Goal: Task Accomplishment & Management: Use online tool/utility

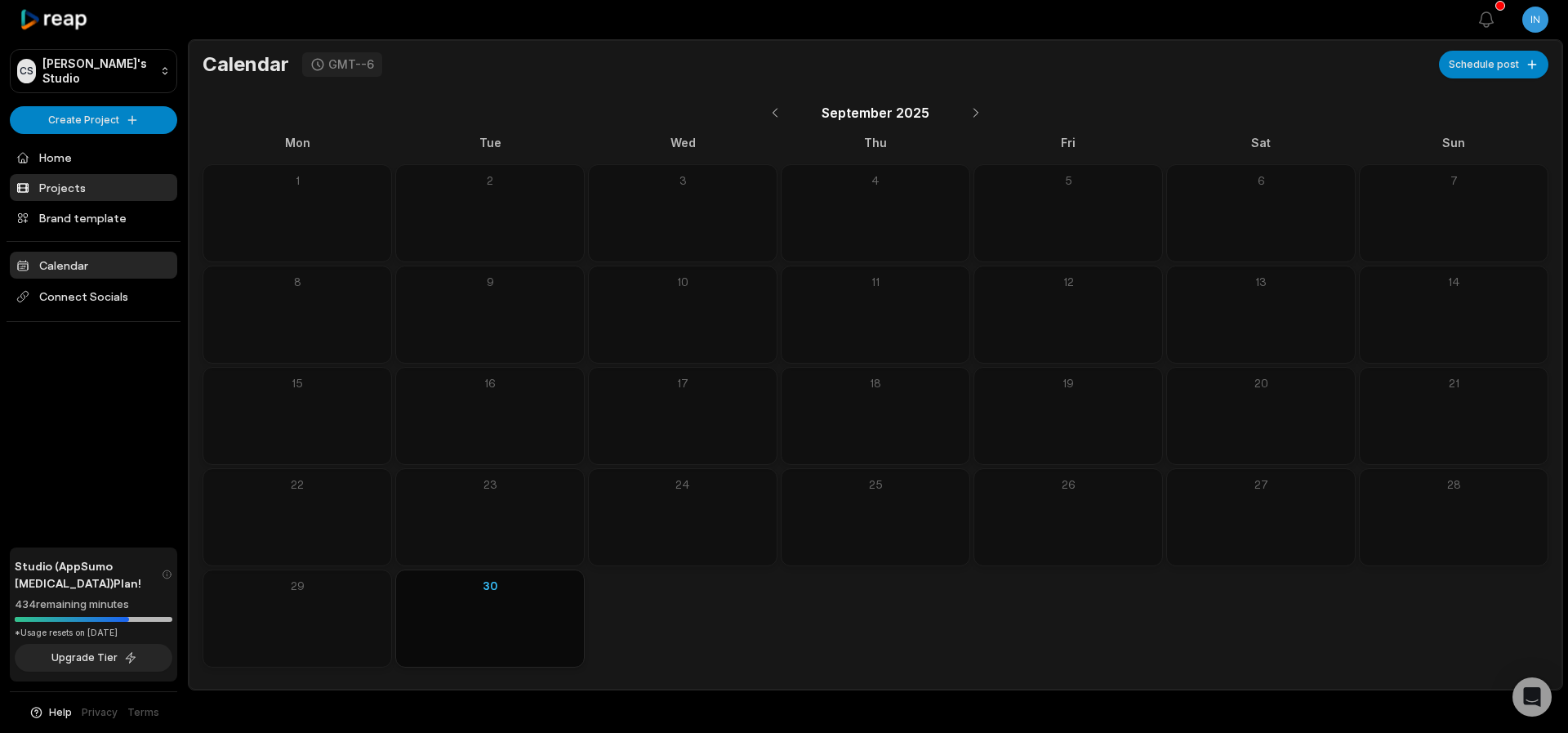
click at [60, 187] on link "Projects" at bounding box center [94, 187] width 167 height 27
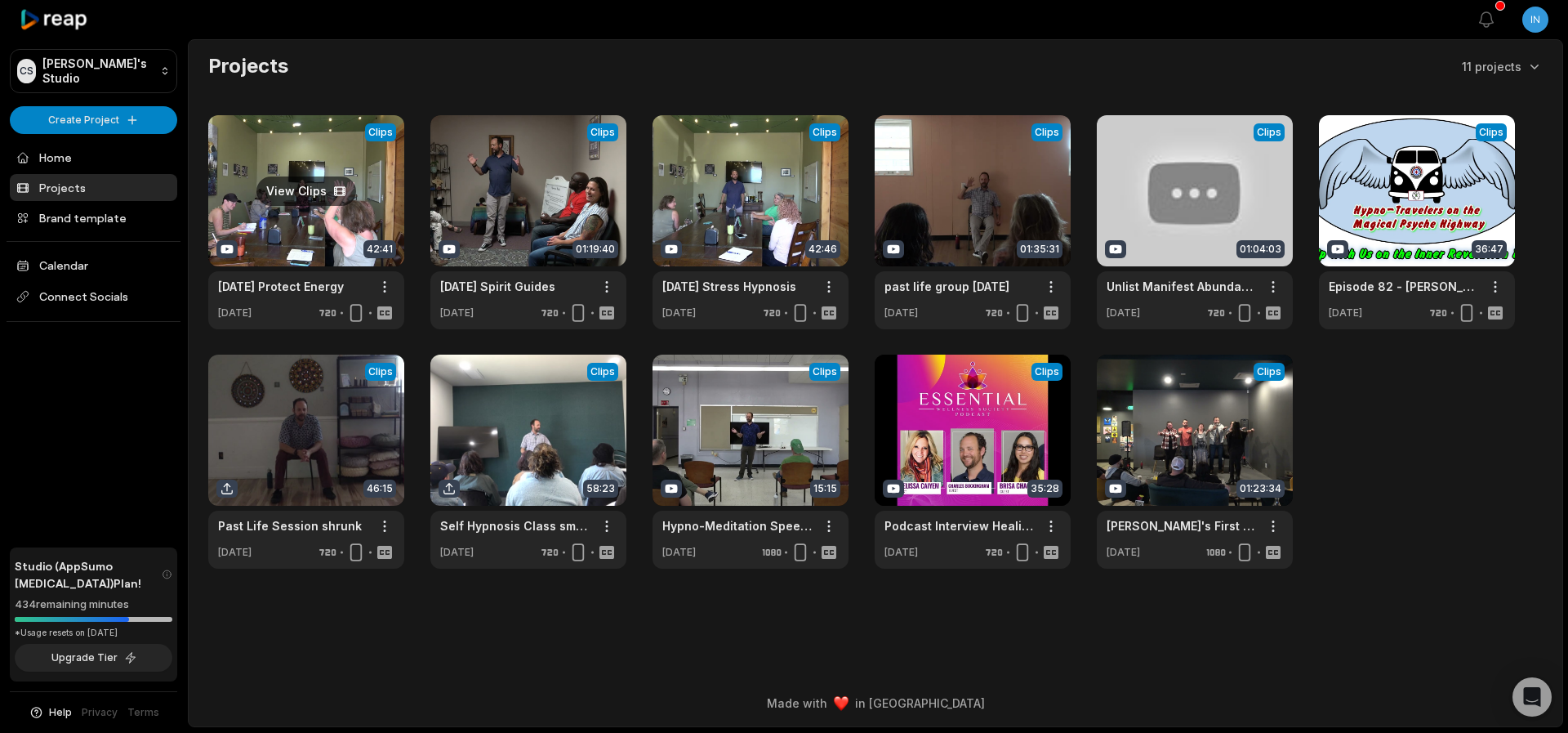
click at [298, 226] on link at bounding box center [306, 222] width 196 height 214
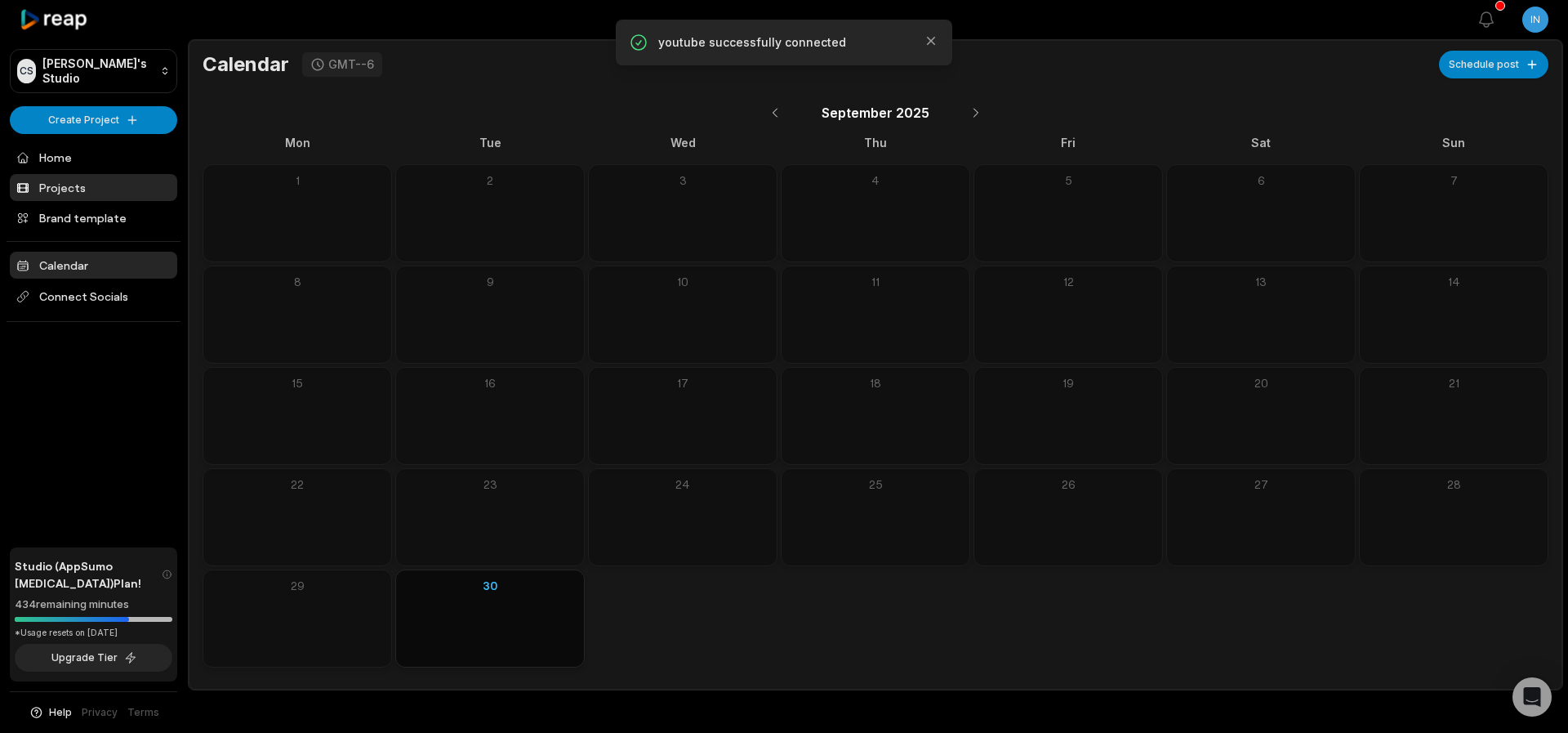
click at [55, 186] on link "Projects" at bounding box center [94, 187] width 167 height 27
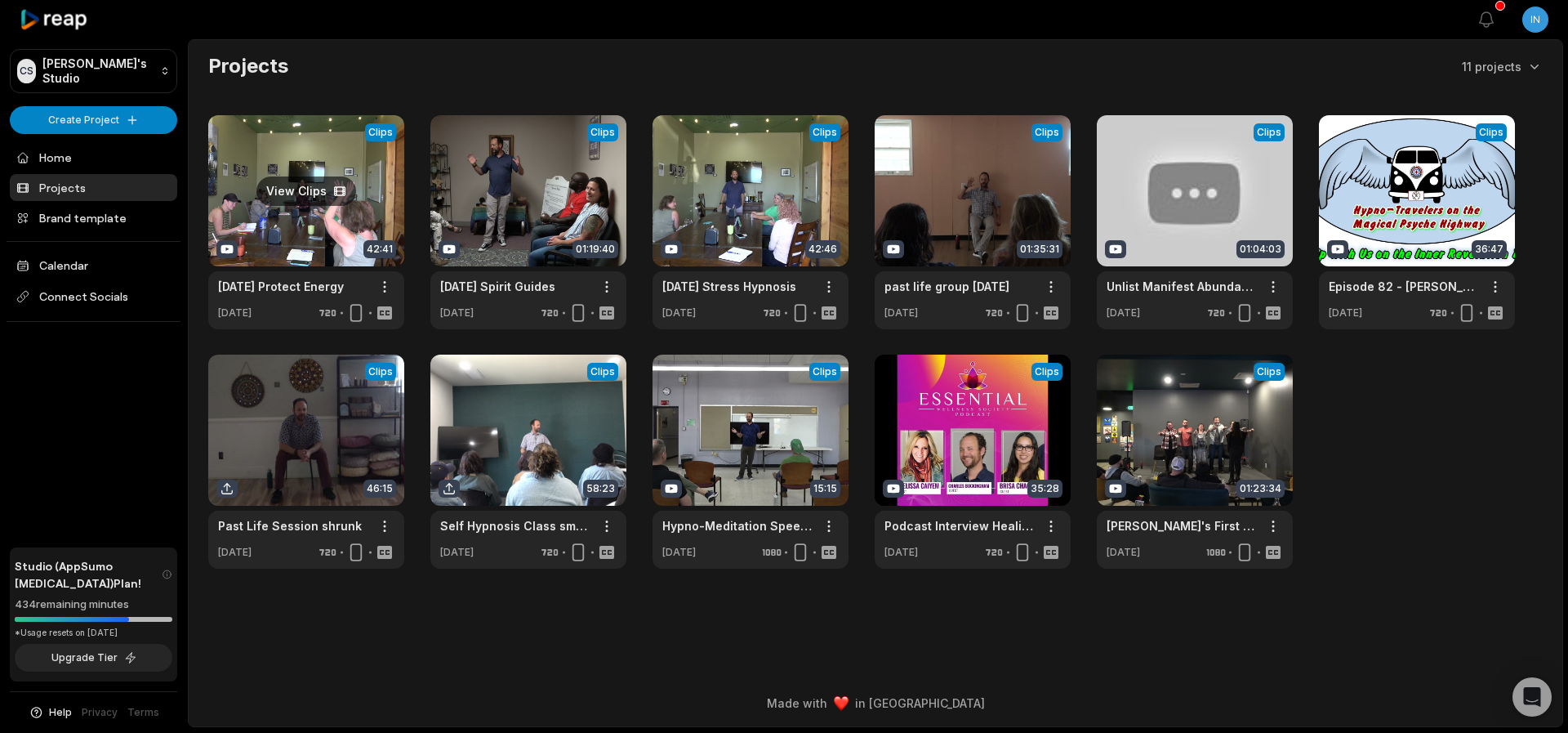
click at [236, 196] on link at bounding box center [306, 222] width 196 height 214
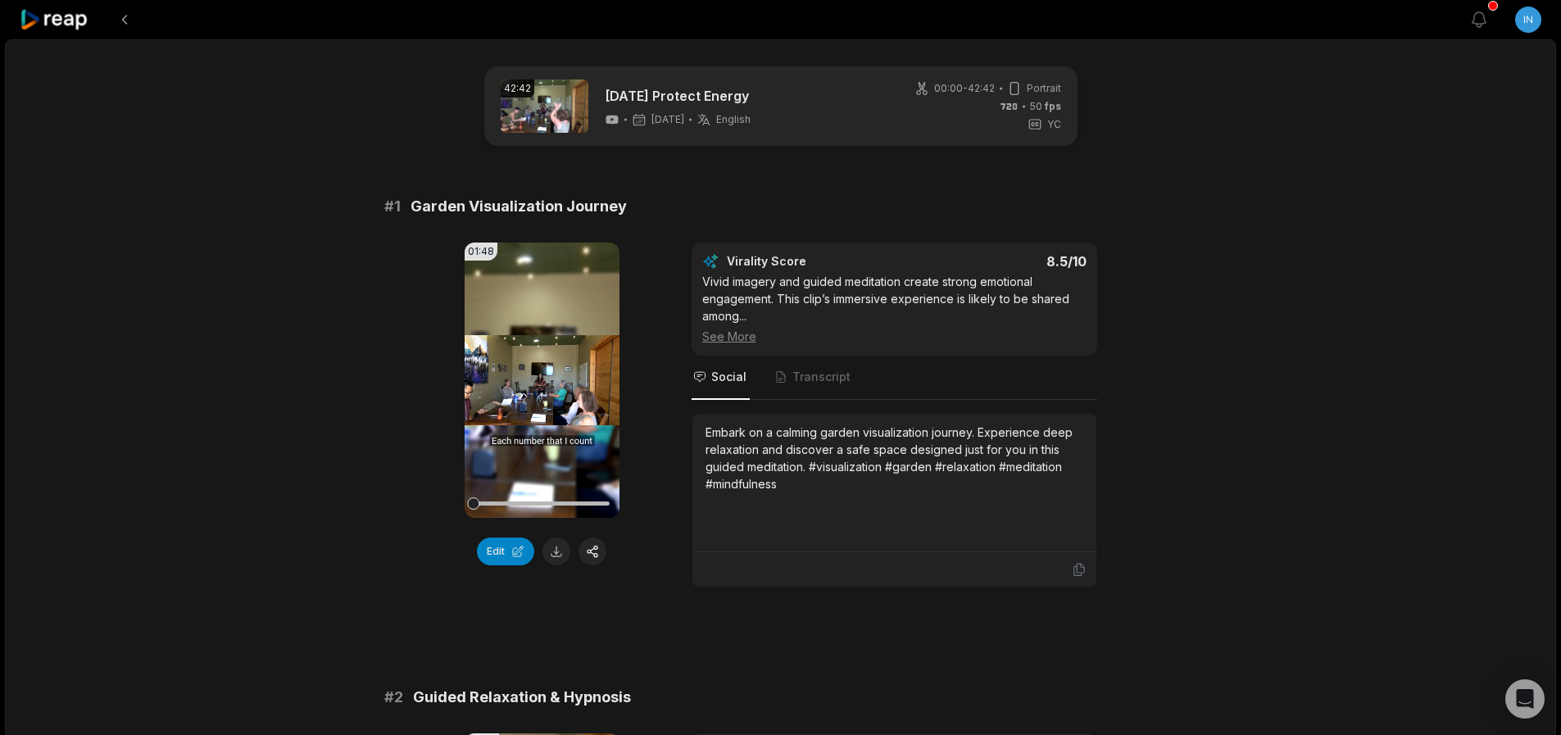
scroll to position [1278, 0]
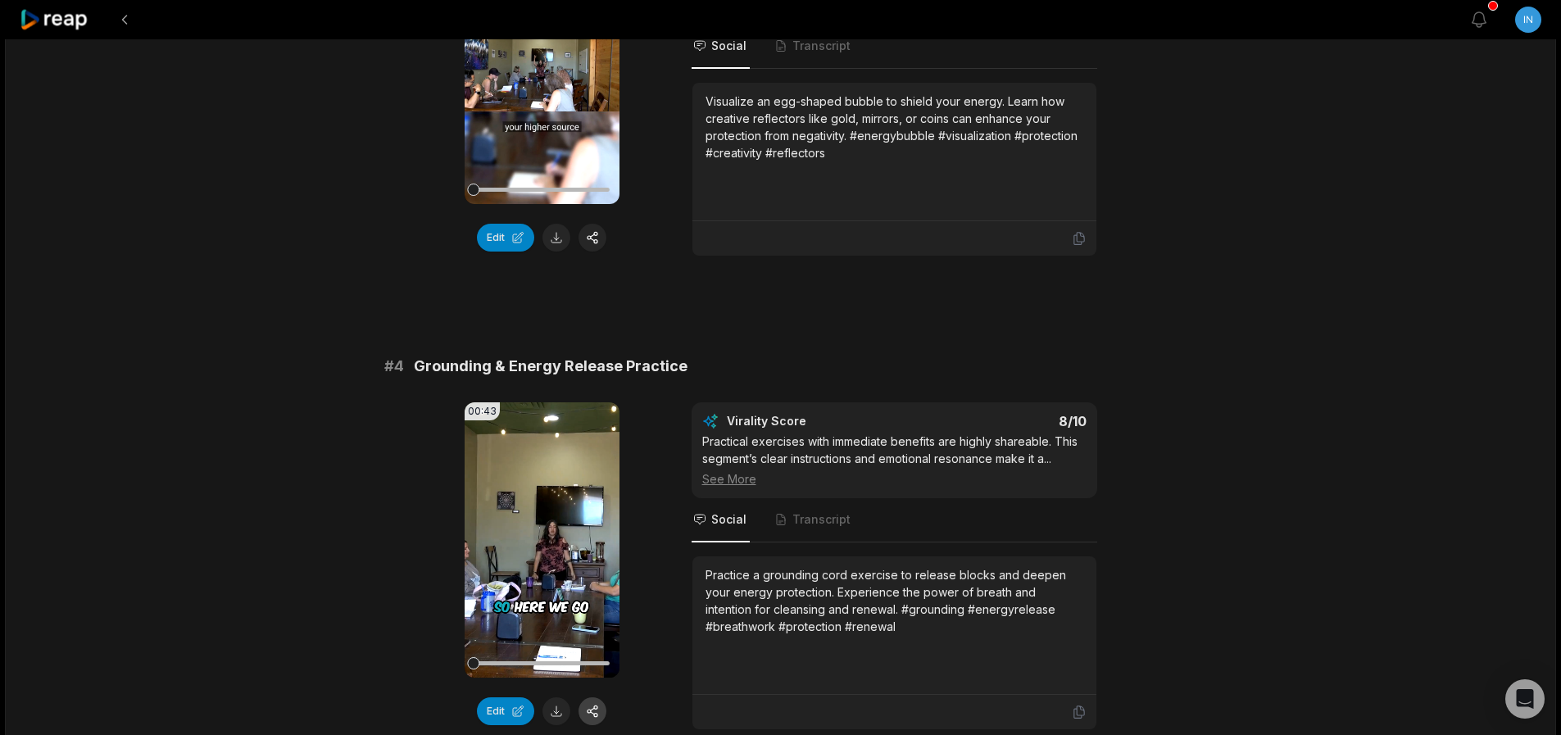
click at [598, 697] on button "button" at bounding box center [592, 711] width 28 height 28
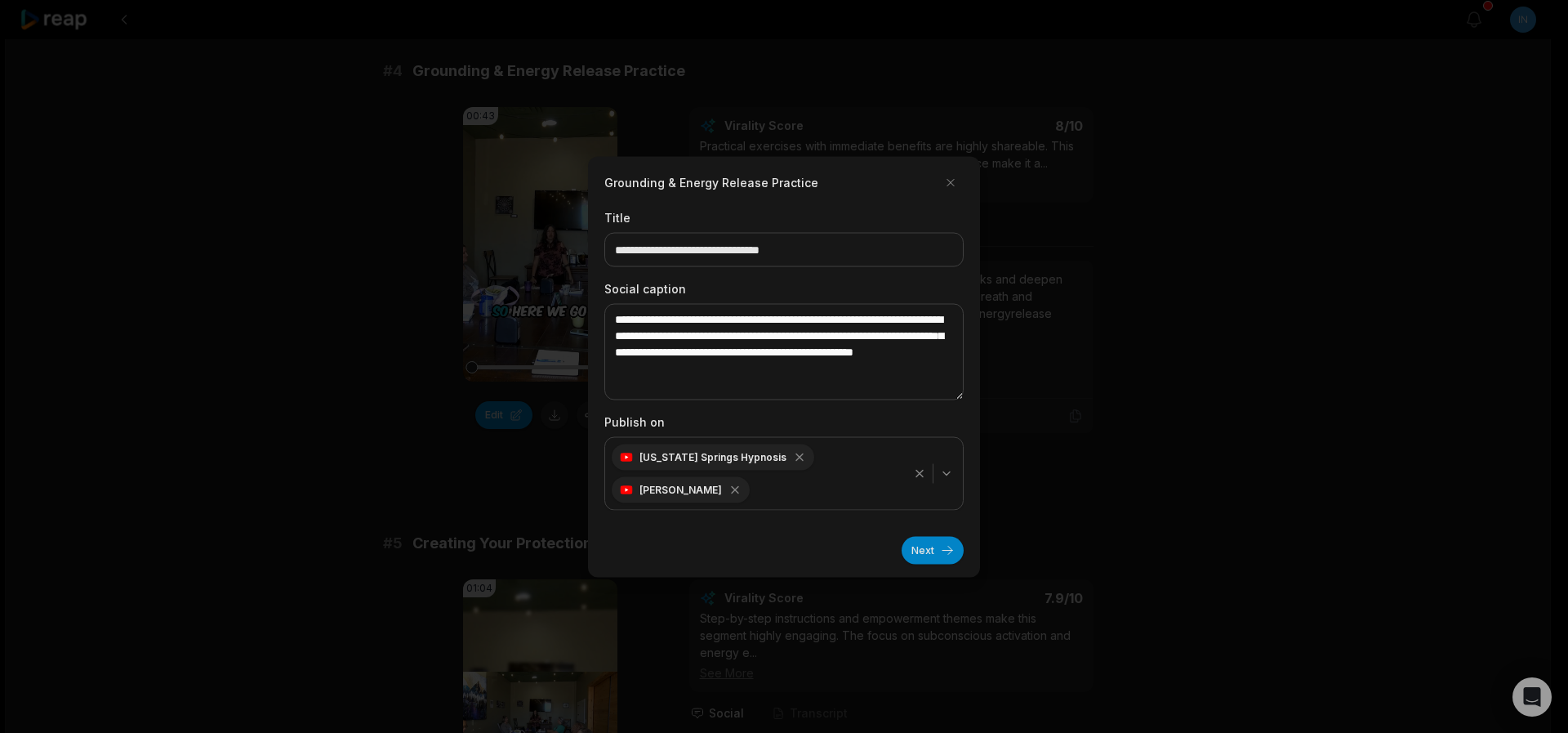
click at [742, 490] on icon "button" at bounding box center [735, 489] width 13 height 13
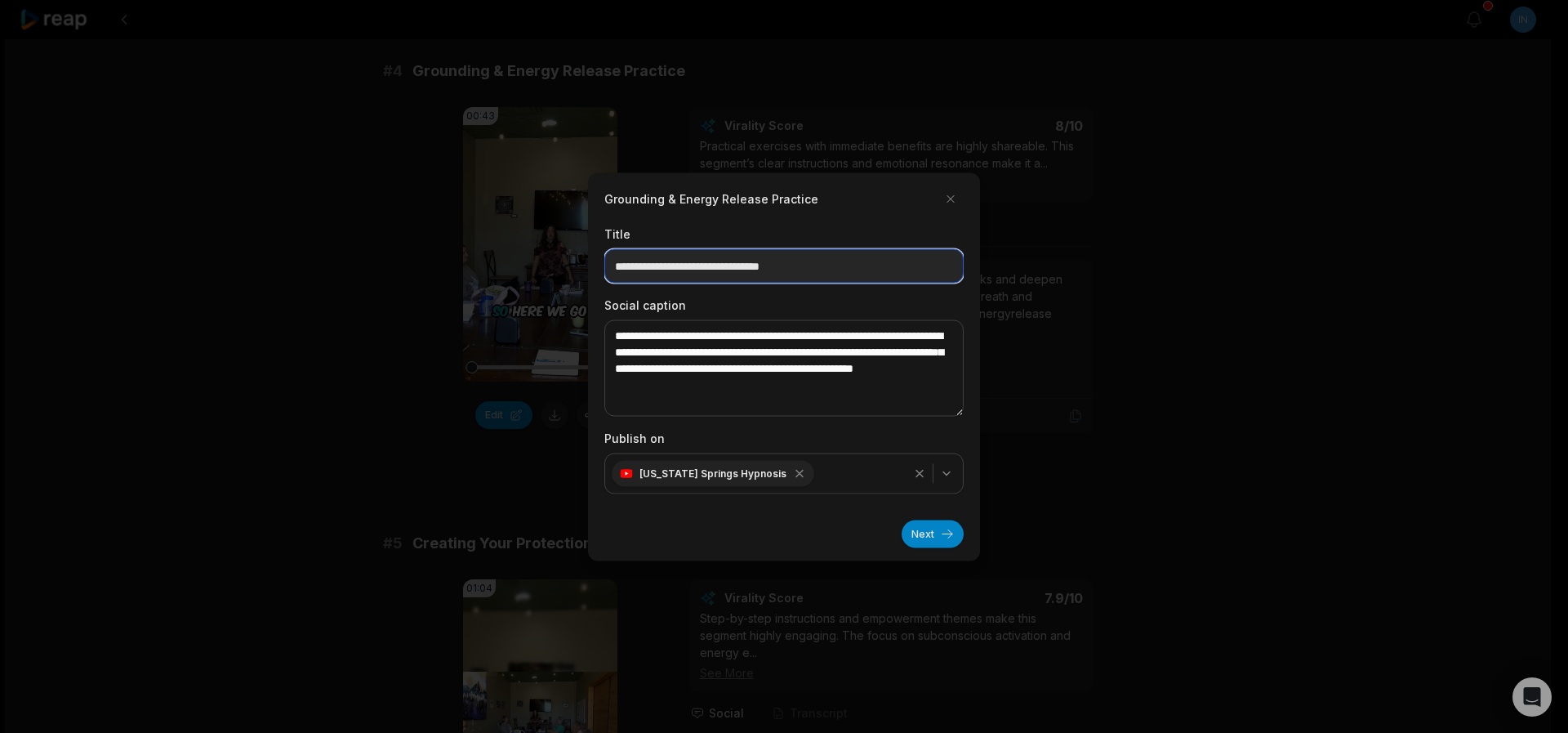
click at [683, 254] on input "**********" at bounding box center [784, 265] width 360 height 34
click at [859, 268] on input "**********" at bounding box center [784, 265] width 360 height 34
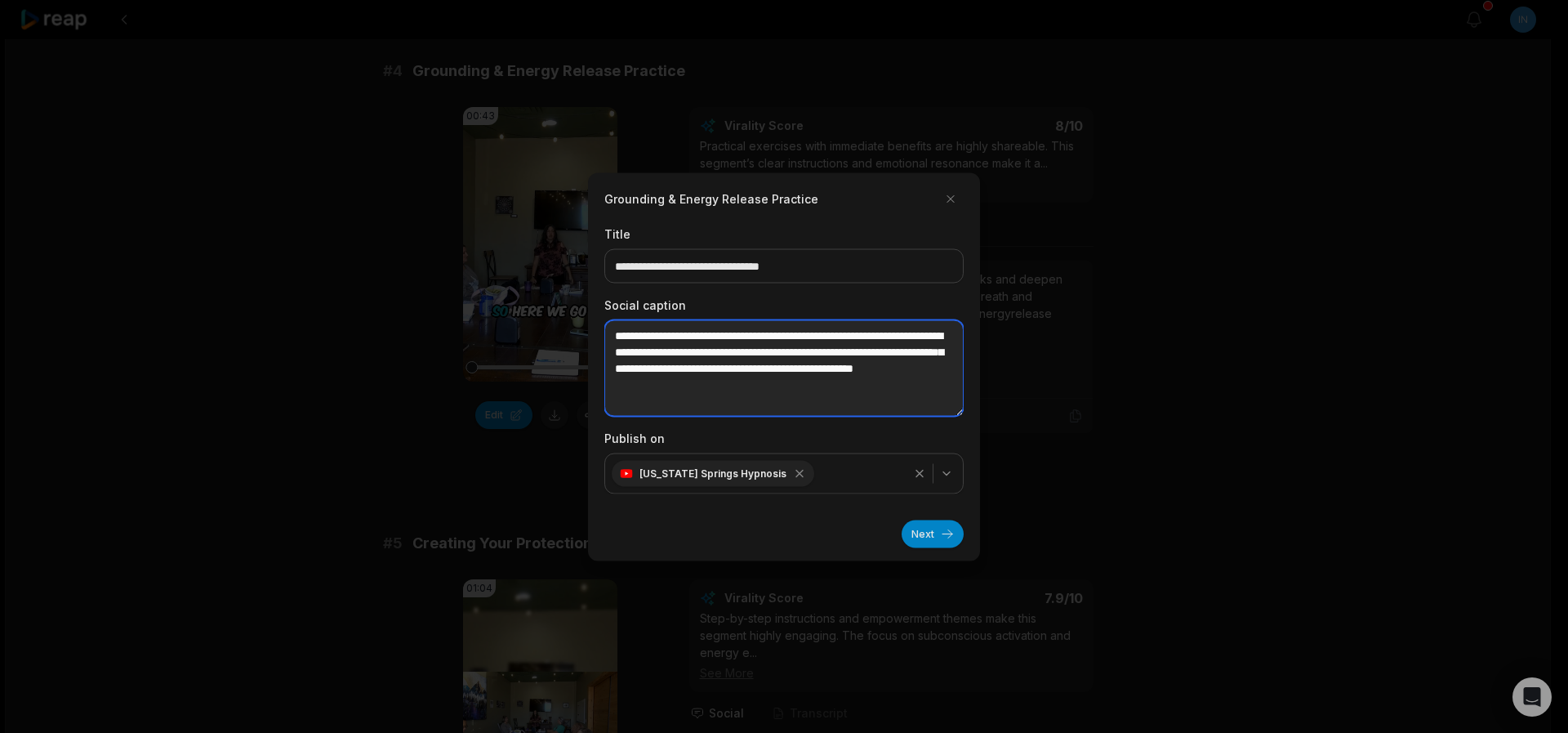
click at [878, 393] on textarea "**********" at bounding box center [784, 367] width 360 height 97
click at [907, 387] on textarea "**********" at bounding box center [784, 367] width 360 height 97
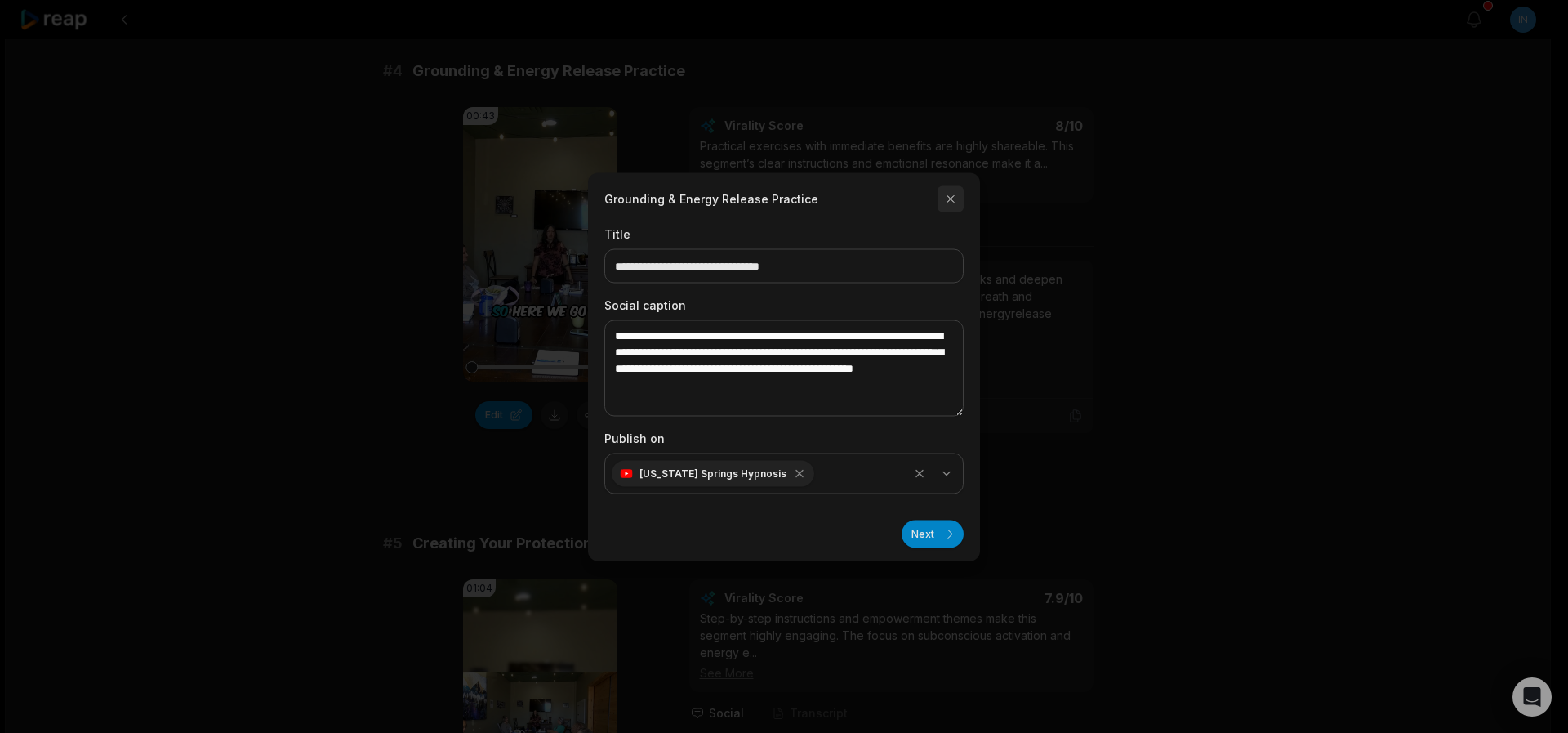
click at [954, 199] on button "button" at bounding box center [951, 198] width 26 height 26
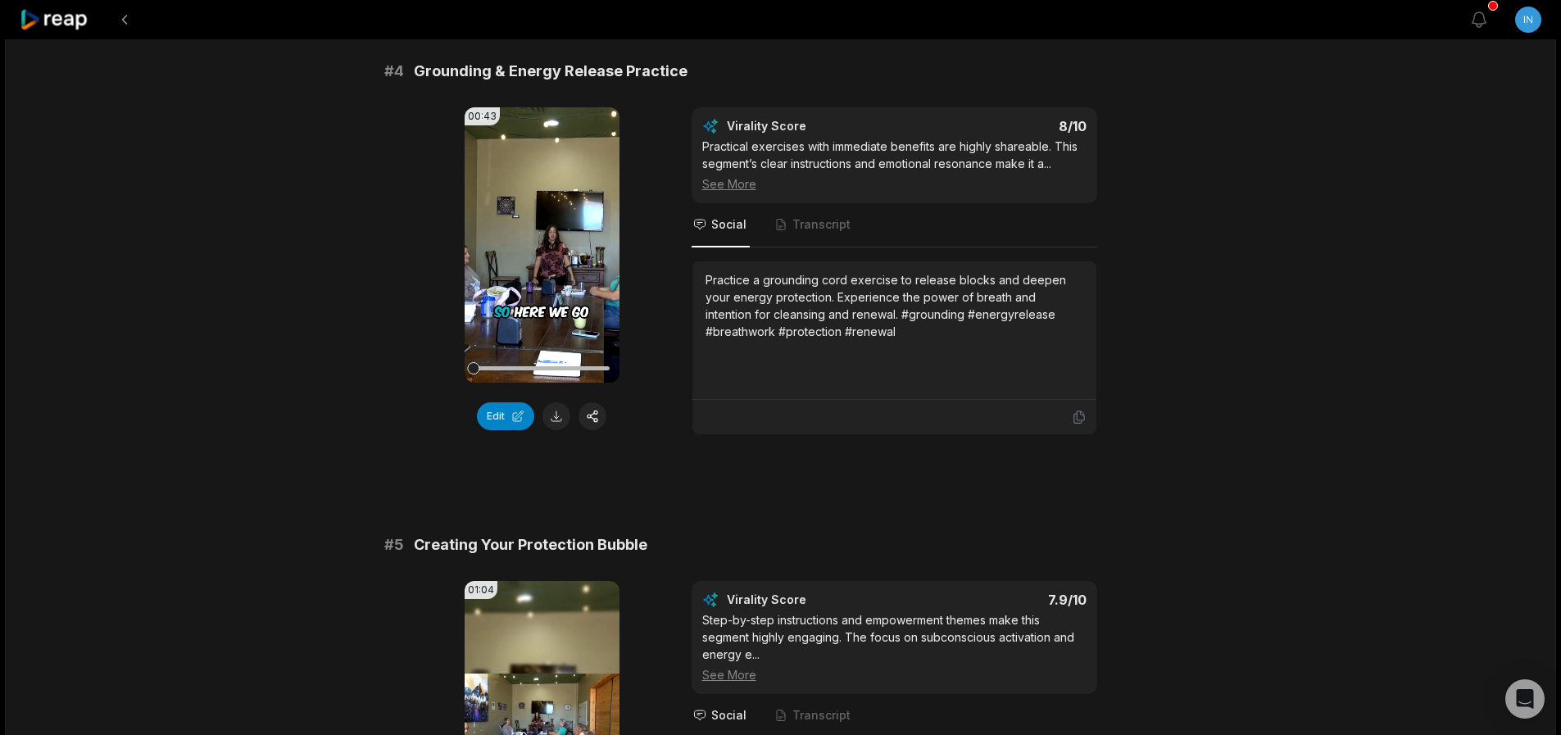
click at [42, 27] on icon at bounding box center [55, 20] width 70 height 22
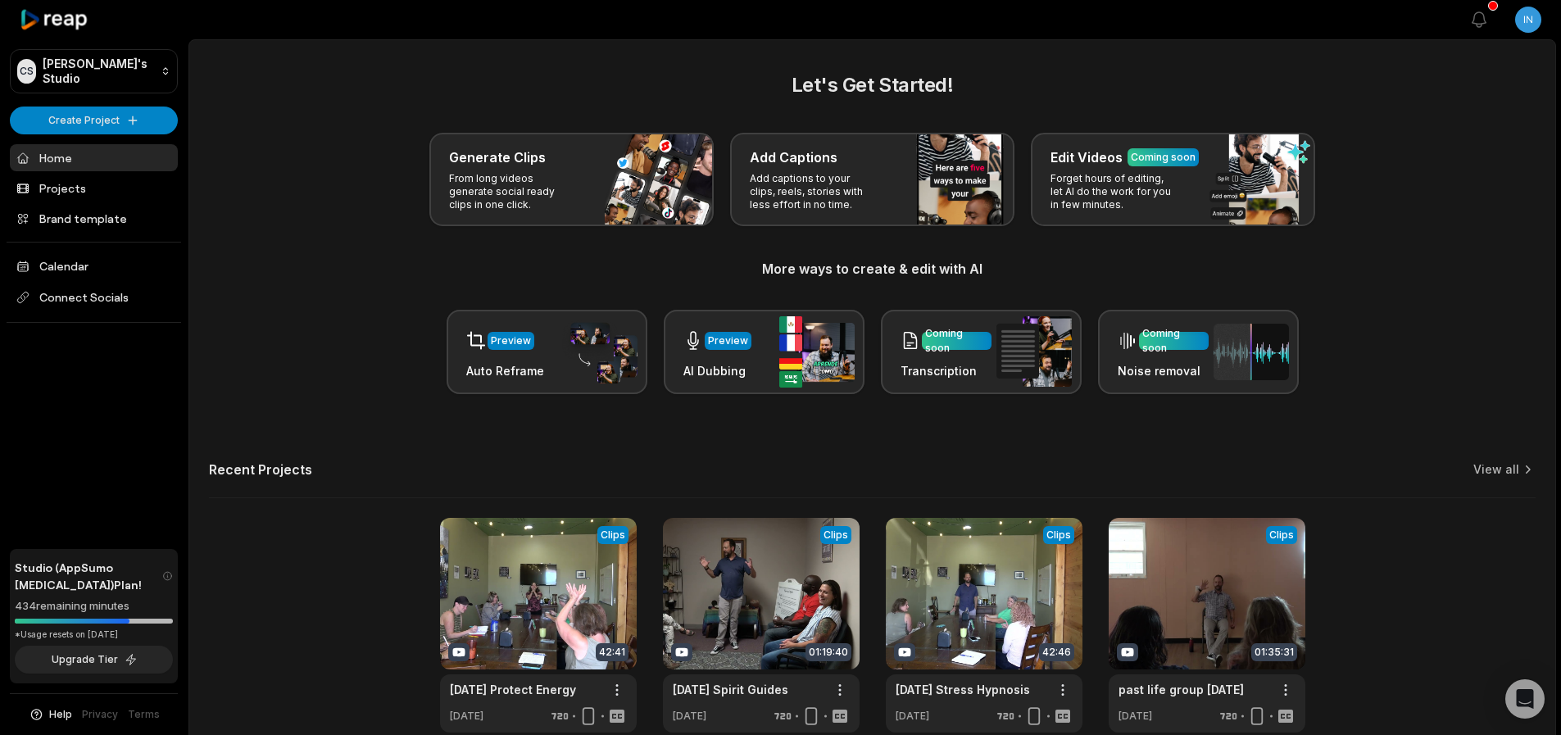
click at [56, 714] on span "Help" at bounding box center [60, 714] width 23 height 15
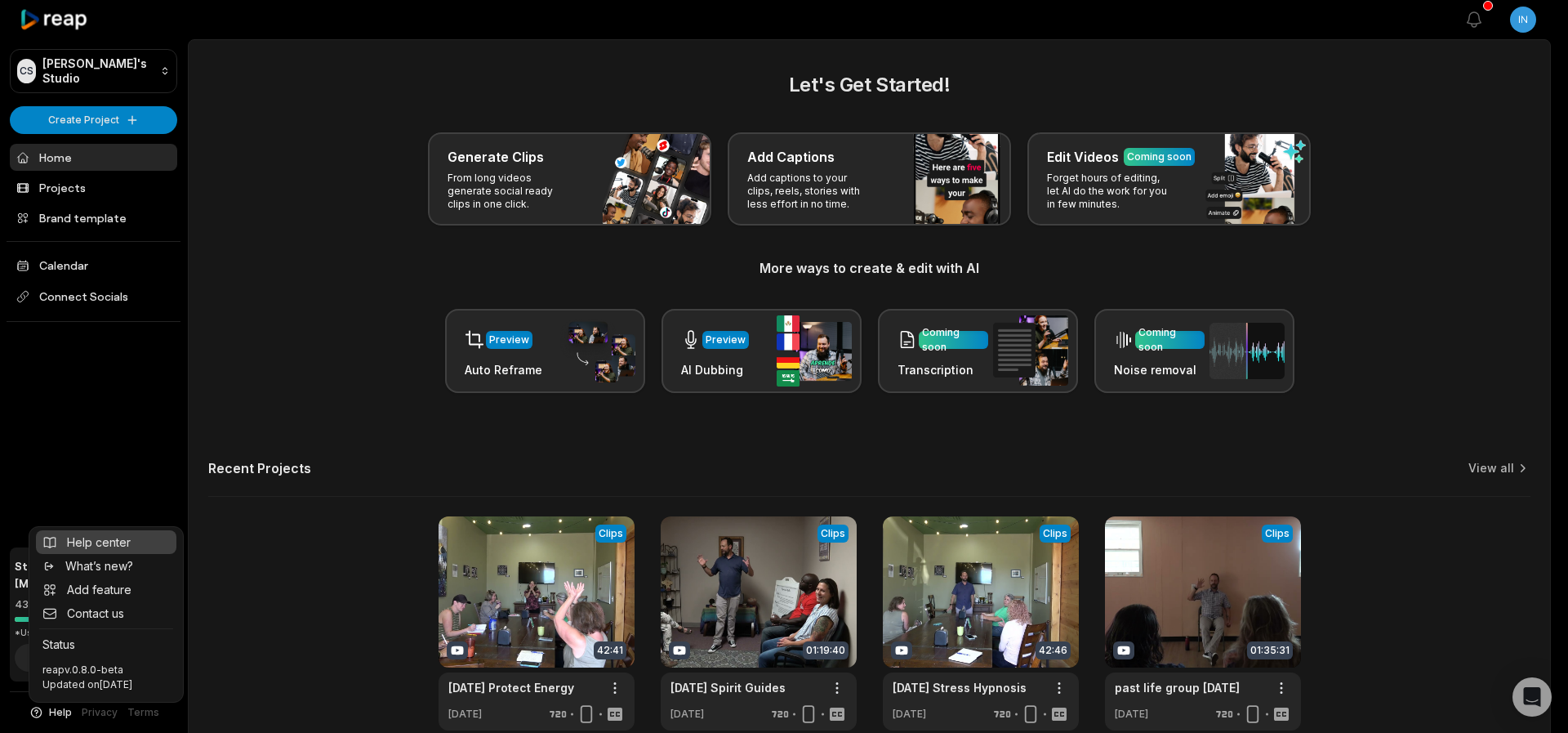
click at [107, 534] on span "Help center" at bounding box center [99, 542] width 64 height 17
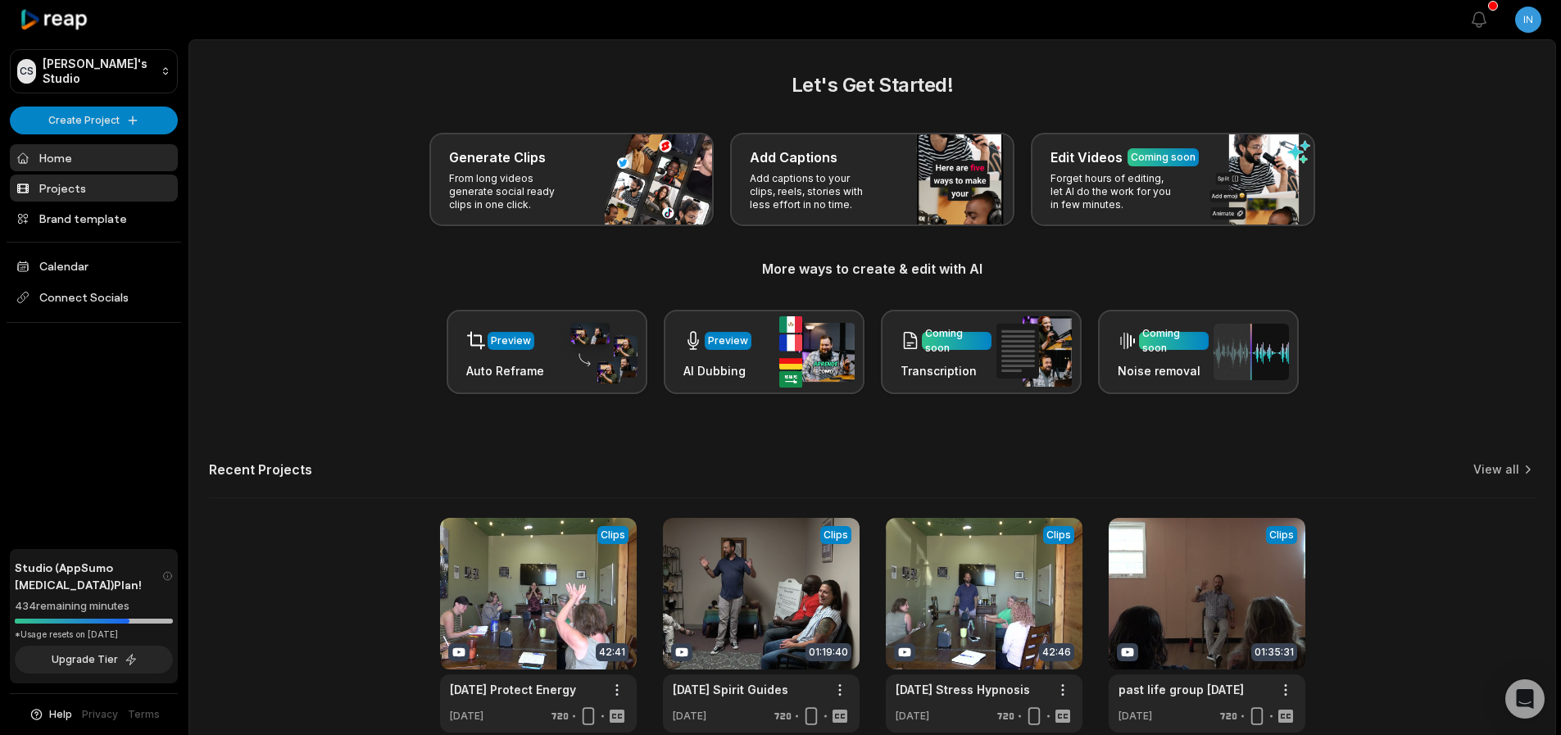
click at [69, 186] on link "Projects" at bounding box center [94, 188] width 168 height 27
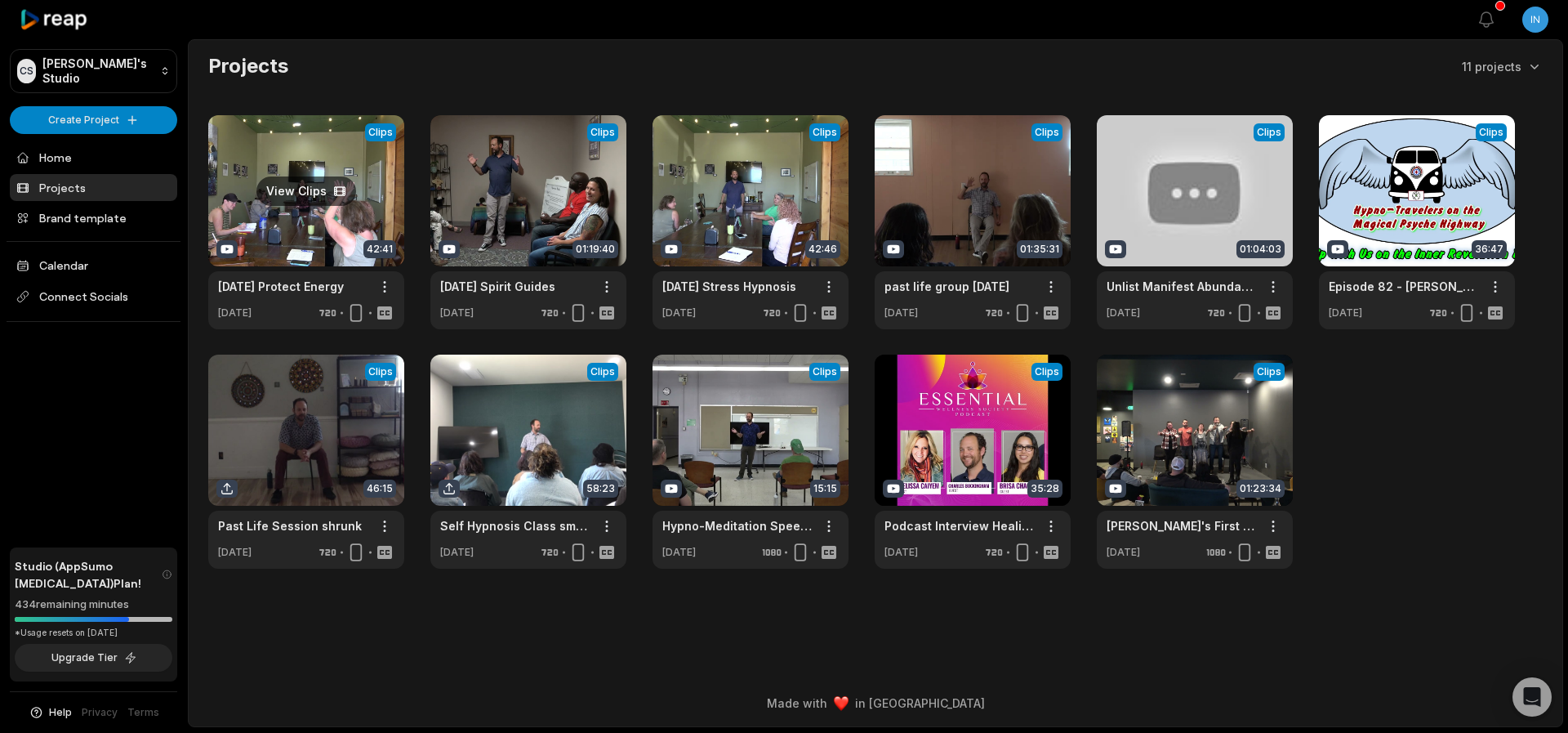
click at [309, 242] on link at bounding box center [306, 222] width 196 height 214
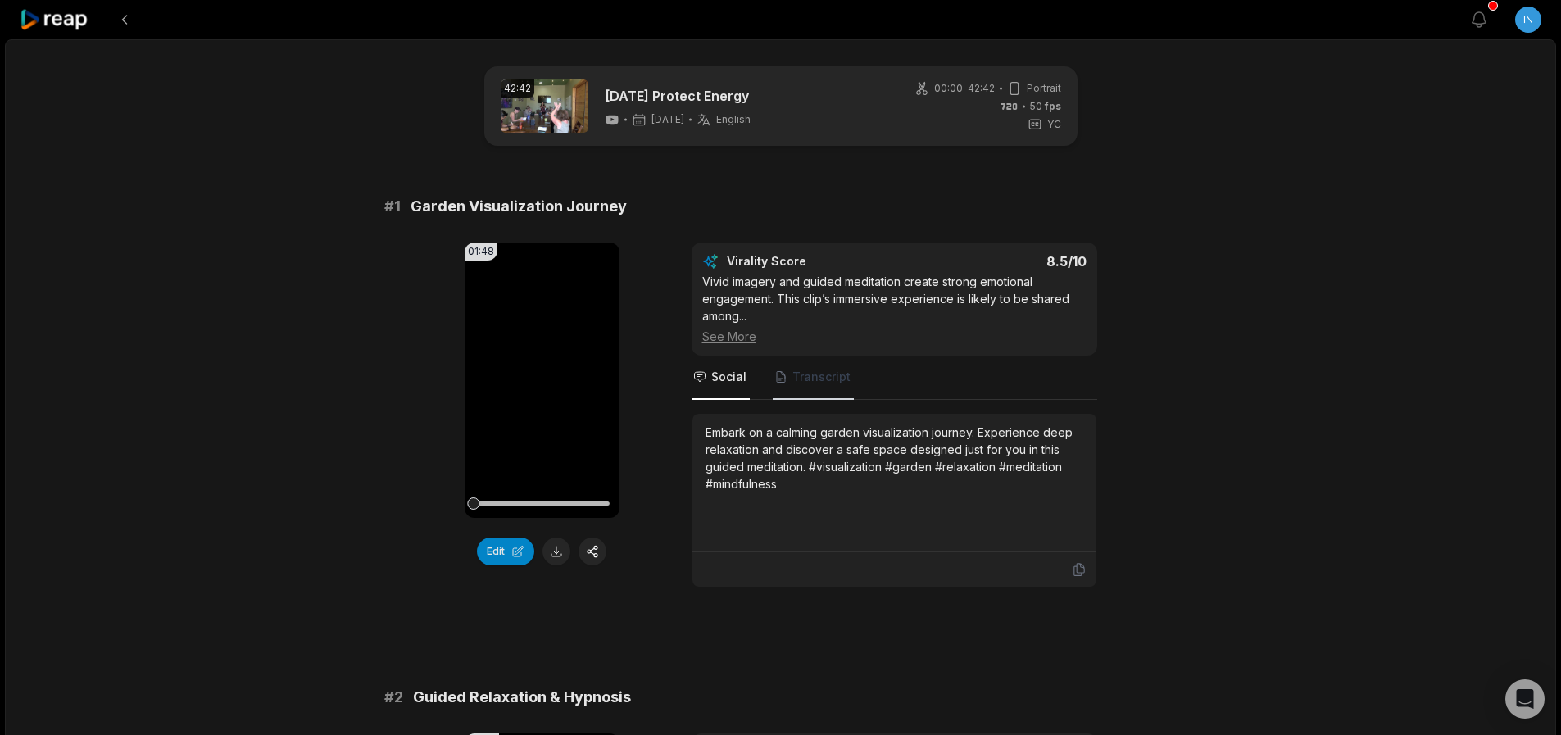
click at [815, 372] on span "Transcript" at bounding box center [821, 377] width 58 height 16
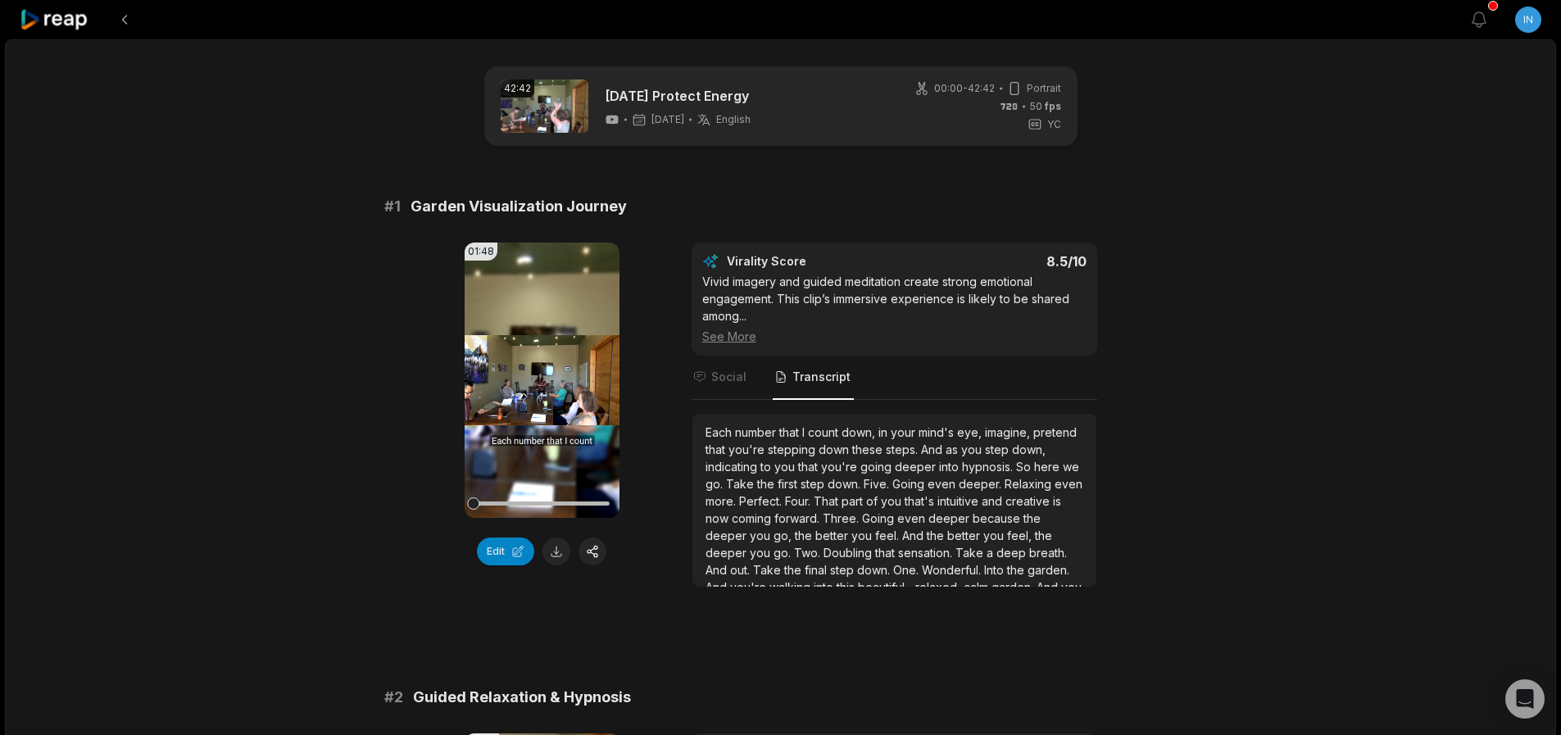
click at [809, 375] on span "Transcript" at bounding box center [821, 377] width 58 height 16
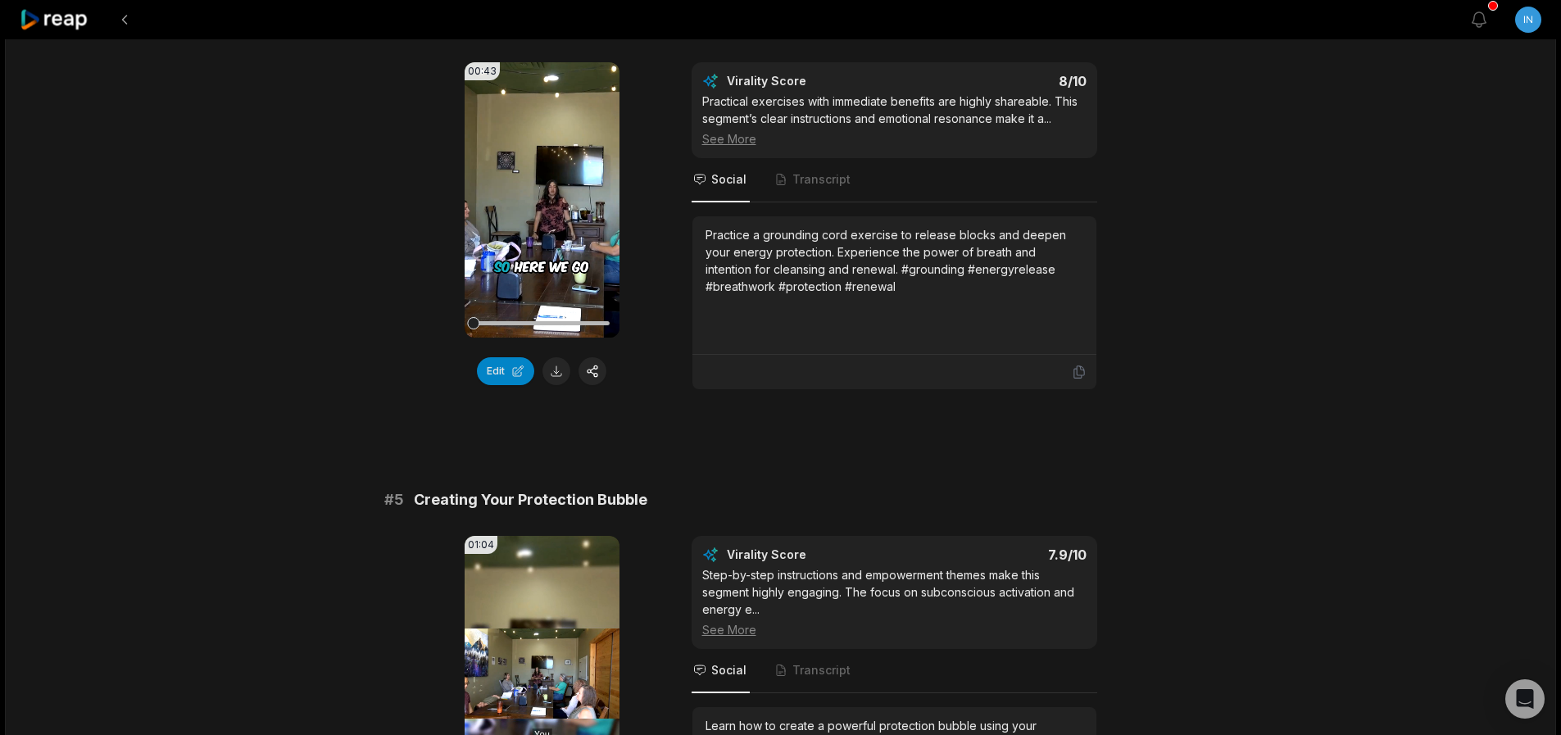
scroll to position [1672, 0]
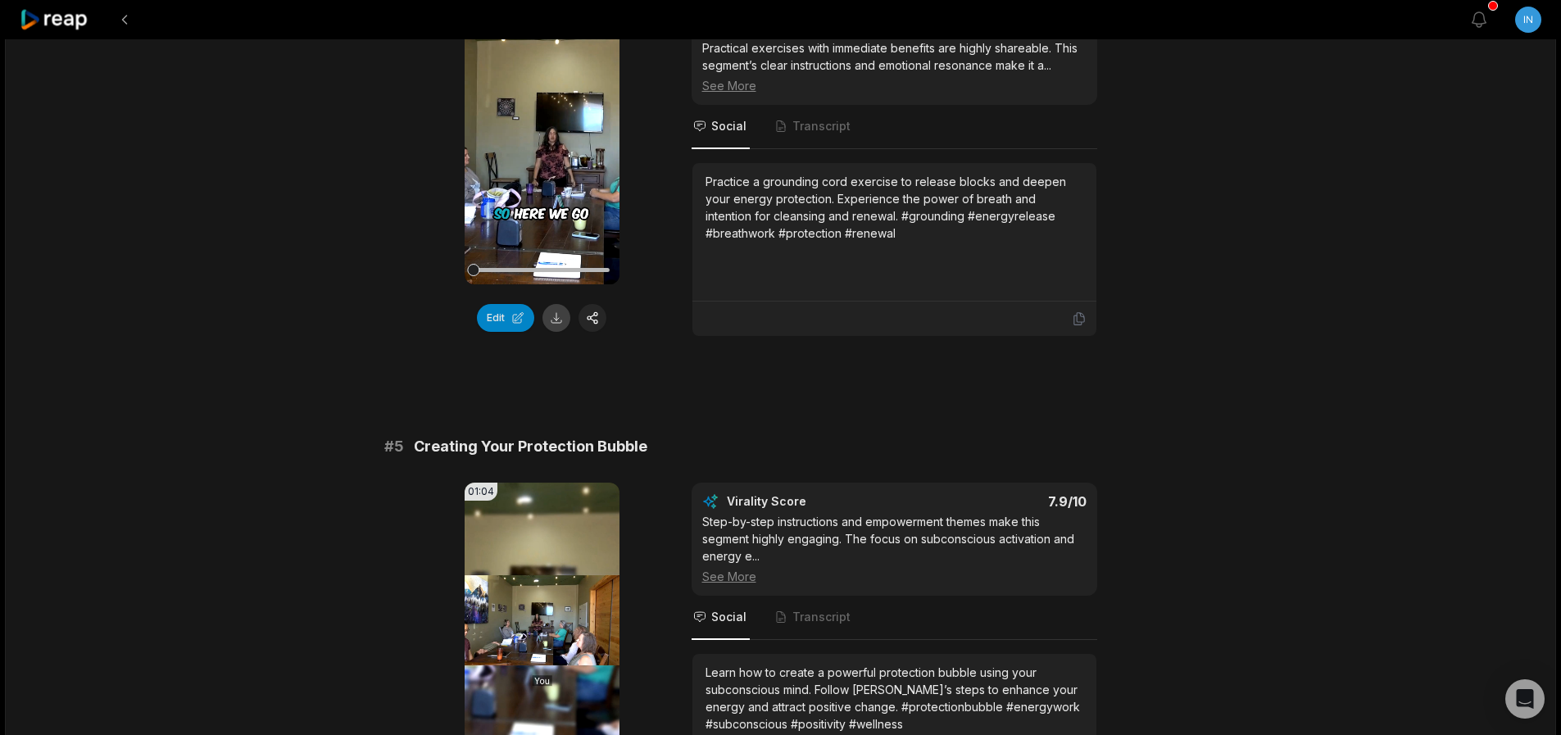
click at [563, 317] on button at bounding box center [556, 318] width 28 height 28
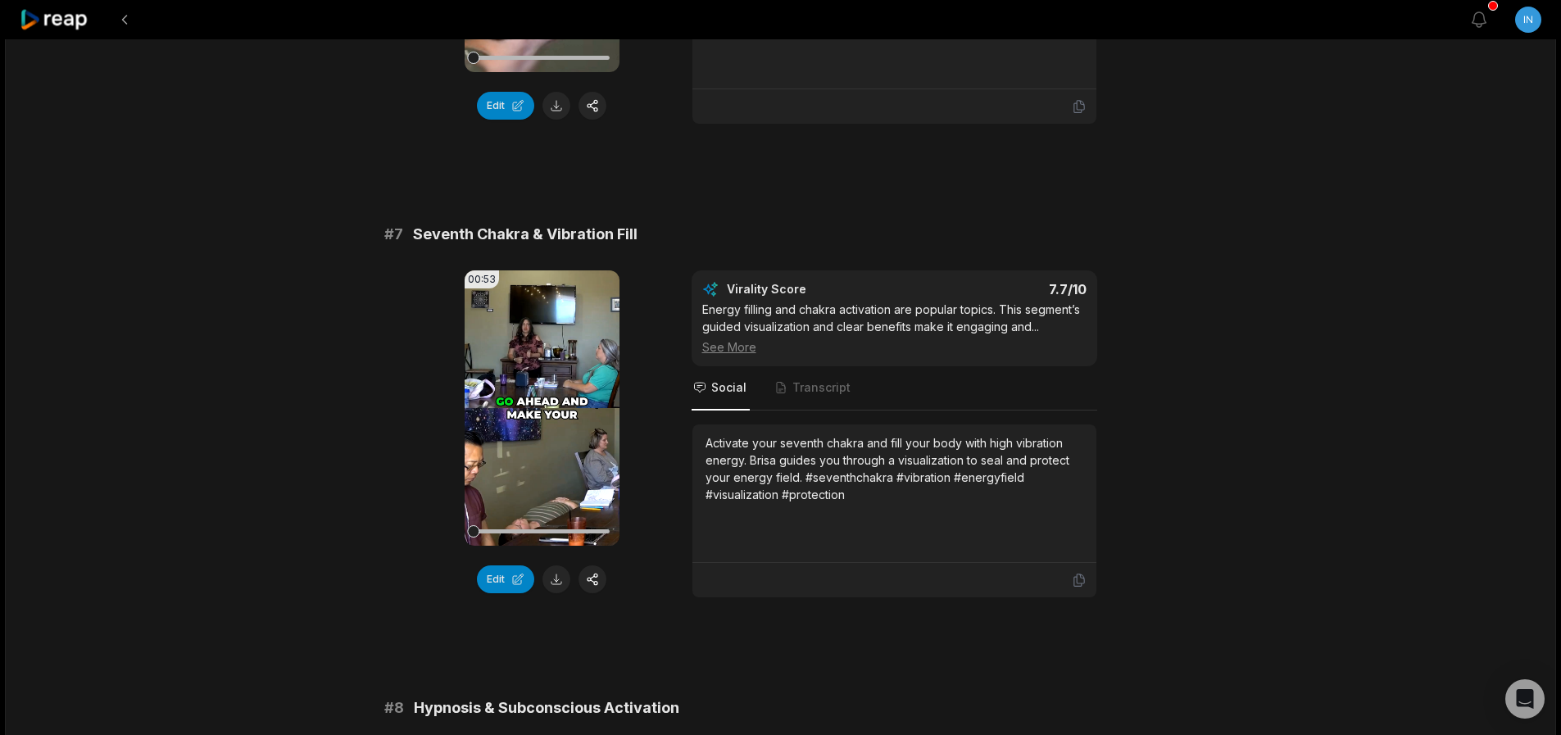
scroll to position [2851, 0]
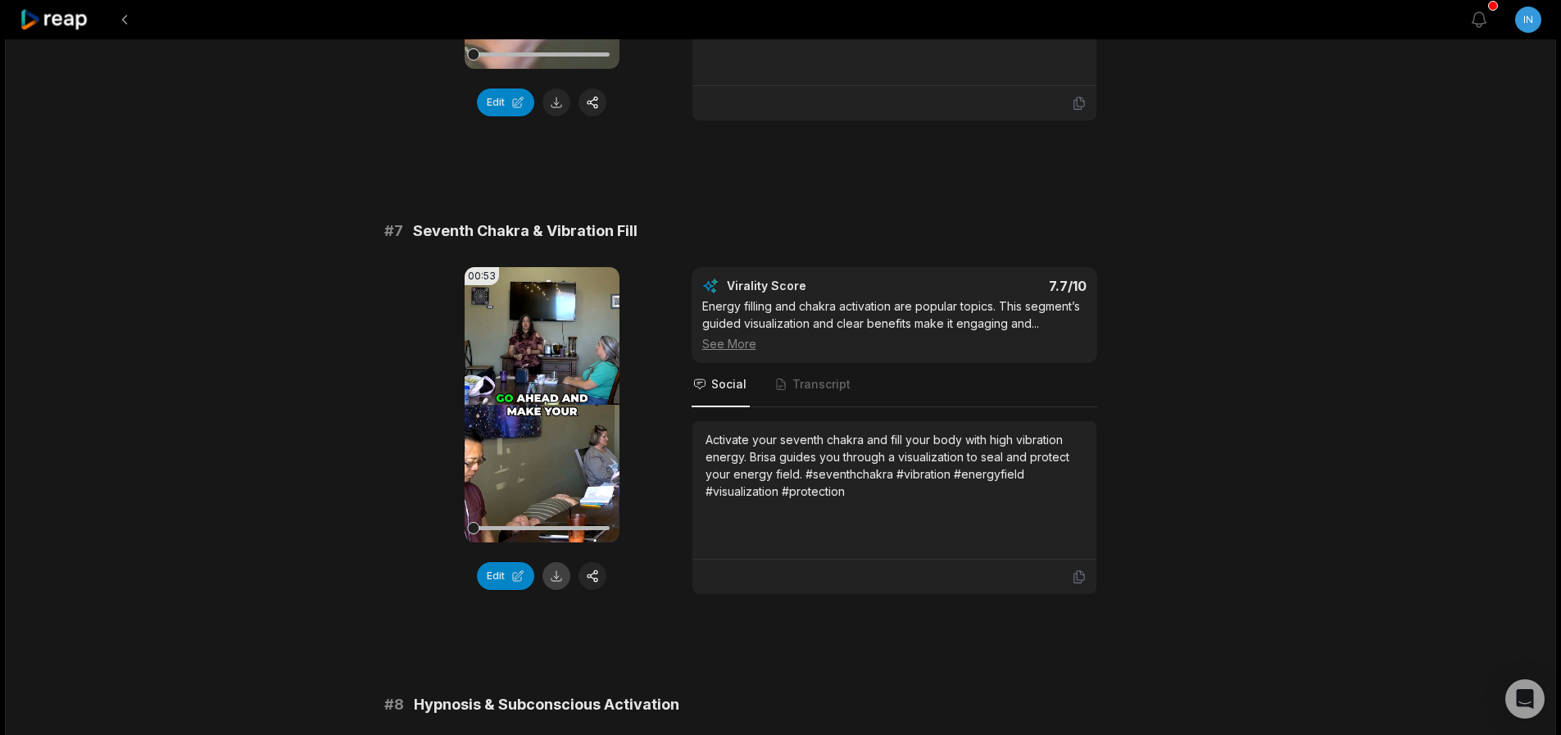
click at [558, 579] on button at bounding box center [556, 576] width 28 height 28
click at [814, 573] on div at bounding box center [894, 576] width 384 height 15
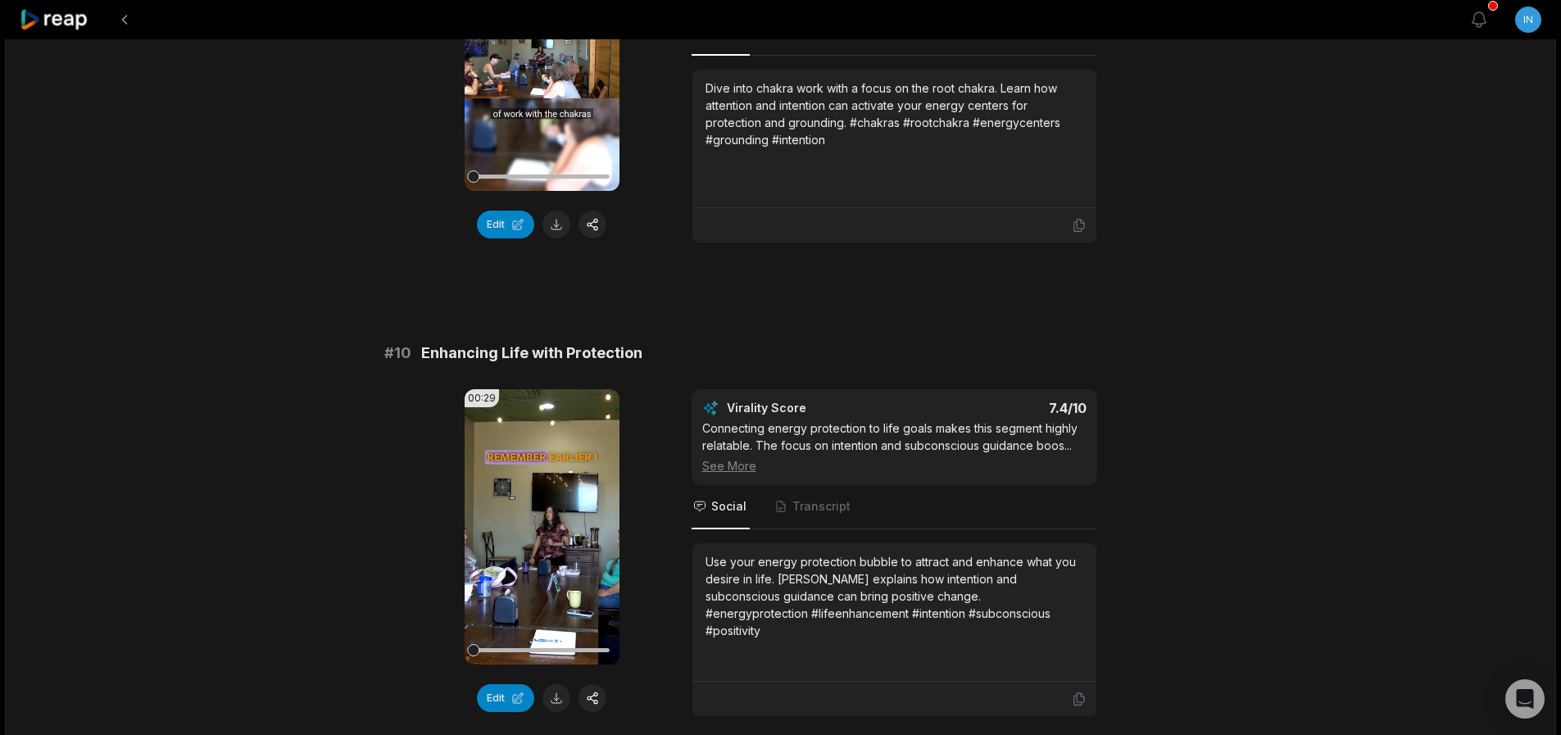
scroll to position [4228, 0]
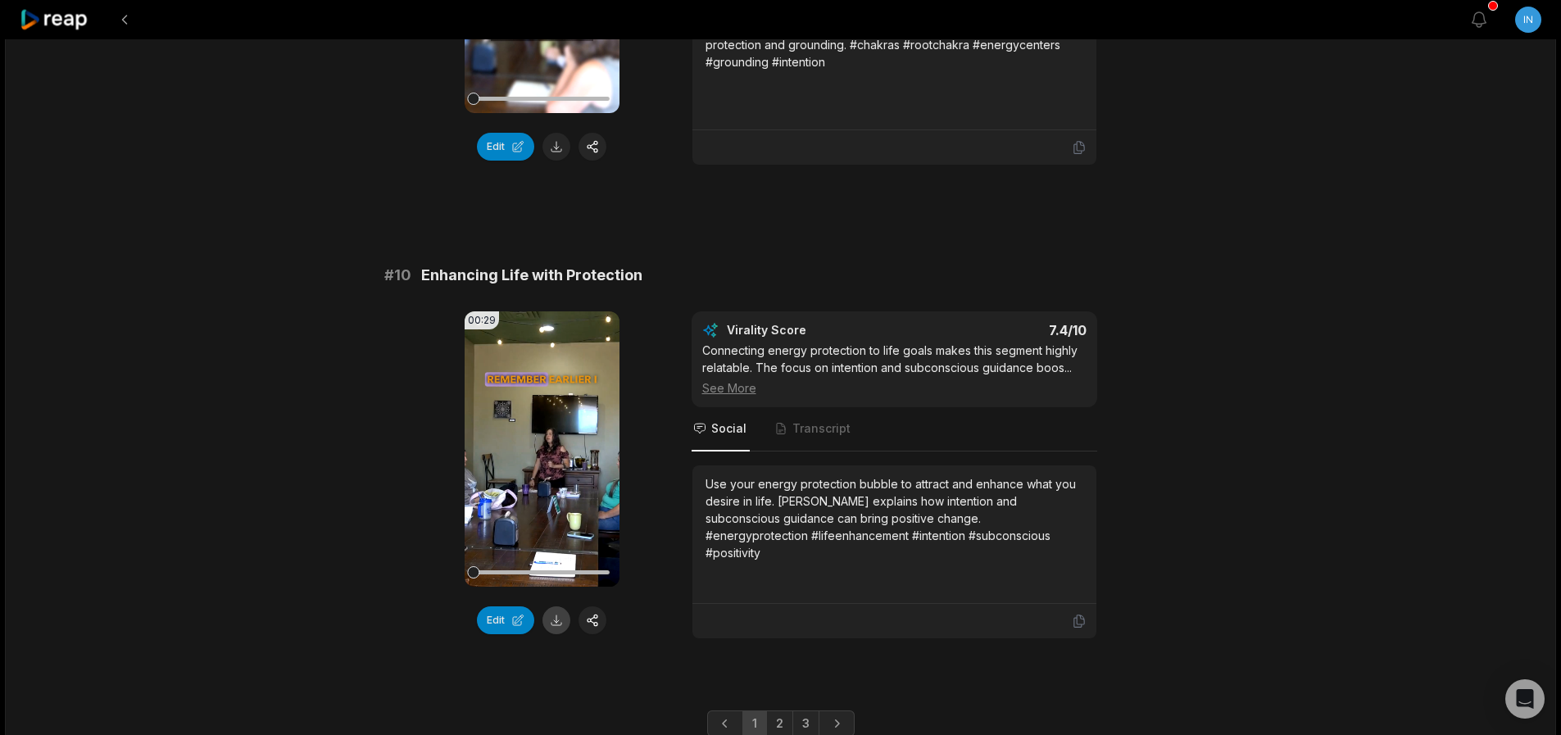
click at [560, 628] on button at bounding box center [556, 620] width 28 height 28
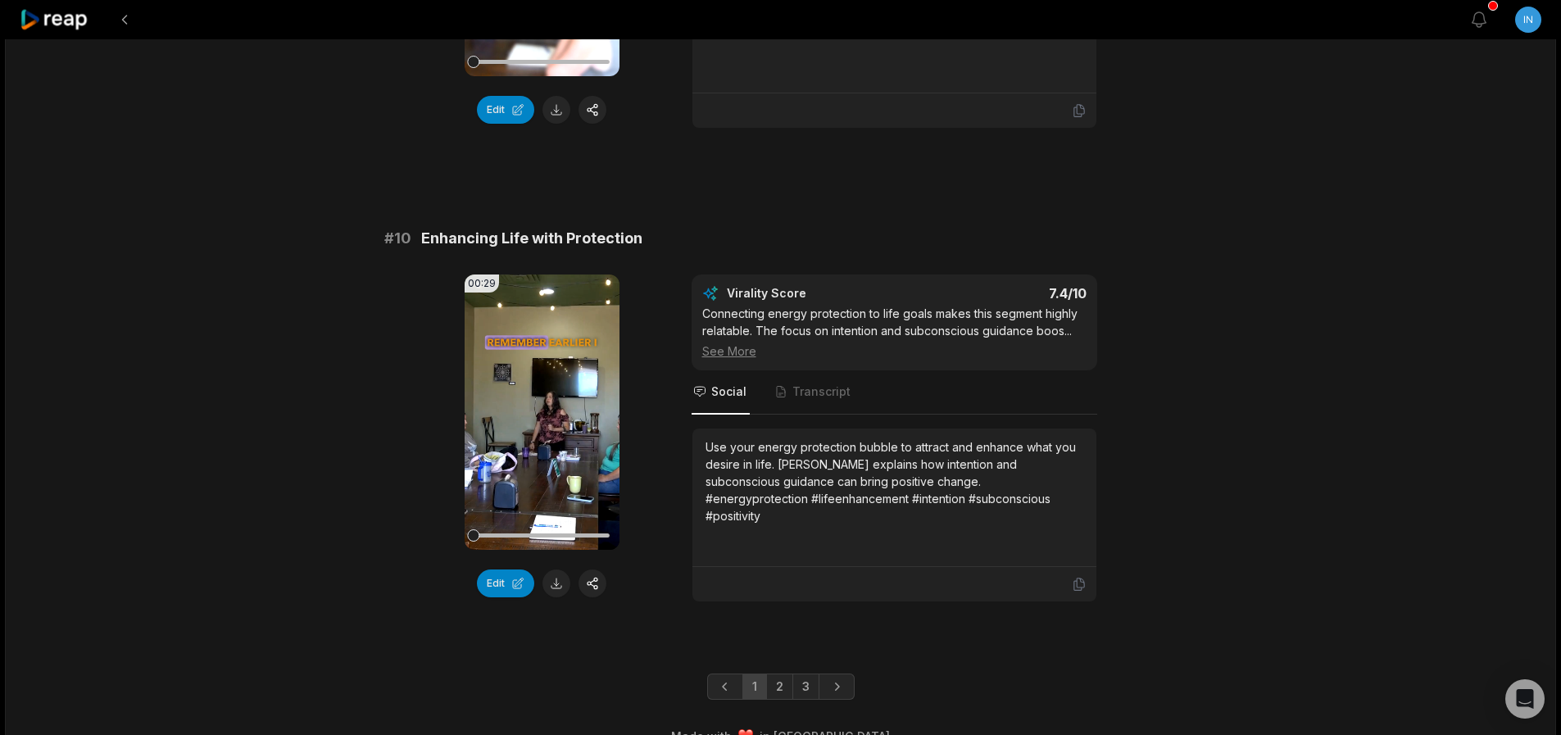
scroll to position [4295, 0]
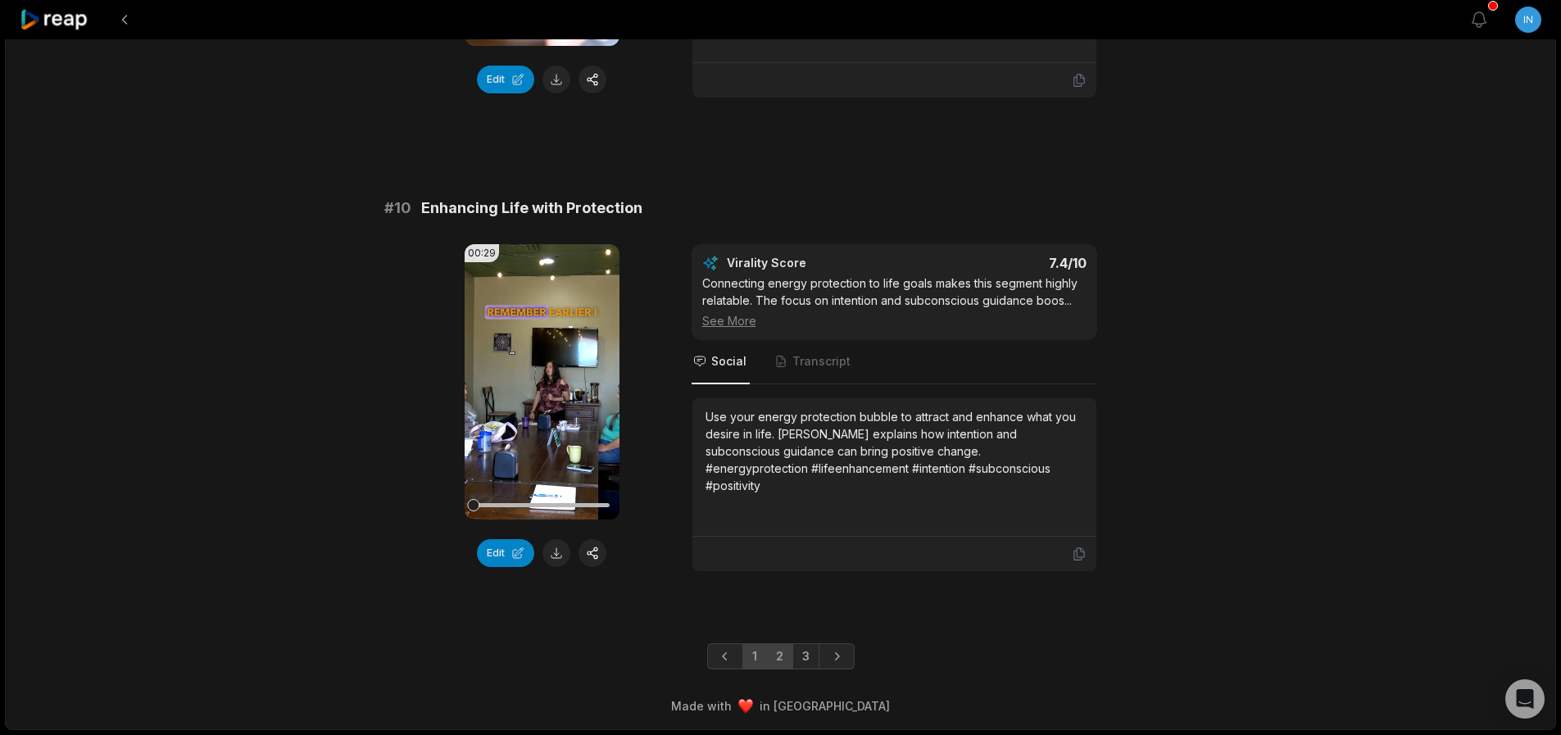
click at [772, 662] on link "2" at bounding box center [779, 656] width 27 height 26
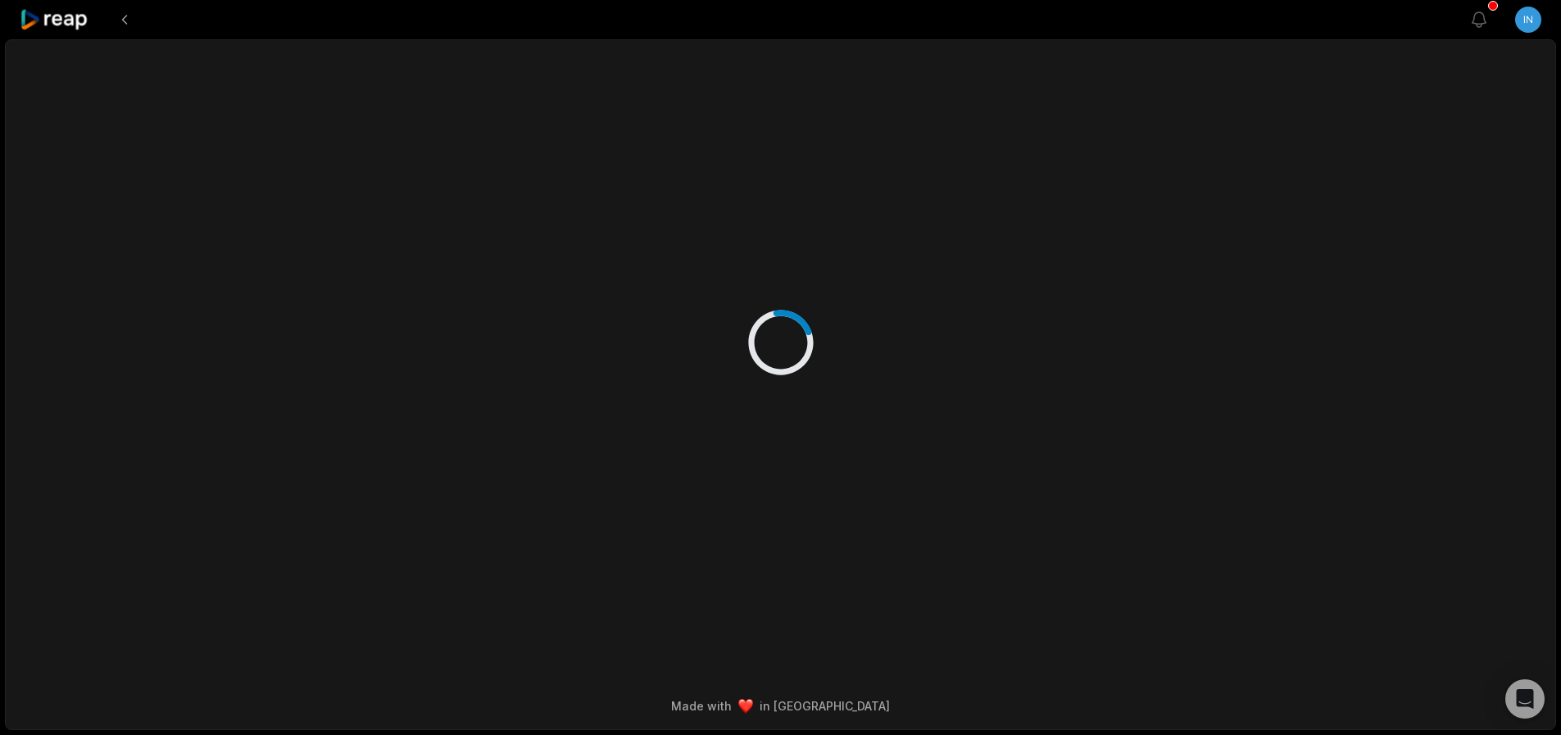
scroll to position [0, 0]
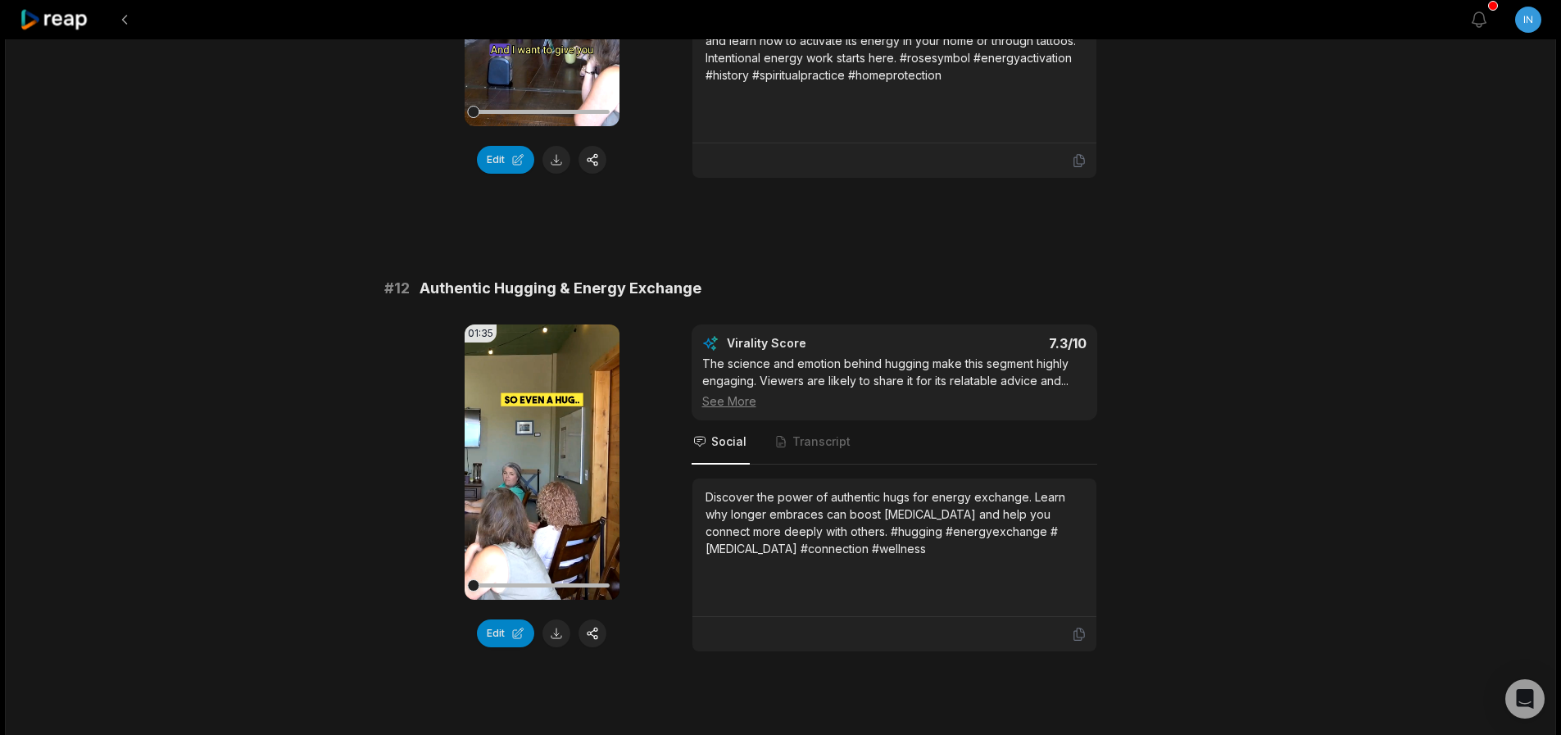
scroll to position [393, 0]
click at [561, 636] on button at bounding box center [556, 632] width 28 height 28
click at [815, 642] on div at bounding box center [894, 632] width 404 height 34
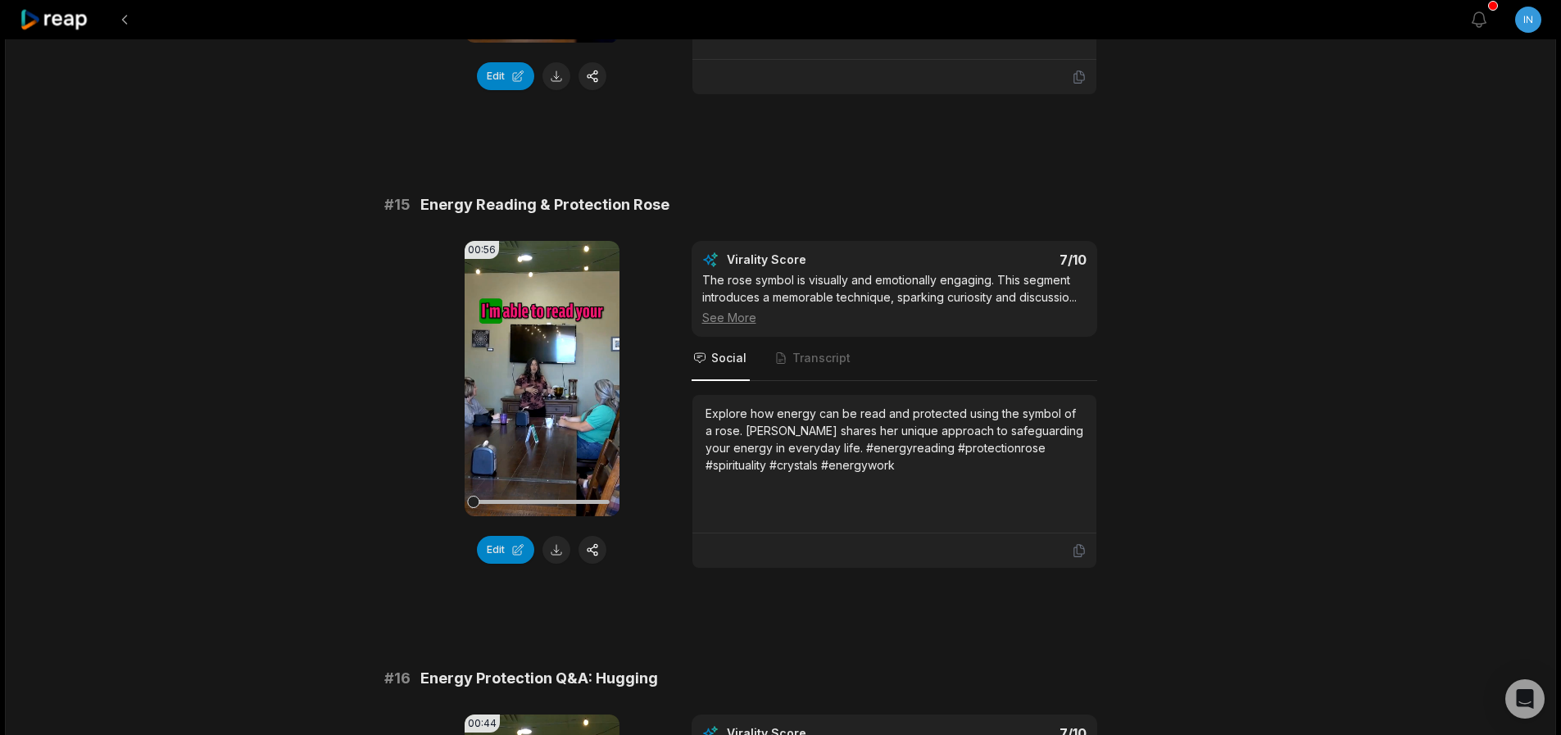
scroll to position [1966, 0]
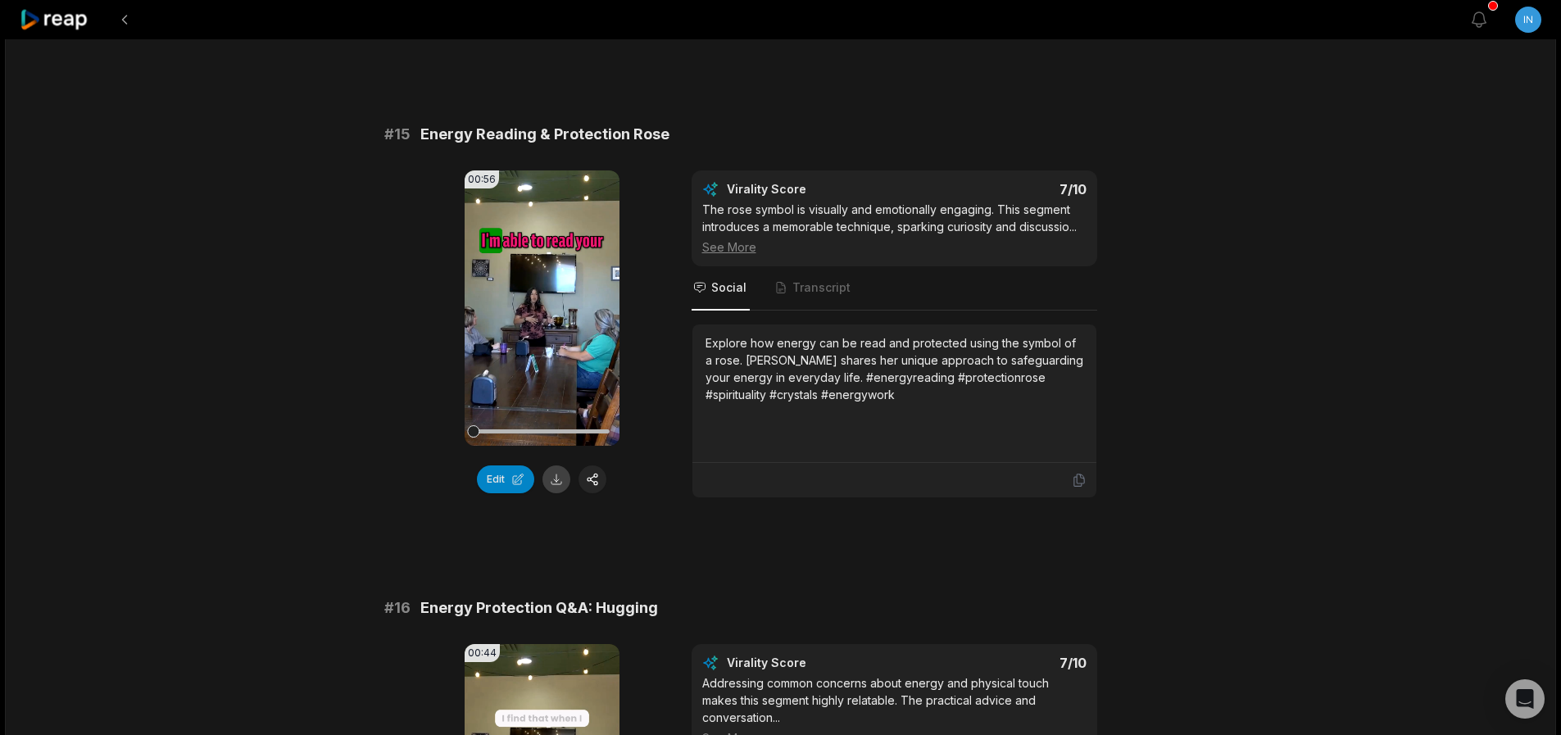
click at [553, 483] on button at bounding box center [556, 479] width 28 height 28
click at [810, 531] on div "# 11 Rose Symbol History & Activation 00:56 Your browser does not support mp4 f…" at bounding box center [780, 556] width 793 height 4655
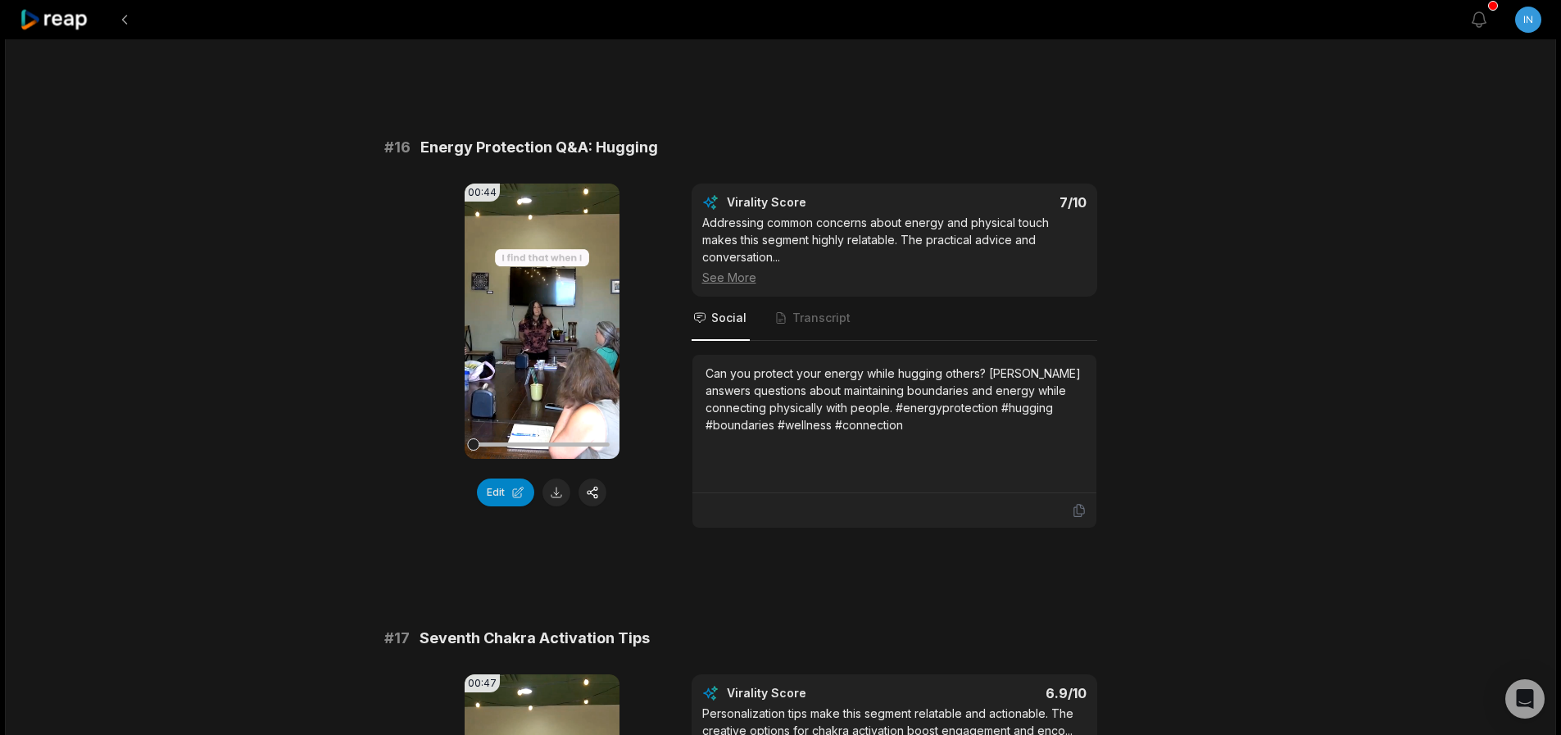
scroll to position [2458, 0]
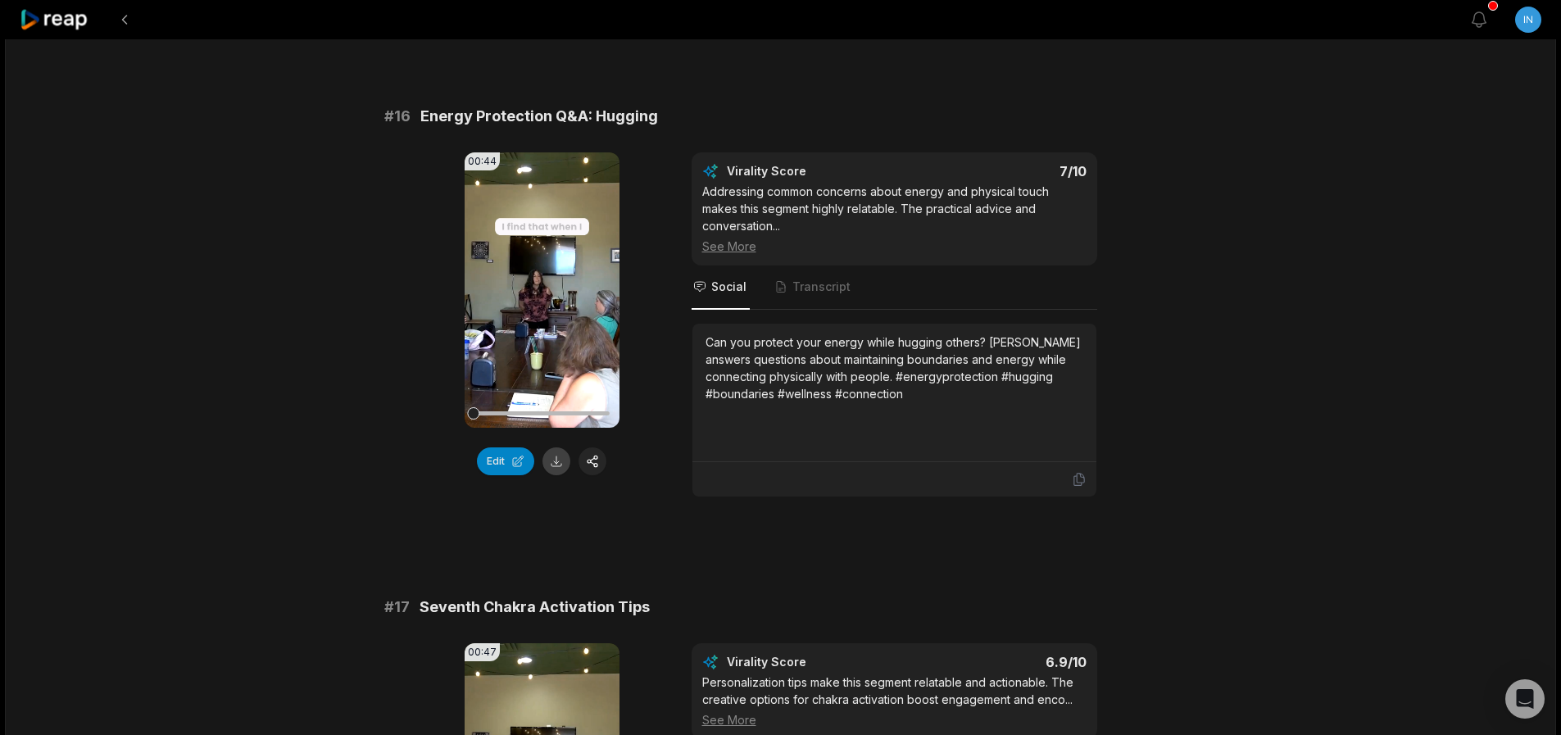
click at [560, 460] on button at bounding box center [556, 461] width 28 height 28
click at [809, 542] on div "# 11 Rose Symbol History & Activation 00:56 Your browser does not support mp4 f…" at bounding box center [780, 64] width 793 height 4655
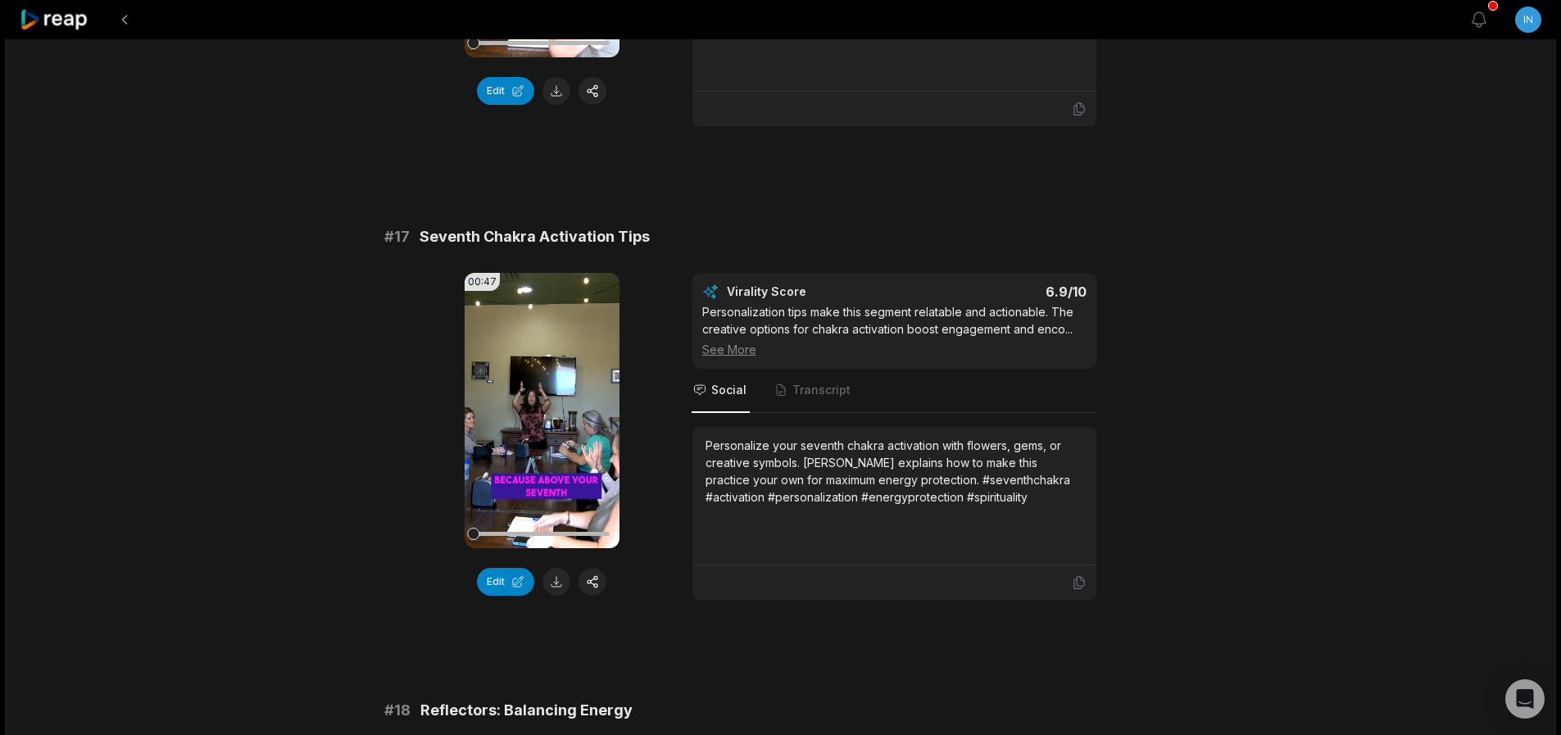
scroll to position [2851, 0]
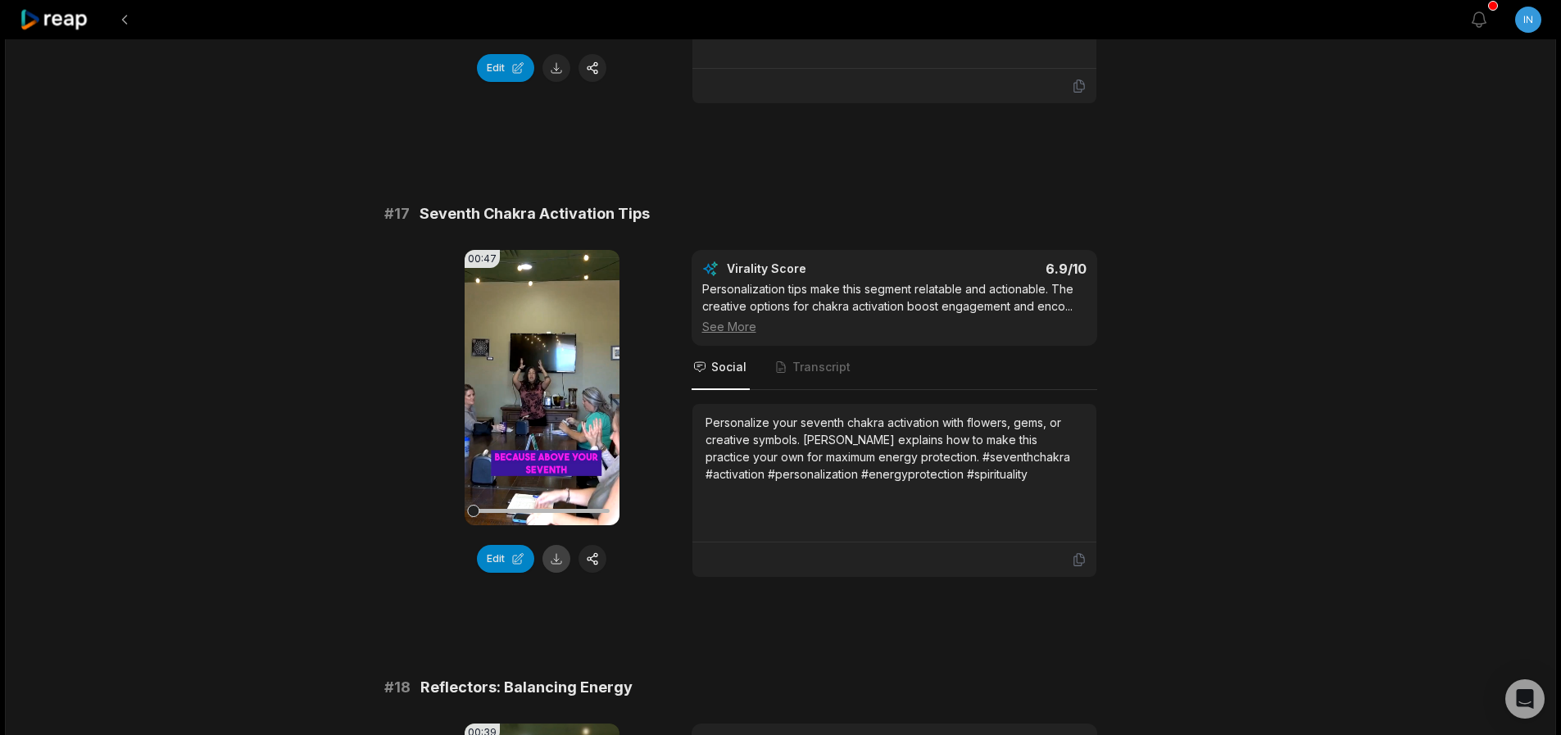
click at [555, 554] on button at bounding box center [556, 559] width 28 height 28
click at [819, 515] on div "Personalize your seventh chakra activation with flowers, gems, or creative symb…" at bounding box center [894, 473] width 378 height 118
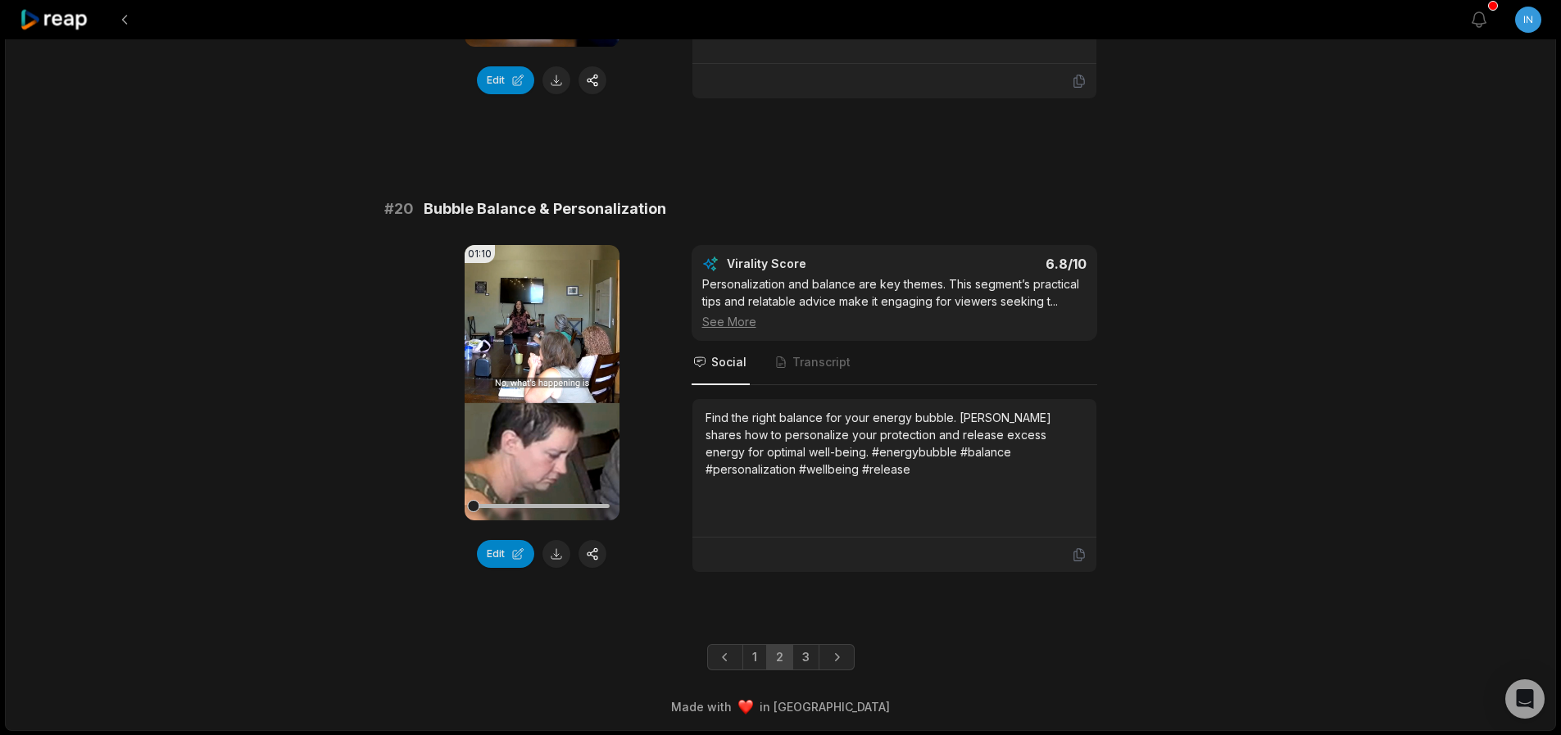
scroll to position [4278, 0]
click at [806, 651] on link "3" at bounding box center [805, 656] width 27 height 26
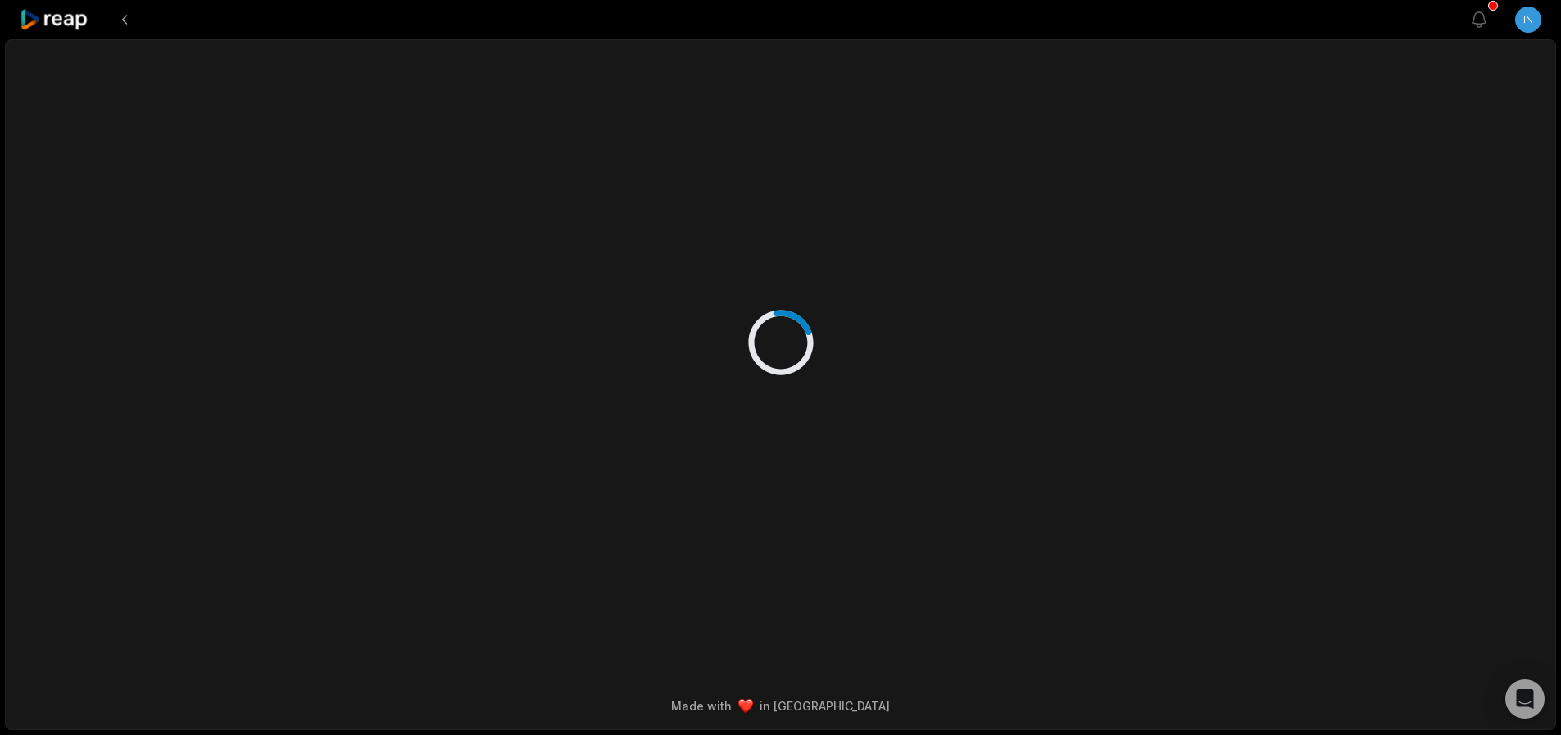
scroll to position [0, 0]
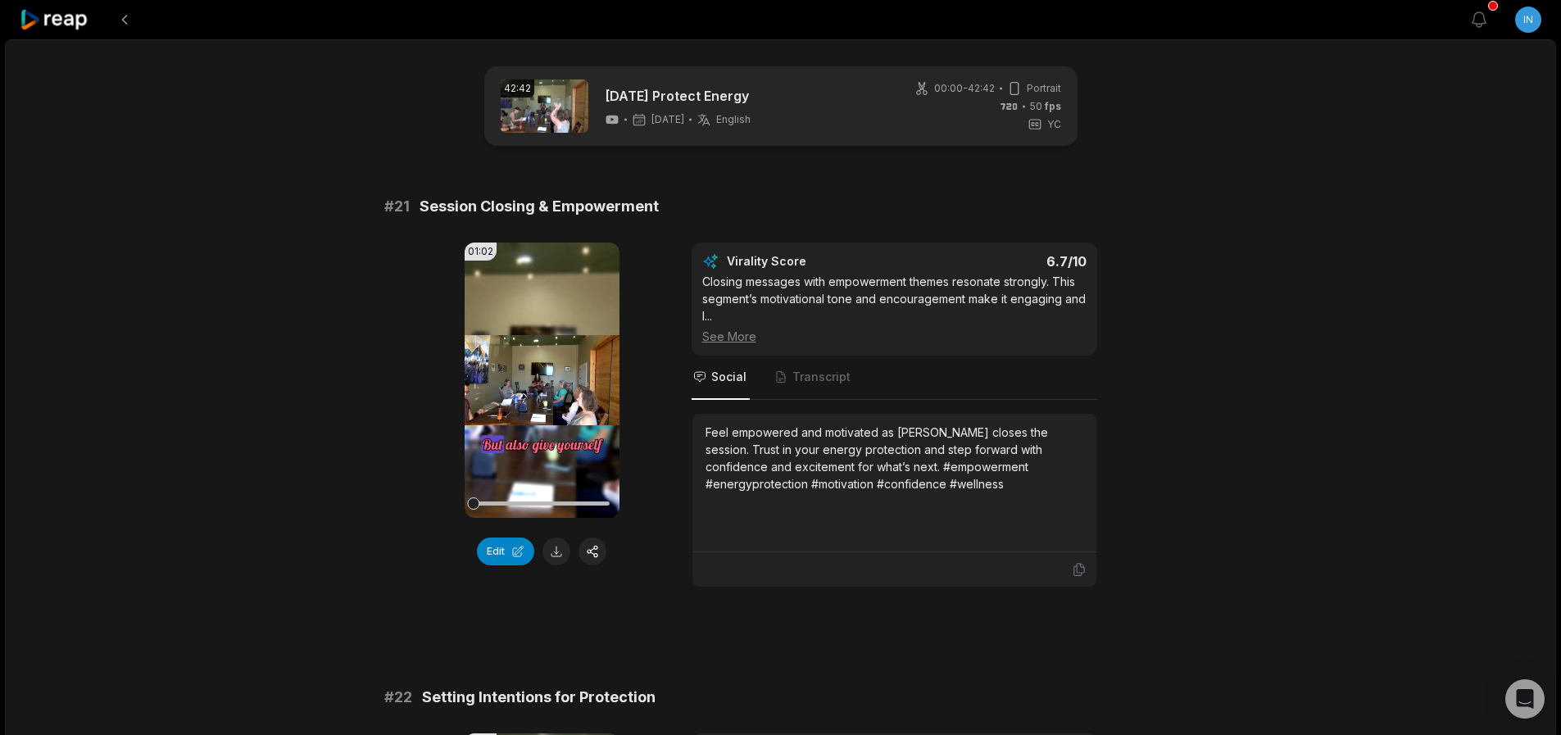
click at [67, 16] on icon at bounding box center [55, 20] width 70 height 22
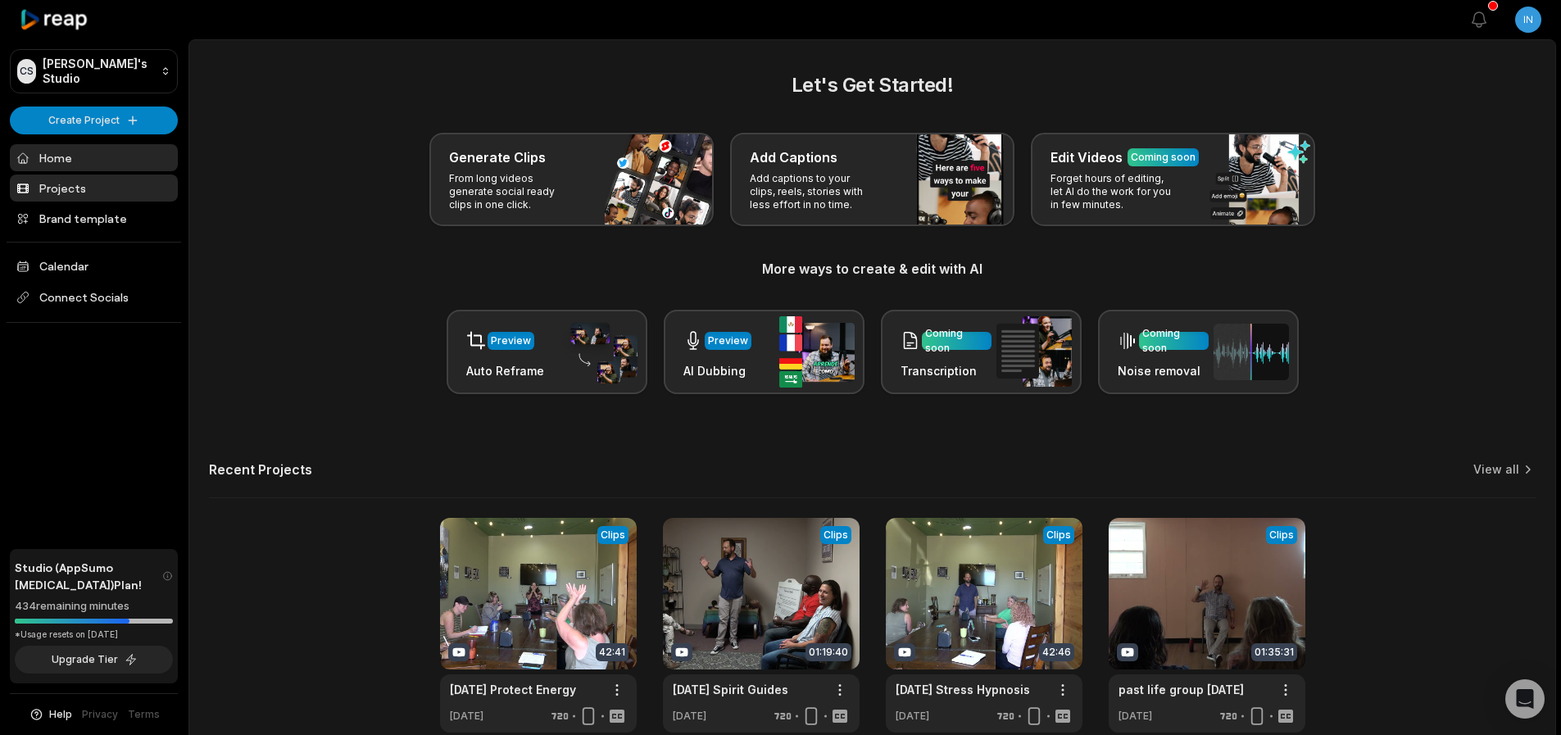
click at [44, 188] on link "Projects" at bounding box center [94, 188] width 168 height 27
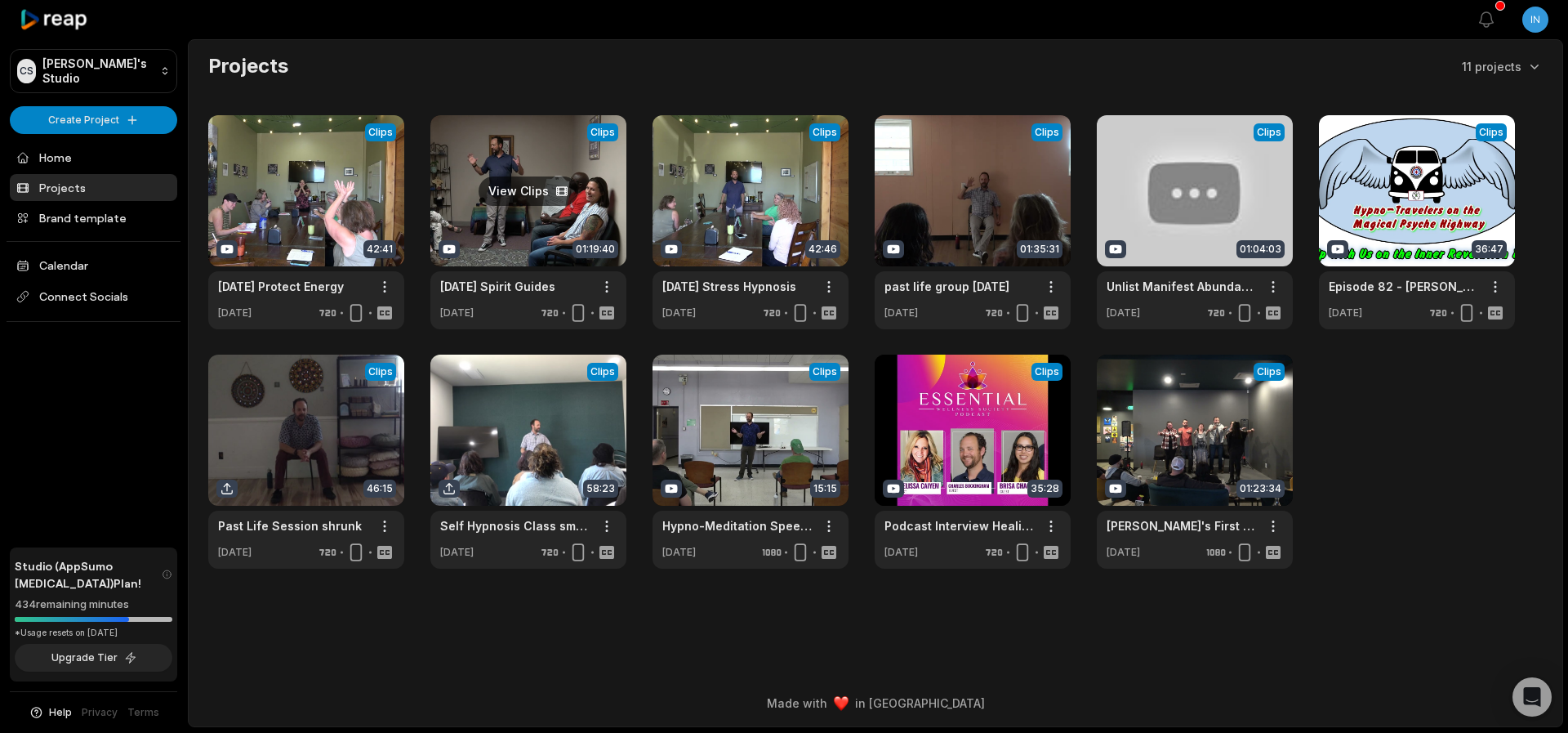
click at [536, 142] on link at bounding box center [528, 222] width 196 height 214
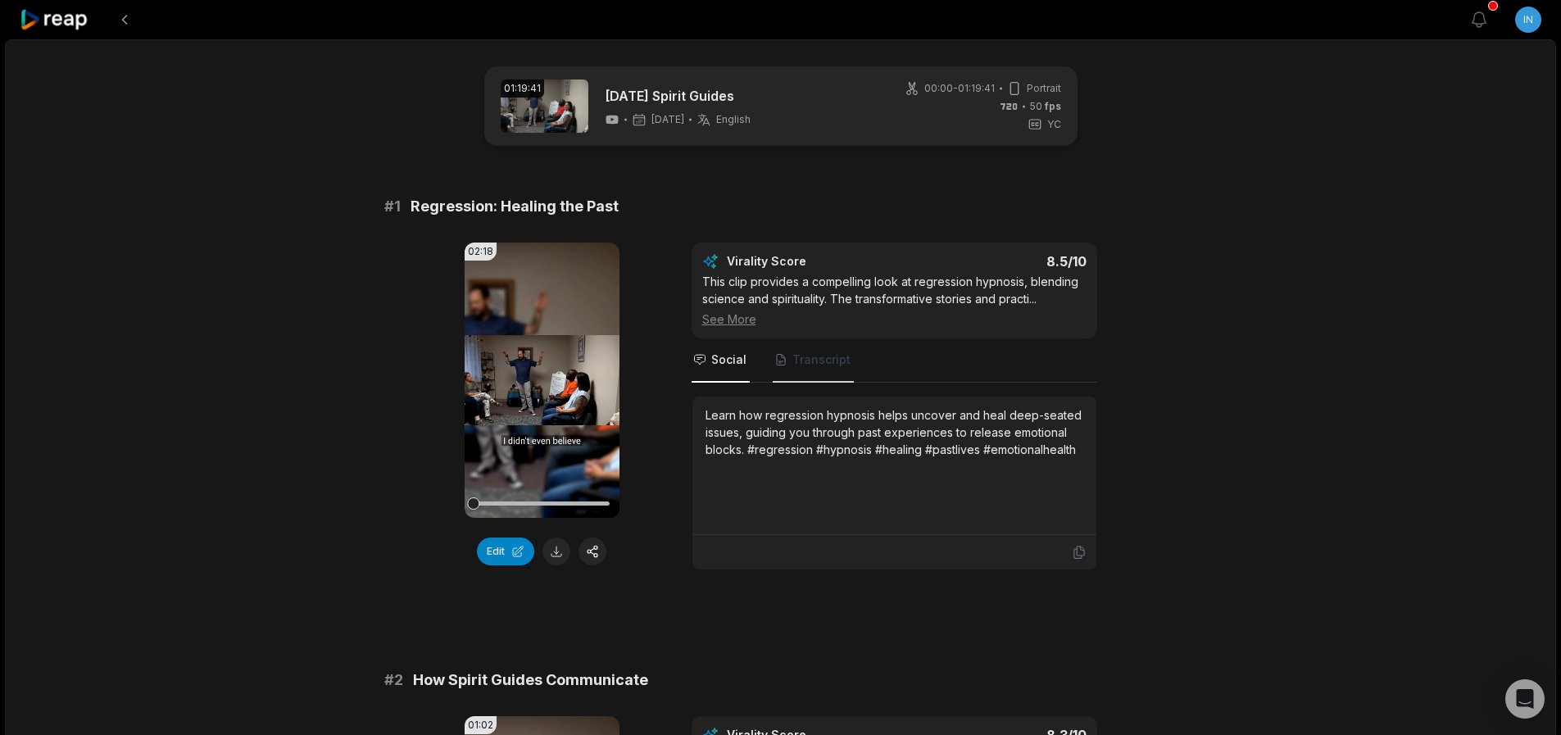
click at [819, 365] on span "Transcript" at bounding box center [821, 360] width 58 height 16
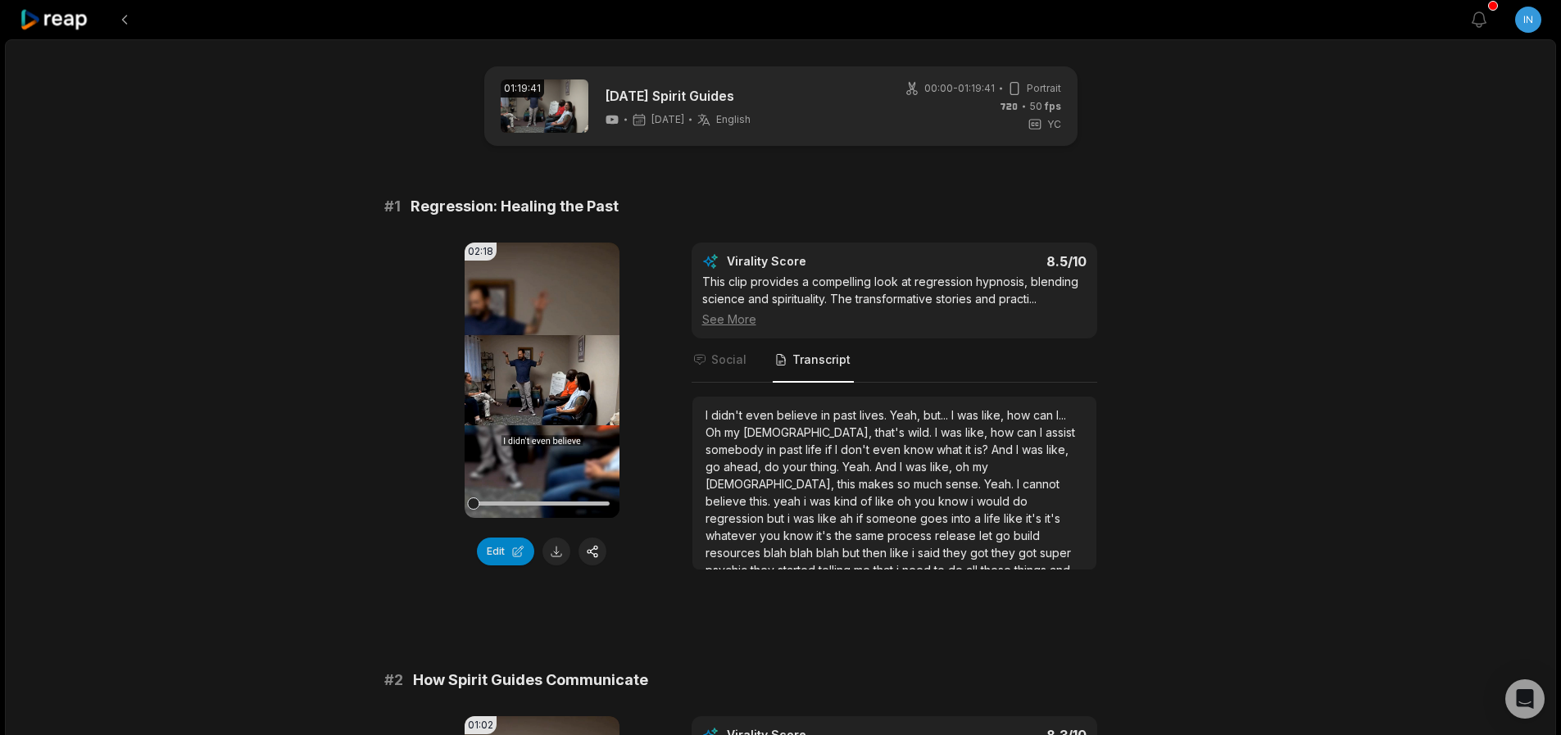
scroll to position [98, 0]
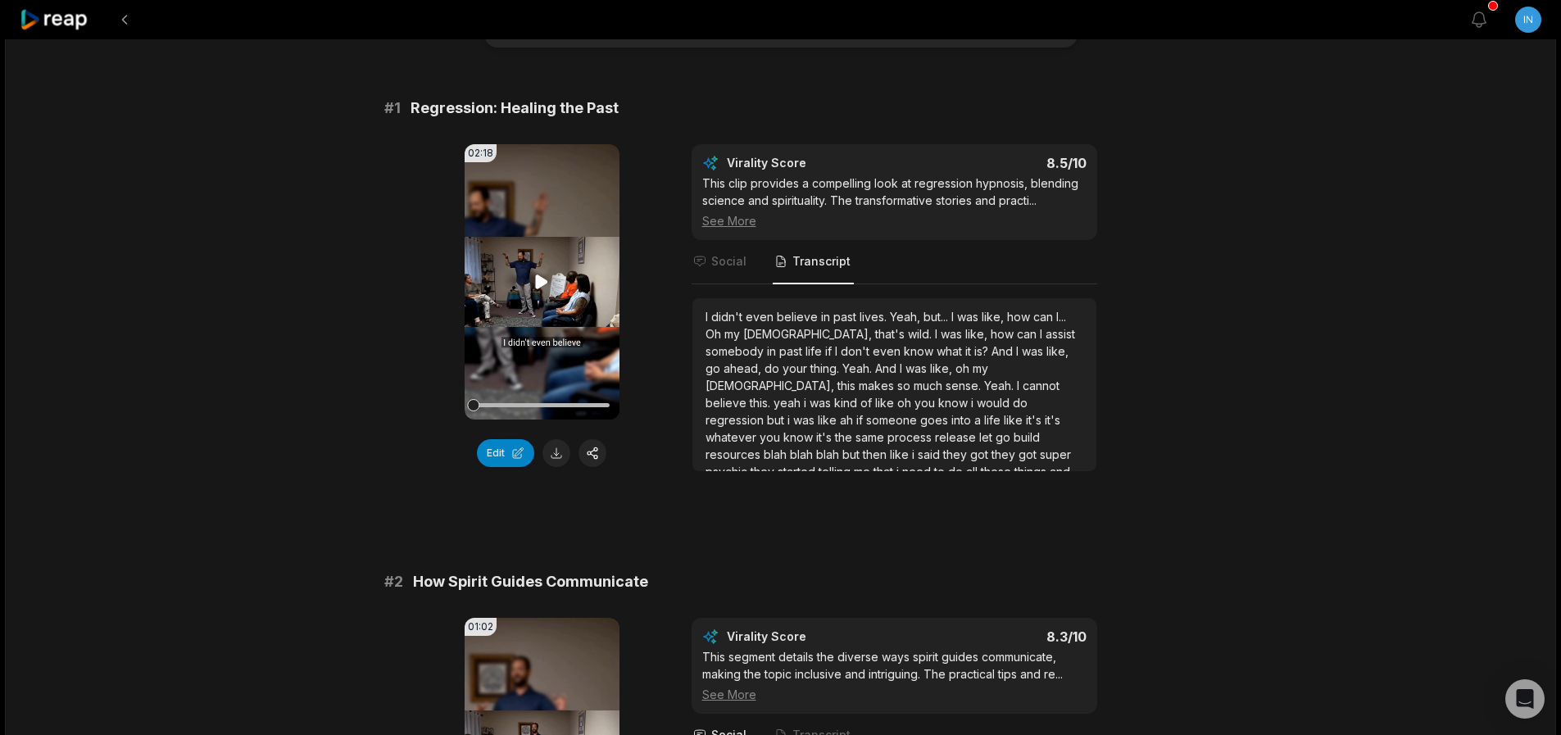
click at [546, 279] on icon at bounding box center [542, 282] width 20 height 20
click at [541, 278] on icon at bounding box center [542, 282] width 20 height 20
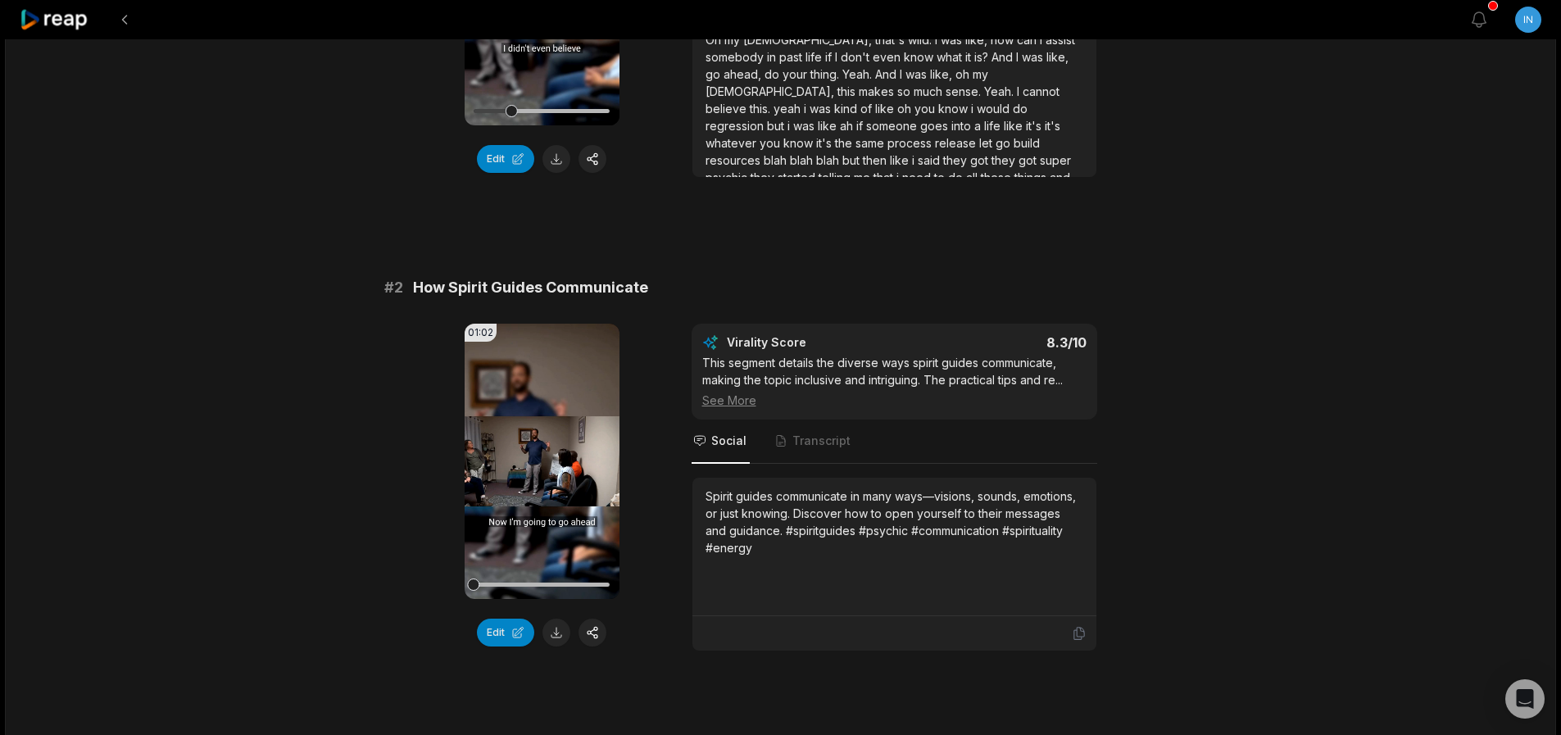
scroll to position [393, 0]
click at [793, 434] on span "Transcript" at bounding box center [821, 440] width 58 height 16
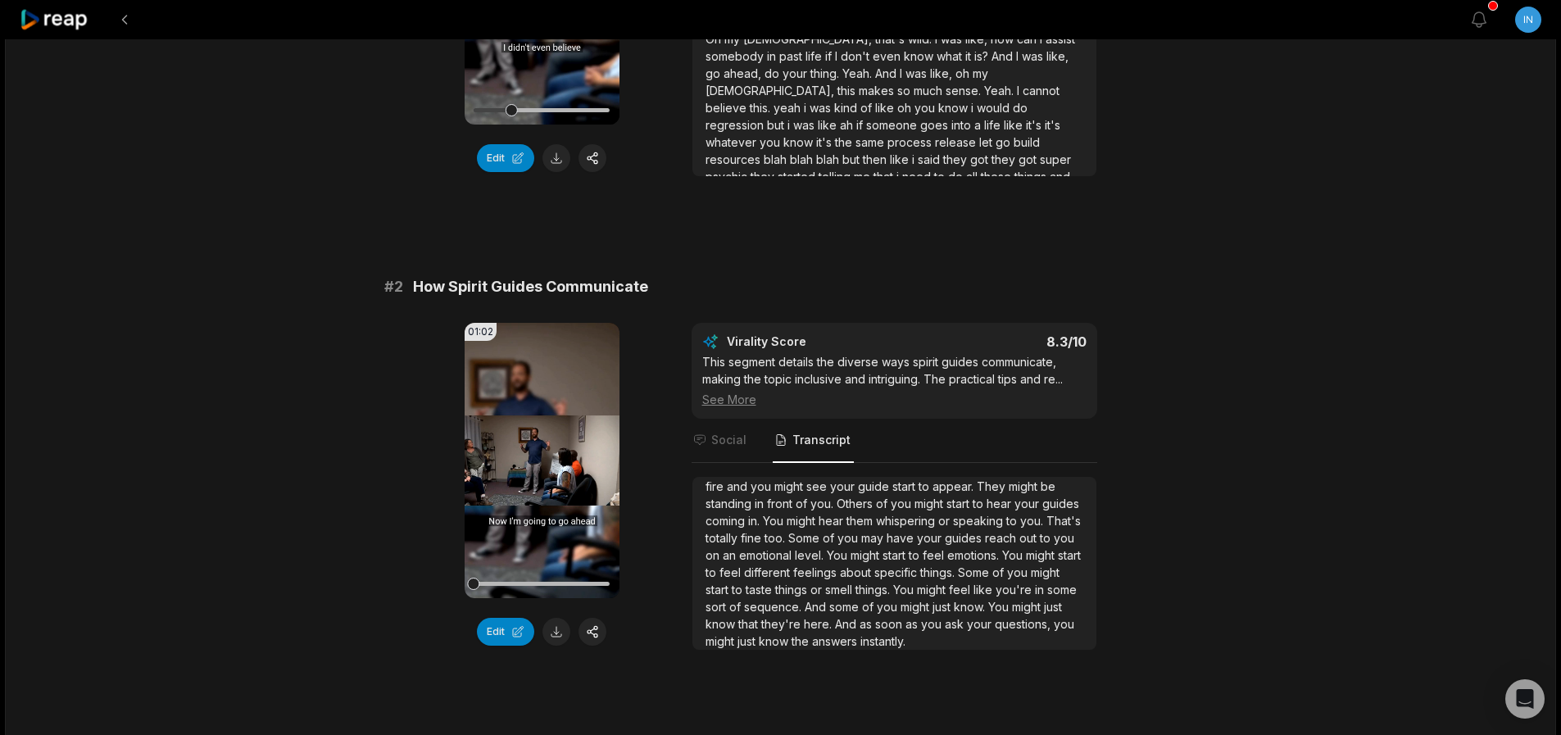
scroll to position [0, 0]
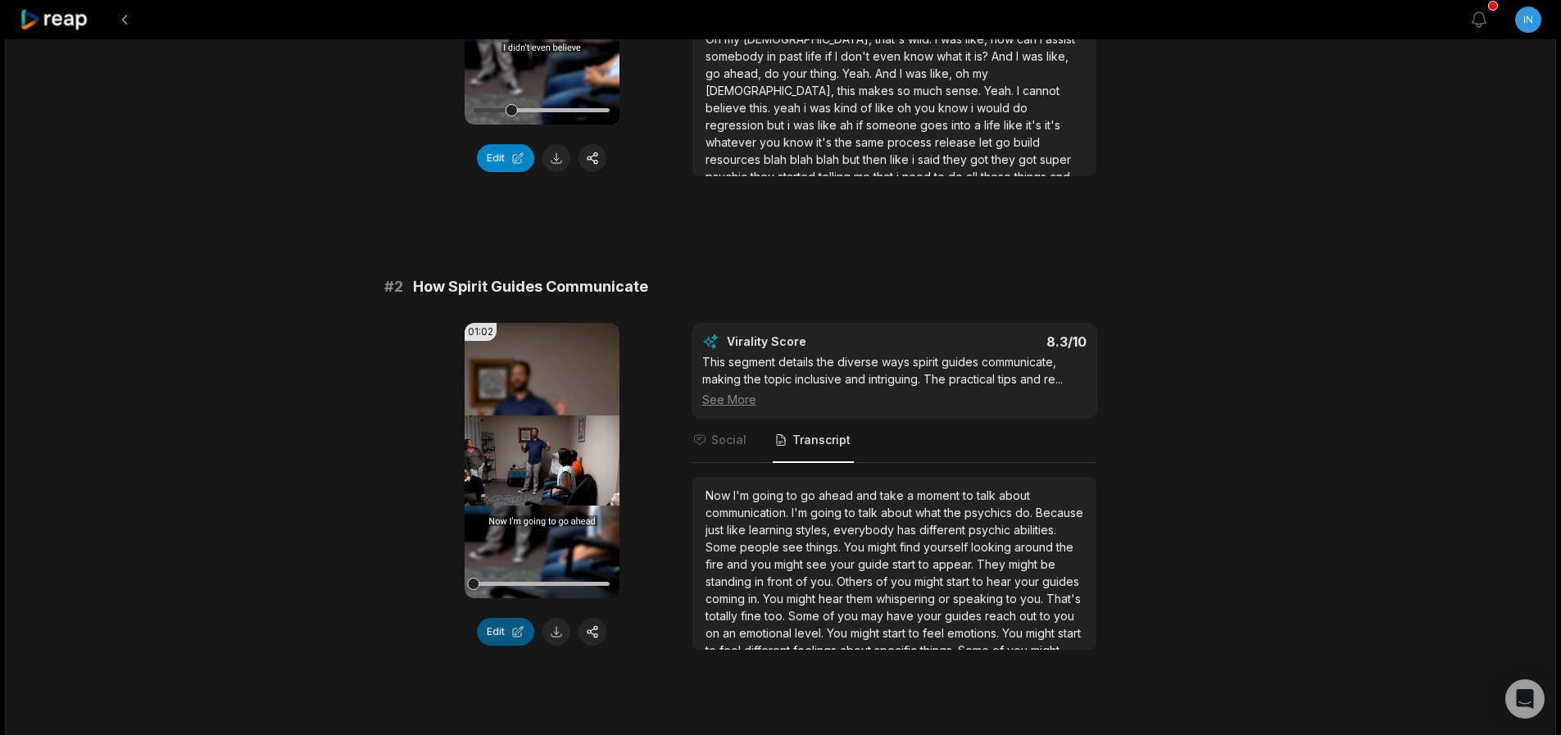
click at [506, 633] on button "Edit" at bounding box center [505, 632] width 57 height 28
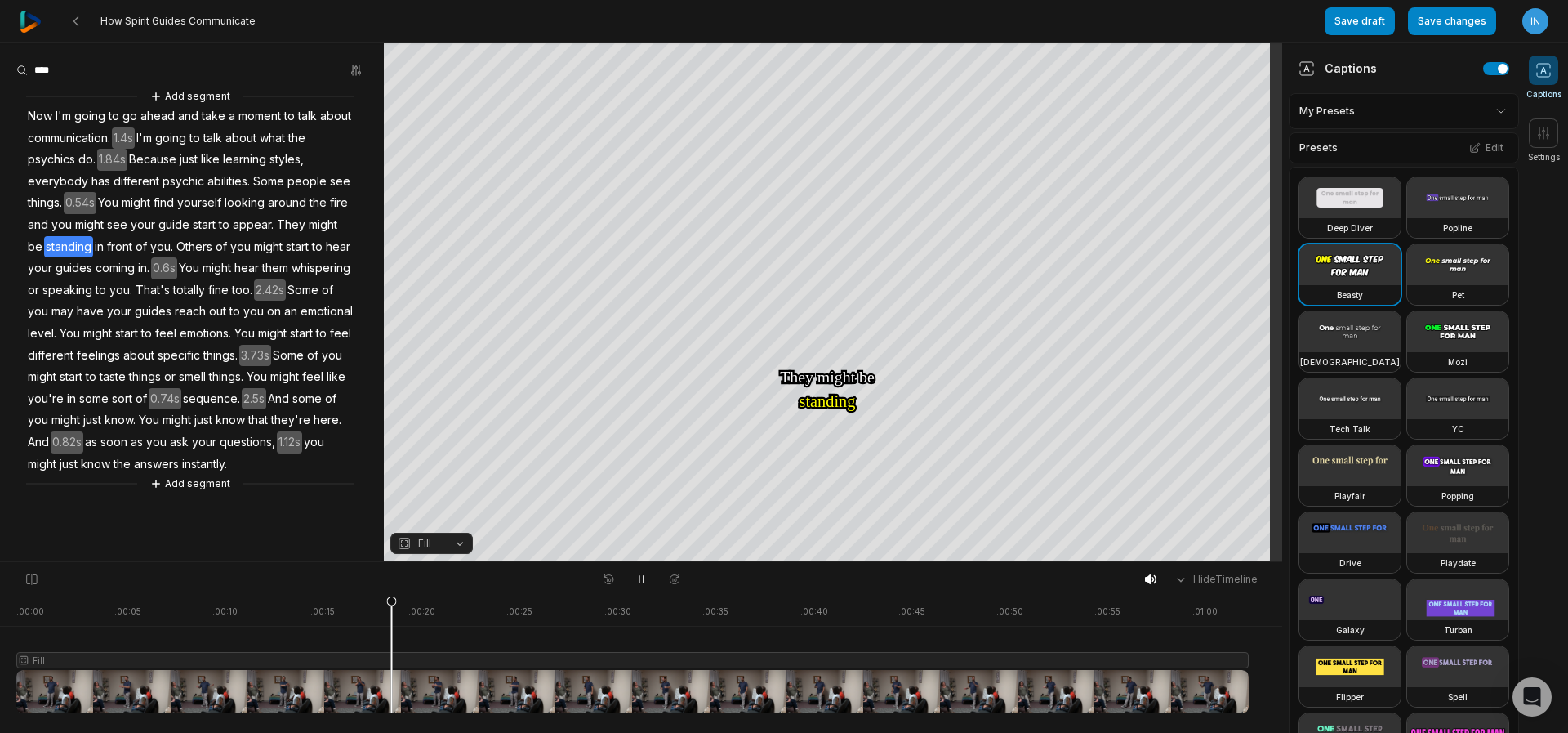
click at [446, 546] on button "Fill" at bounding box center [432, 543] width 83 height 21
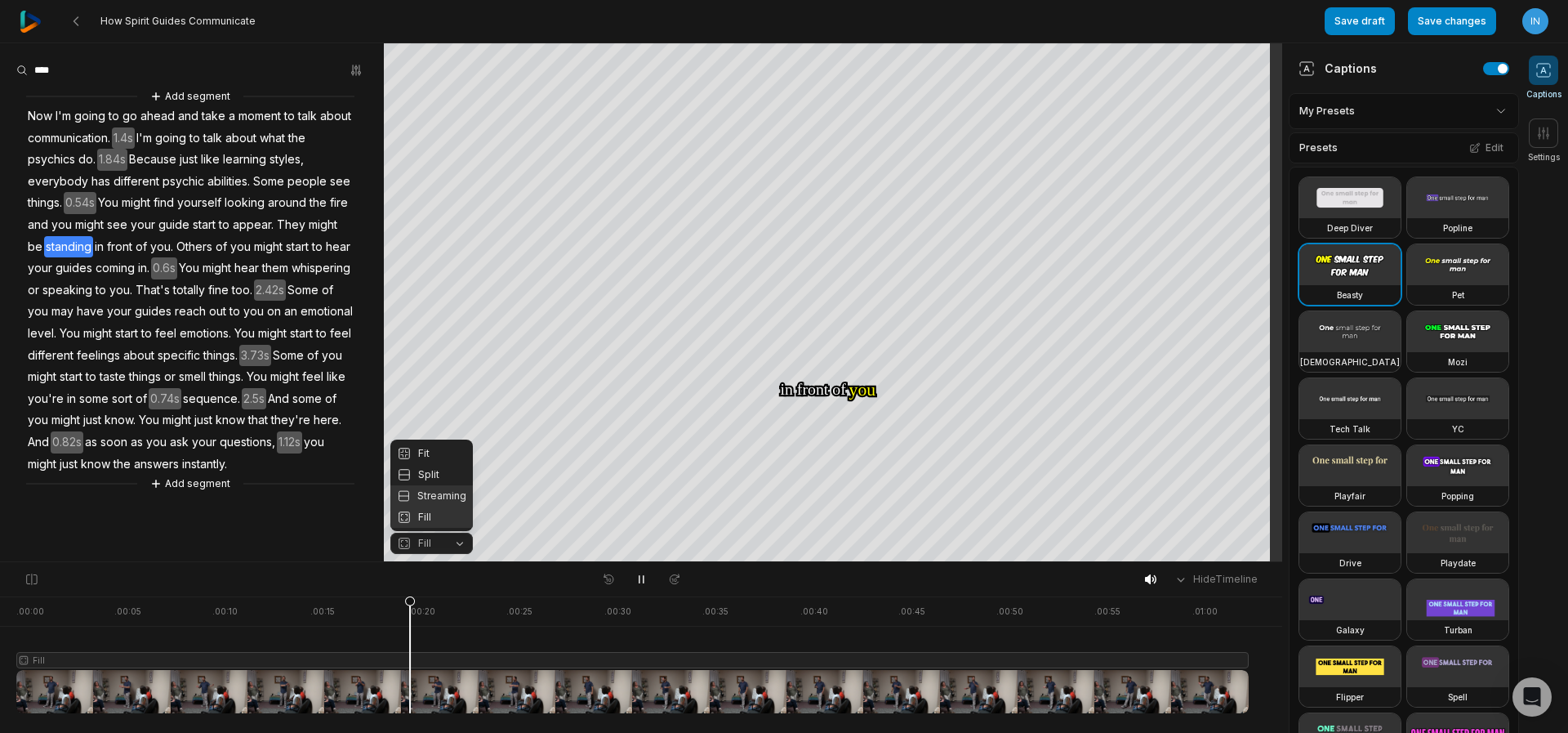
click at [425, 451] on div "Fit" at bounding box center [432, 453] width 83 height 21
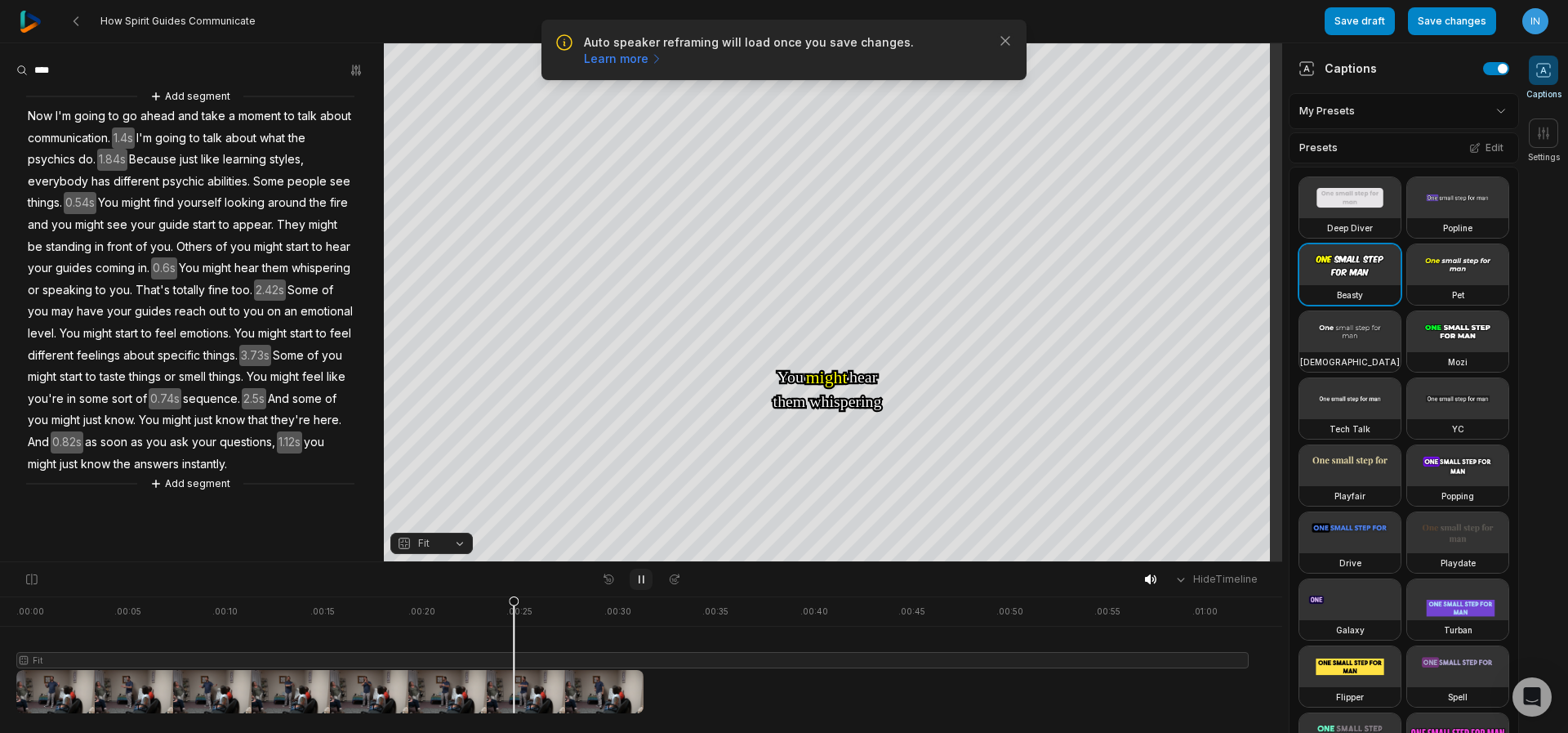
click at [639, 576] on icon at bounding box center [641, 578] width 13 height 13
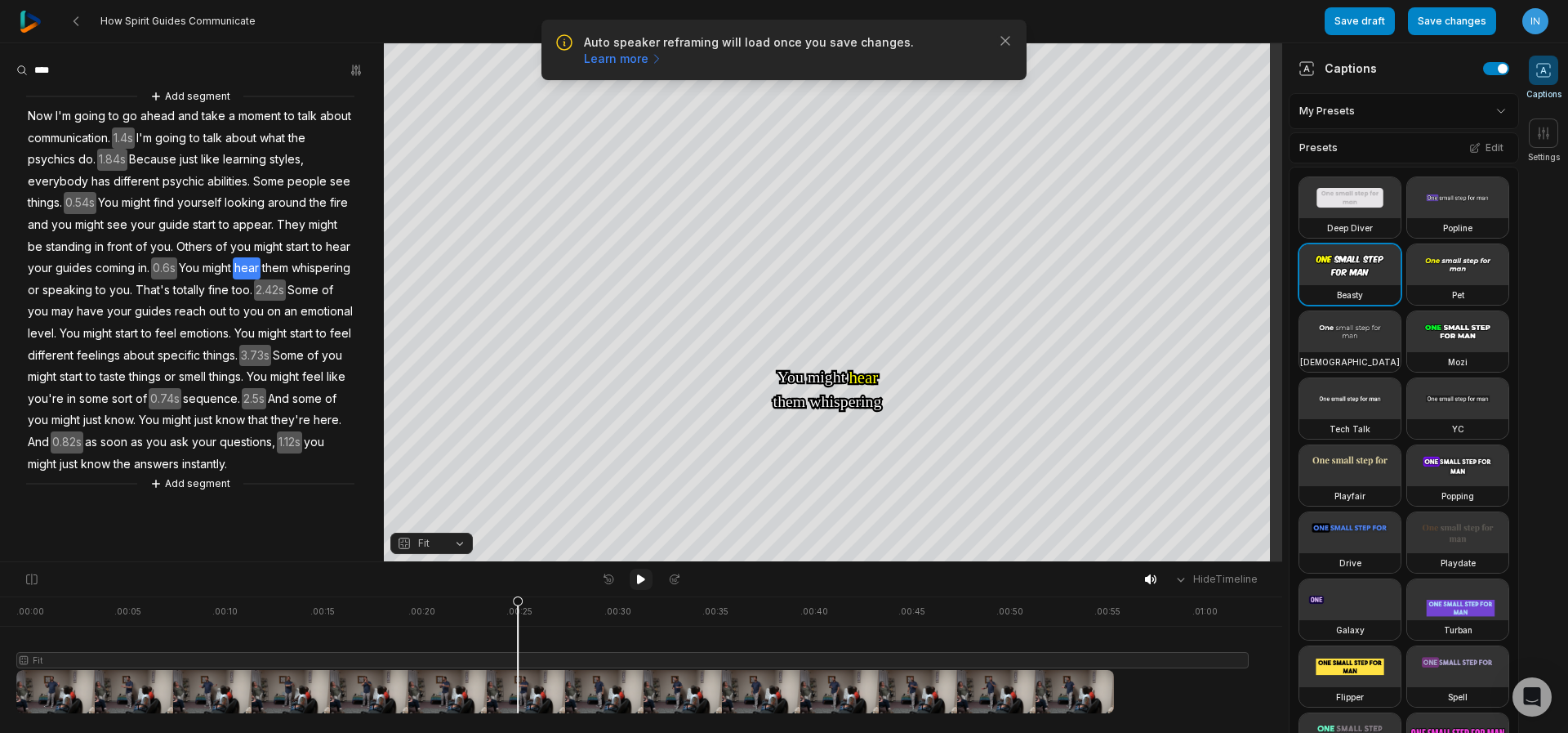
click at [639, 576] on icon at bounding box center [641, 579] width 8 height 10
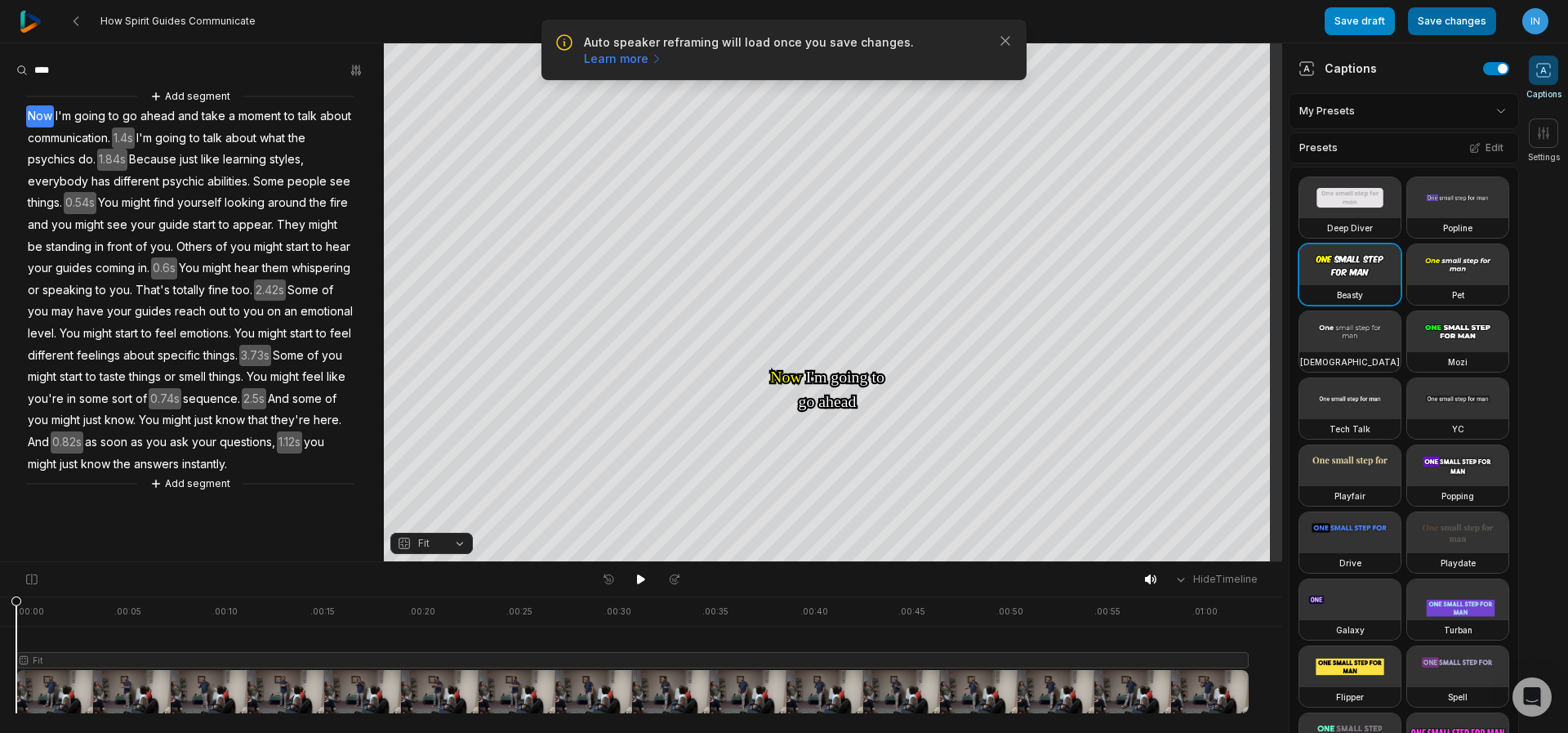
click at [1467, 25] on button "Save changes" at bounding box center [1452, 21] width 88 height 28
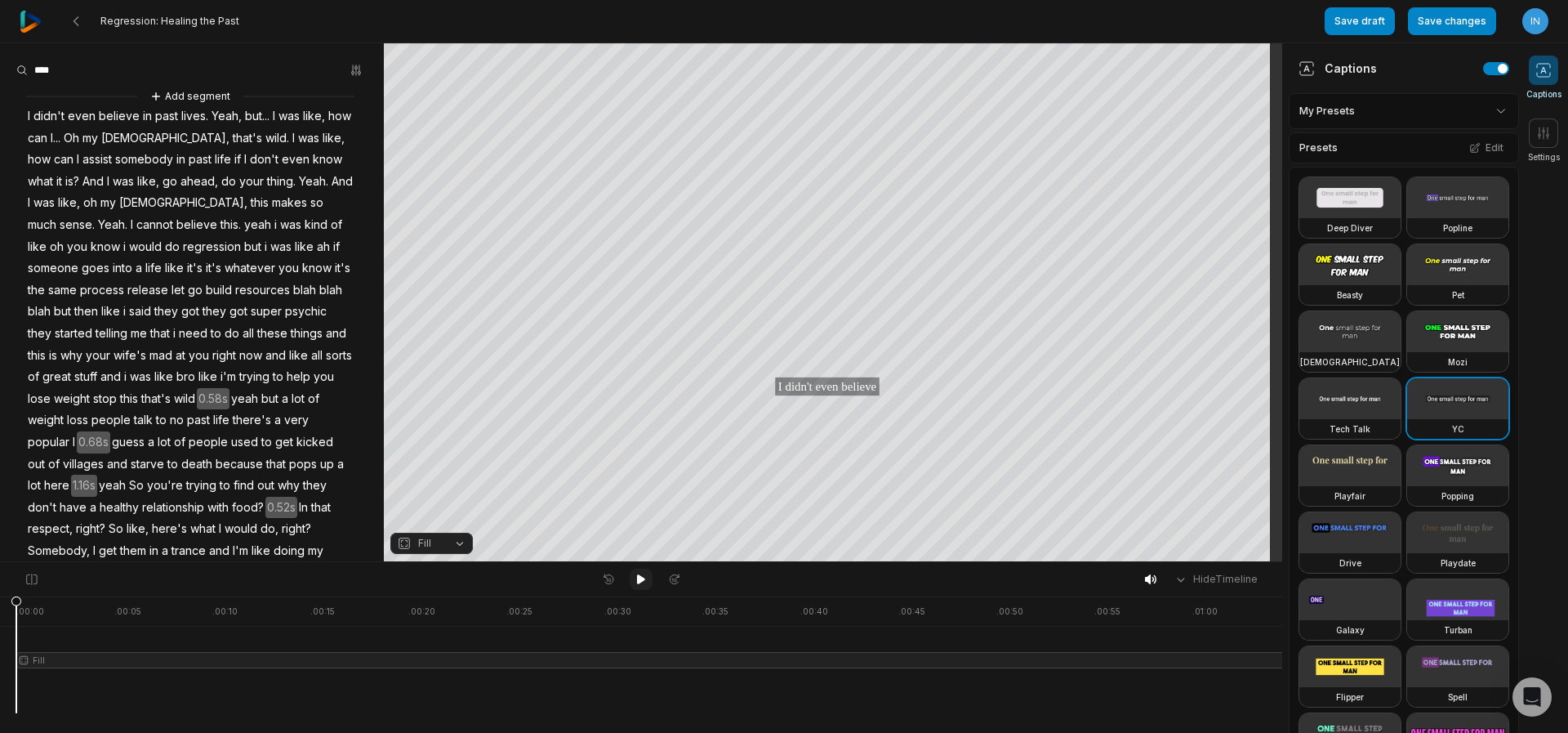
click at [646, 577] on icon at bounding box center [641, 578] width 13 height 13
click at [330, 189] on span "And" at bounding box center [342, 182] width 25 height 22
click at [30, 115] on span "I" at bounding box center [29, 117] width 6 height 22
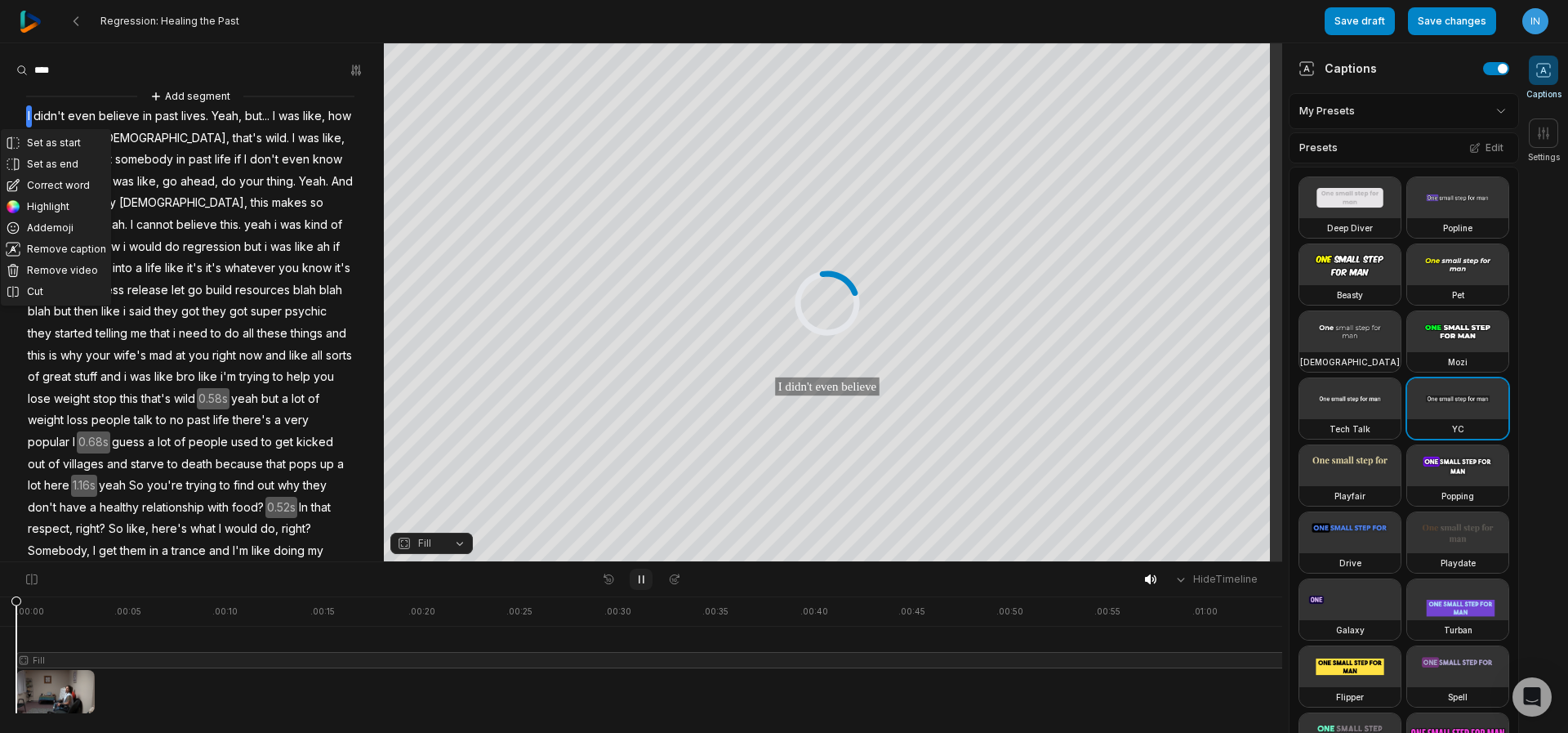
click at [637, 581] on icon at bounding box center [641, 578] width 13 height 13
click at [640, 577] on icon at bounding box center [641, 579] width 8 height 10
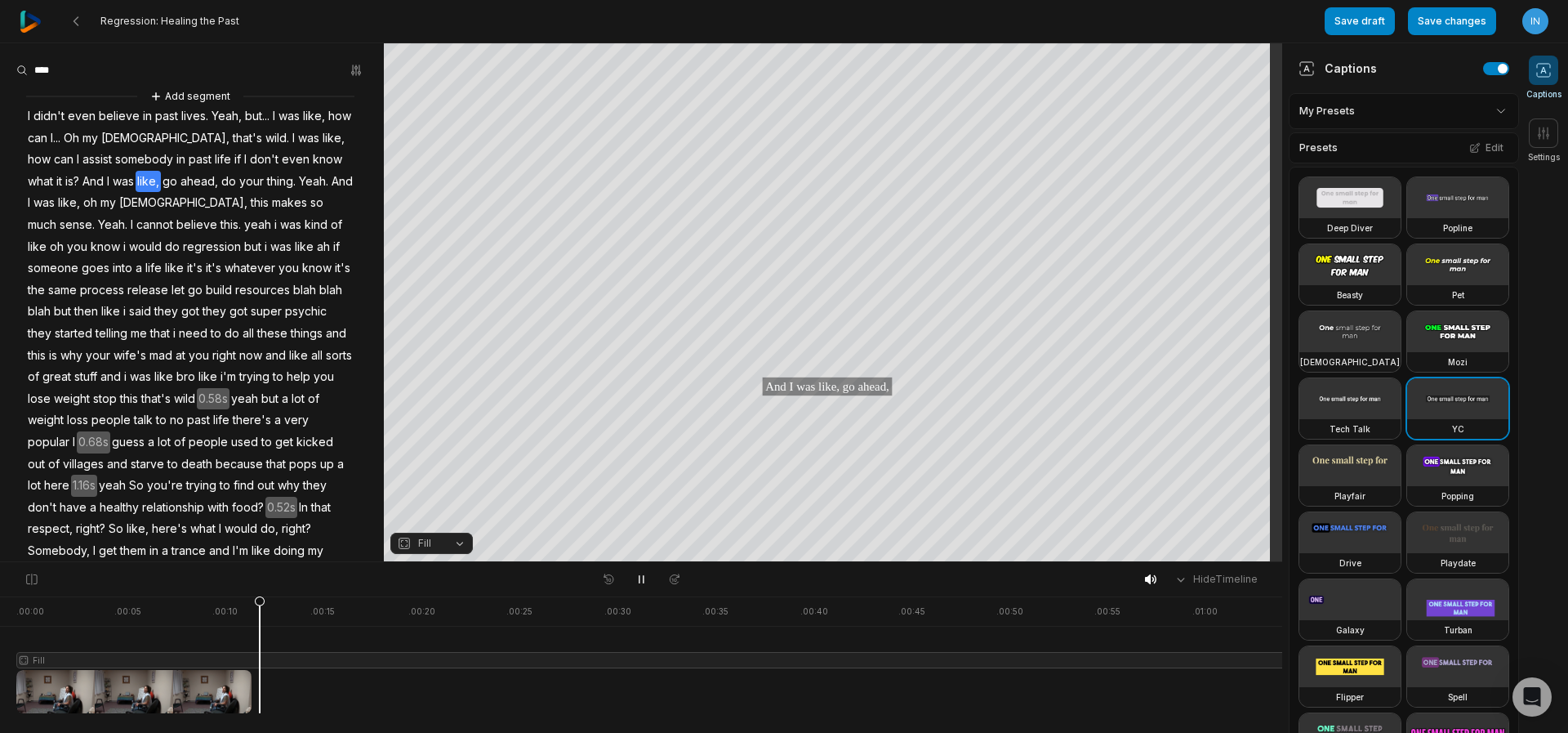
click at [440, 546] on span "Fill" at bounding box center [418, 544] width 43 height 15
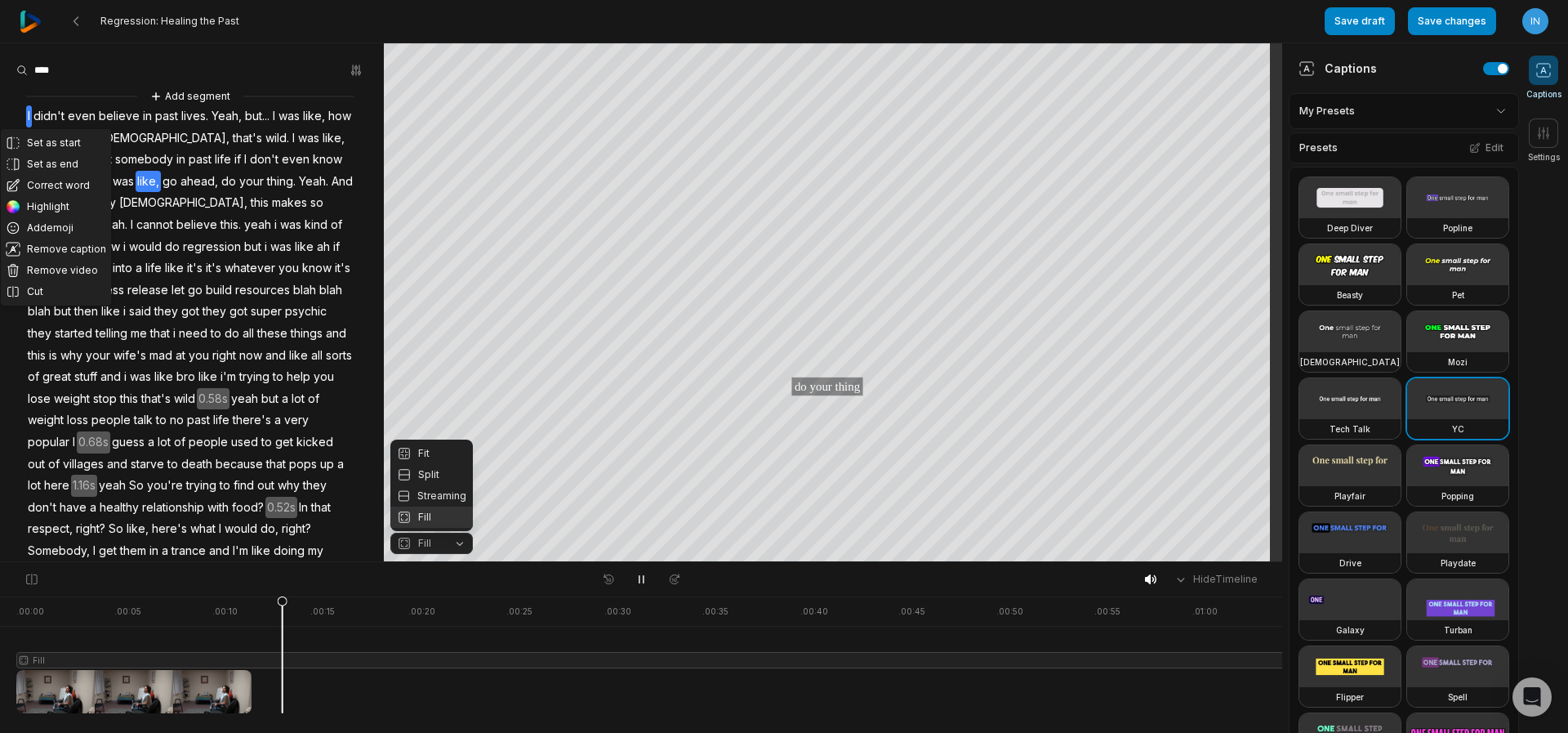
click at [863, 153] on div "Your browser does not support mp4 format. Your browser does not support mp4 for…" at bounding box center [641, 302] width 1282 height 519
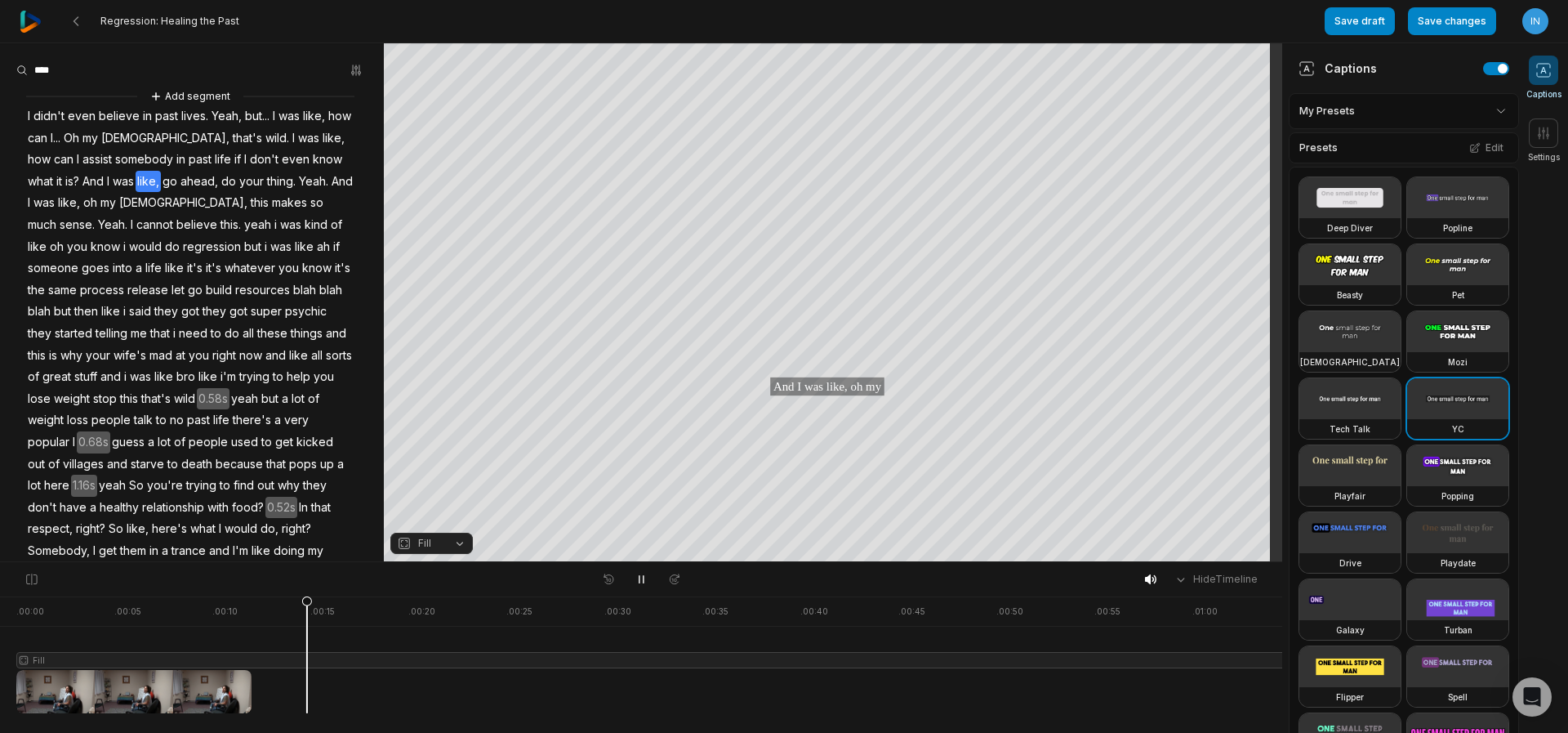
click at [442, 554] on div "Fill" at bounding box center [432, 544] width 83 height 23
click at [447, 546] on button "Fill" at bounding box center [432, 543] width 83 height 21
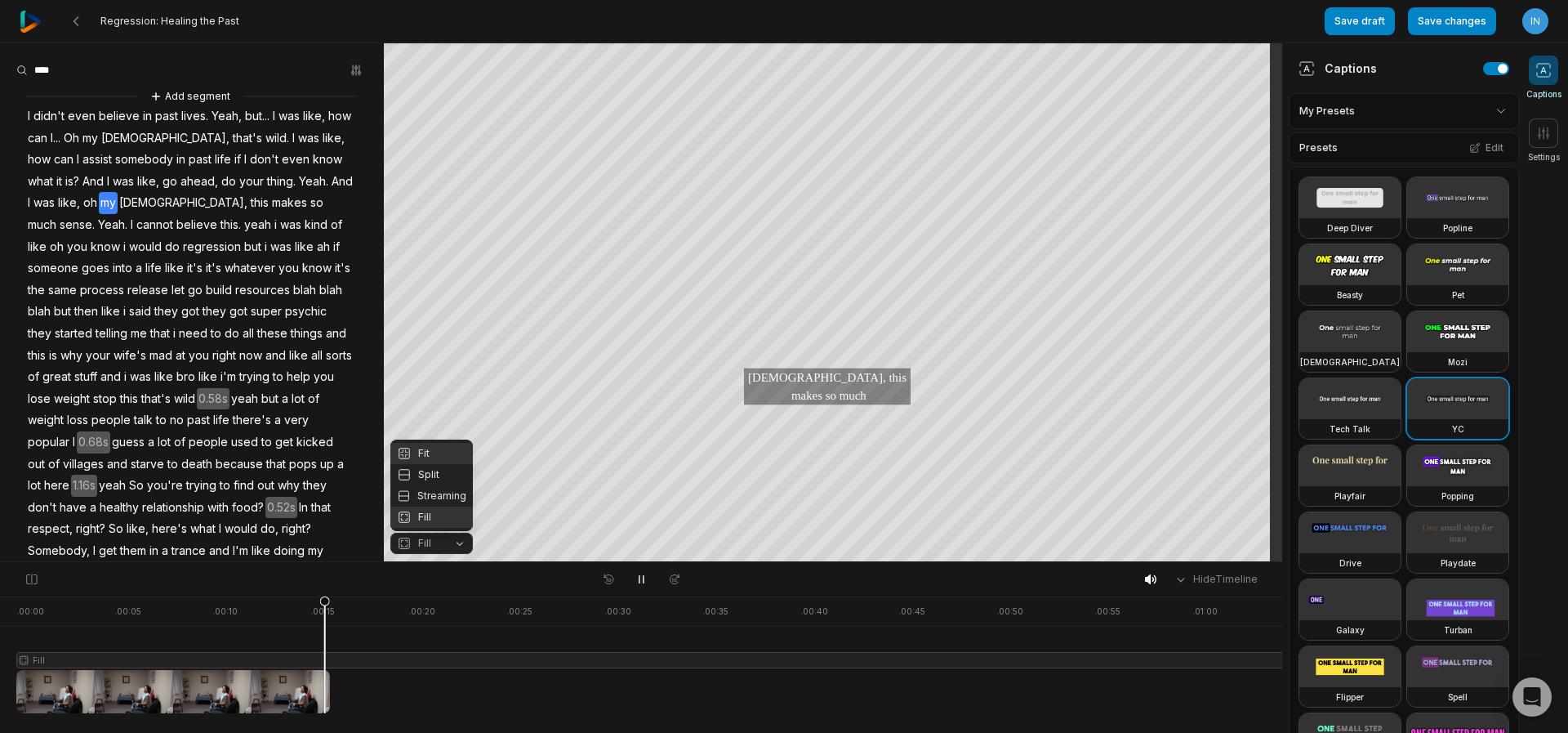
click at [426, 455] on div "Fit" at bounding box center [432, 453] width 83 height 21
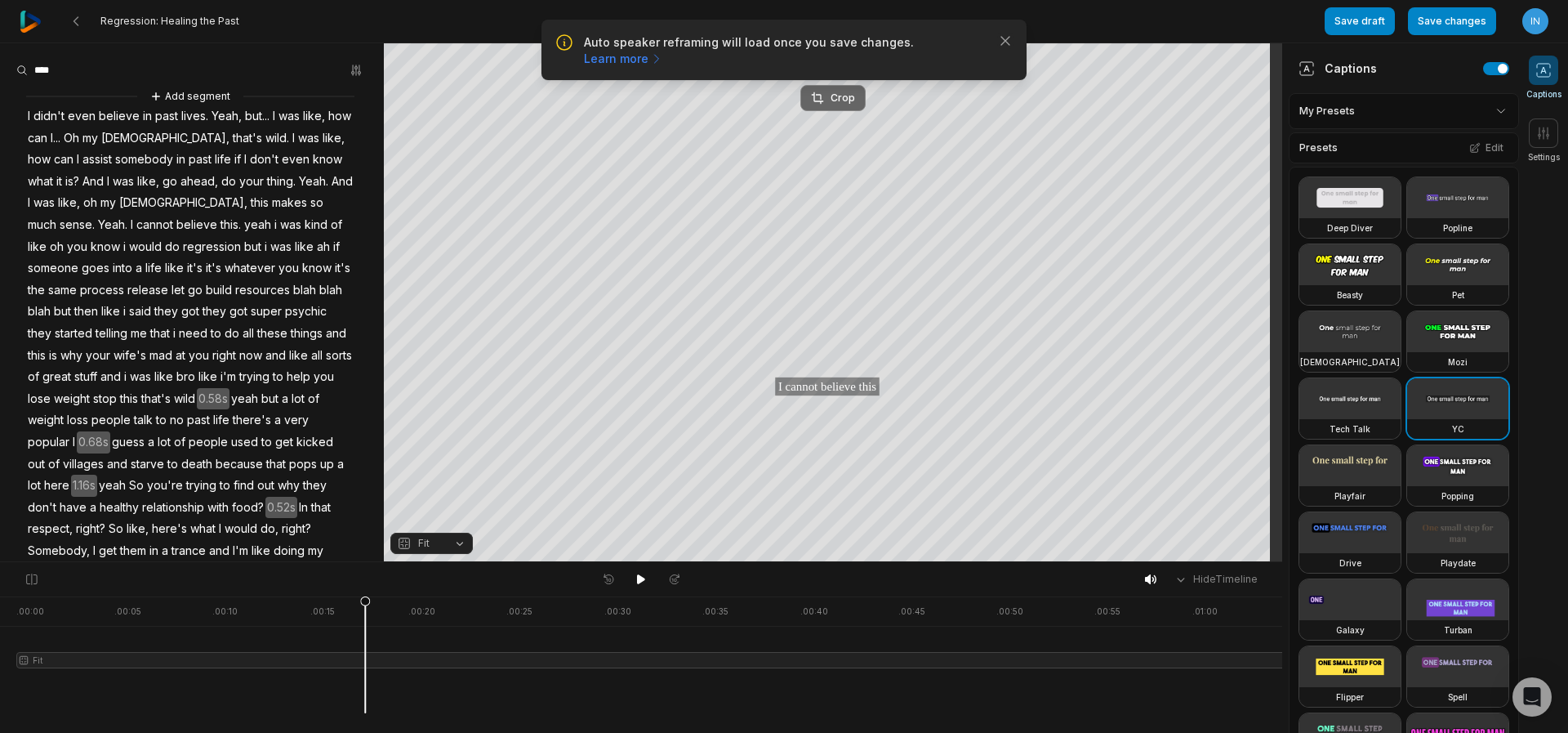
click at [840, 101] on div "Crop" at bounding box center [833, 98] width 44 height 15
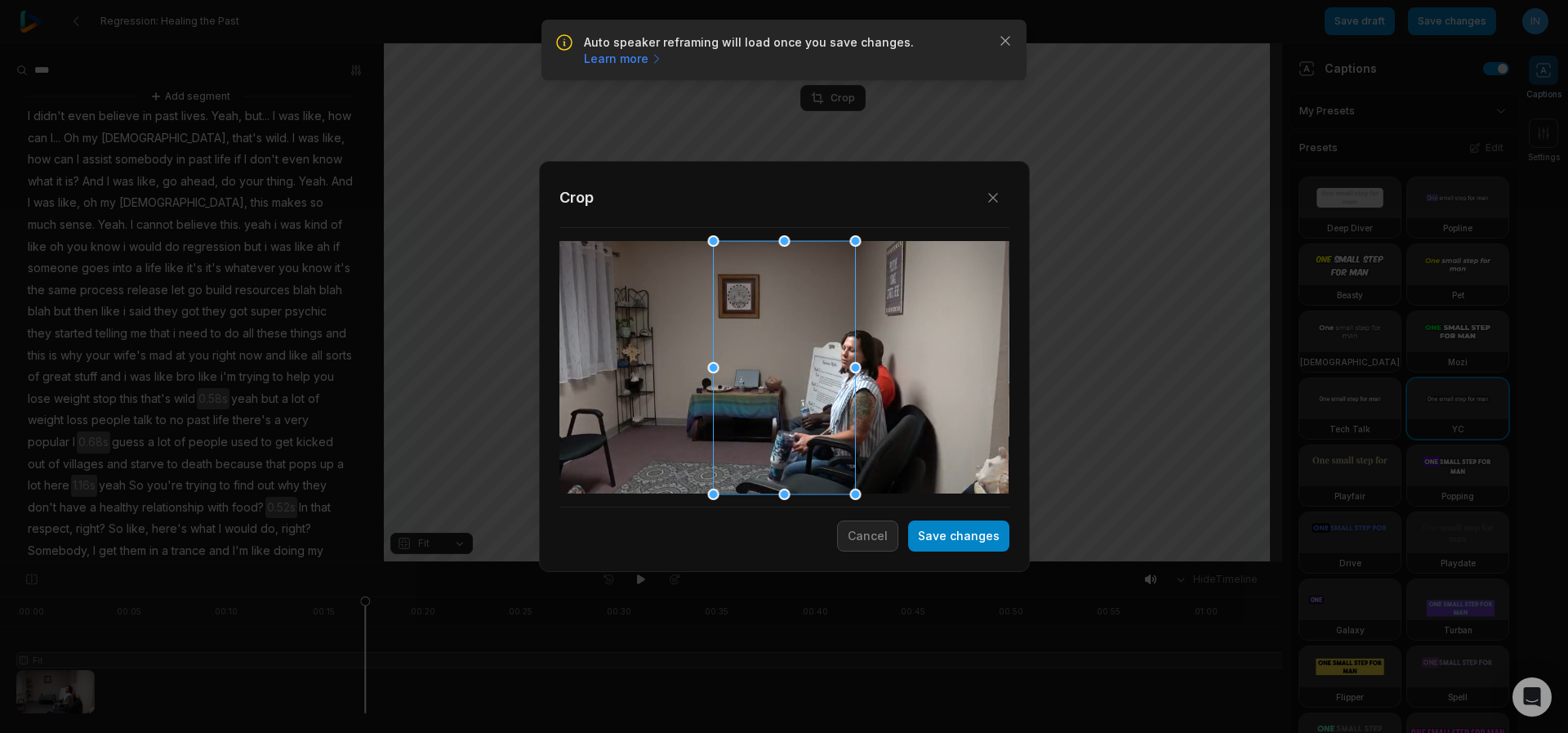
click at [809, 376] on div at bounding box center [784, 368] width 143 height 253
click at [895, 546] on button "Cancel" at bounding box center [867, 536] width 61 height 31
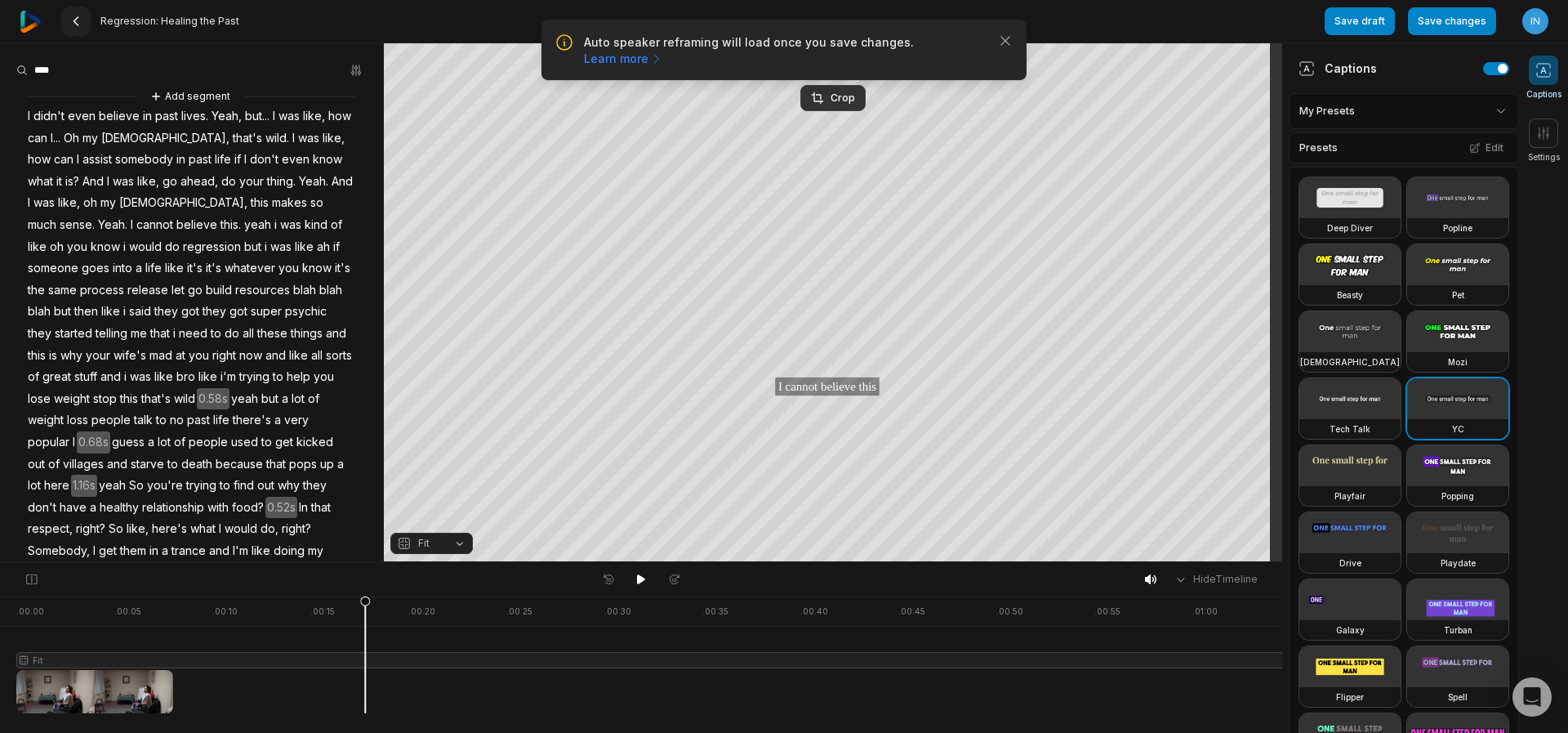
click at [81, 24] on icon at bounding box center [76, 21] width 13 height 13
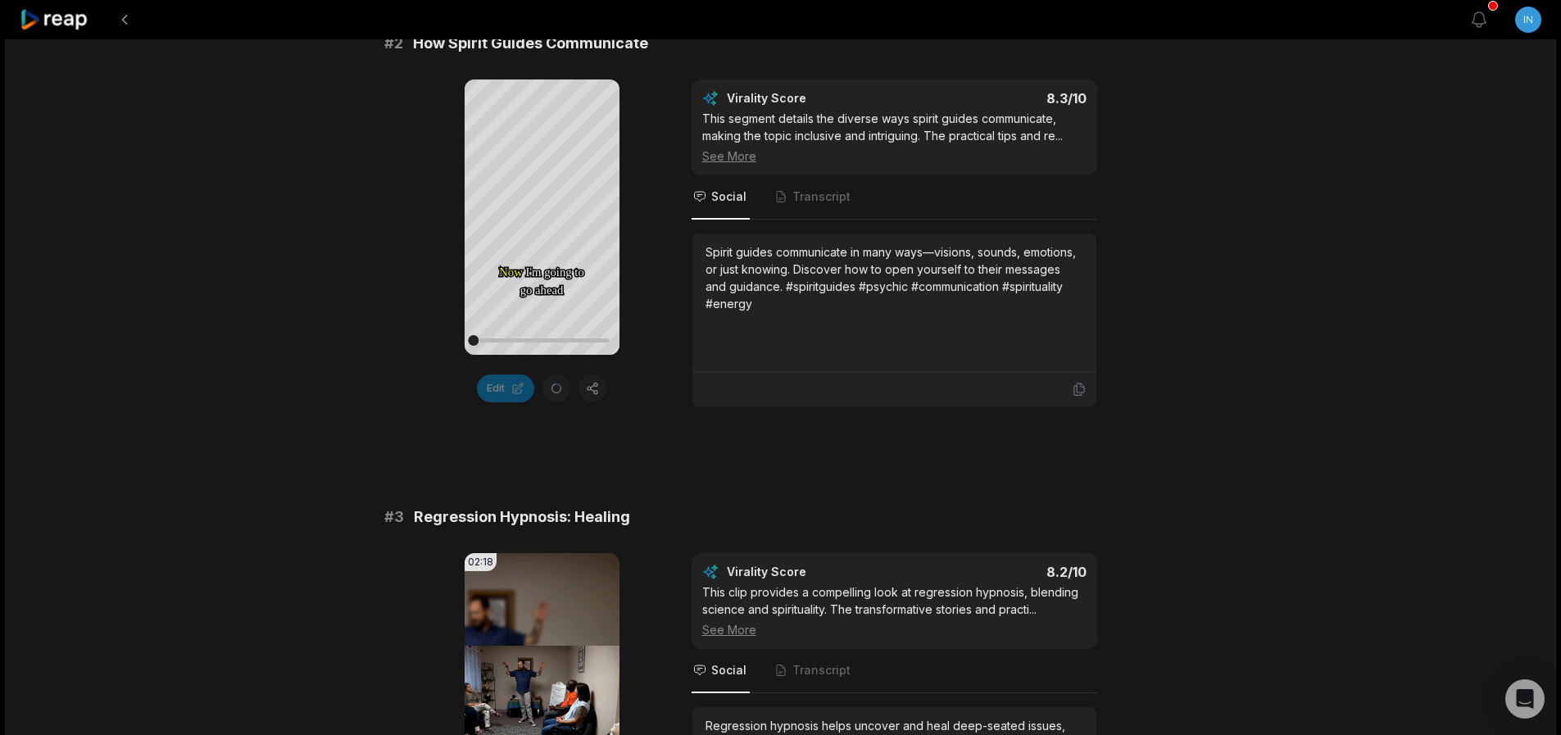
scroll to position [98, 0]
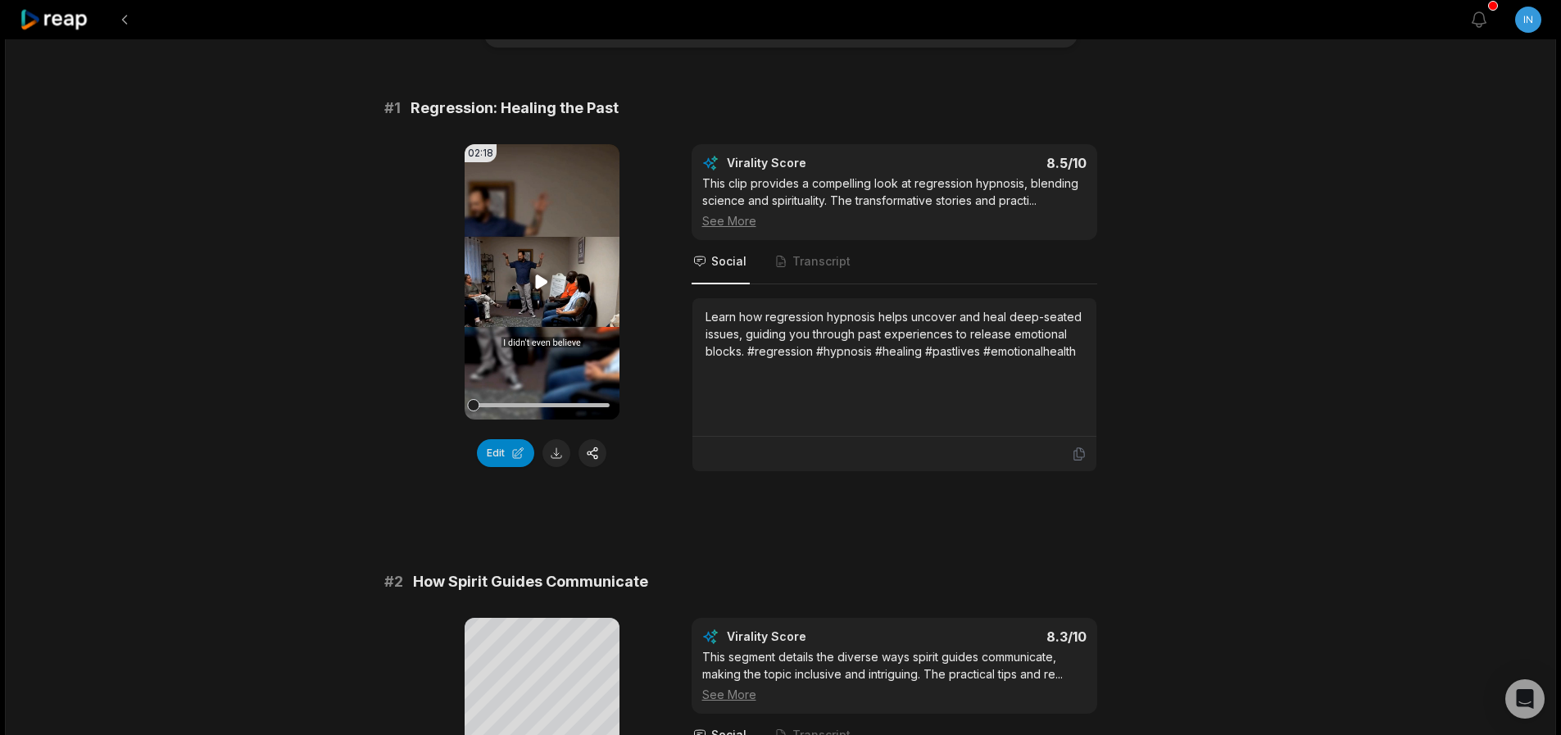
click at [537, 291] on icon at bounding box center [542, 282] width 20 height 20
click at [507, 459] on button "Edit" at bounding box center [505, 453] width 57 height 28
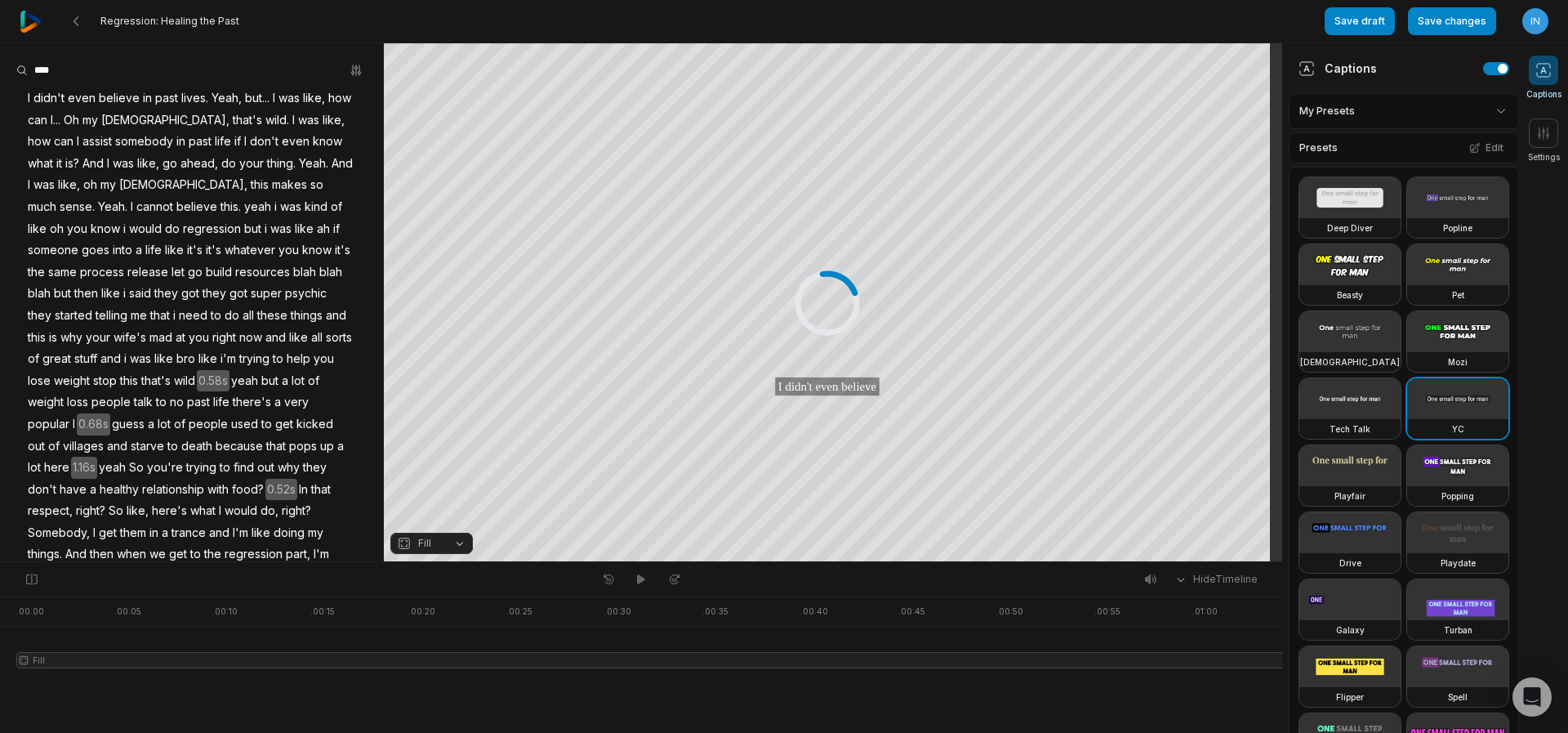
click at [25, 96] on div "I didn't even believe in past lives. Yeah, but... I was like, how can I... Oh m…" at bounding box center [191, 544] width 384 height 913
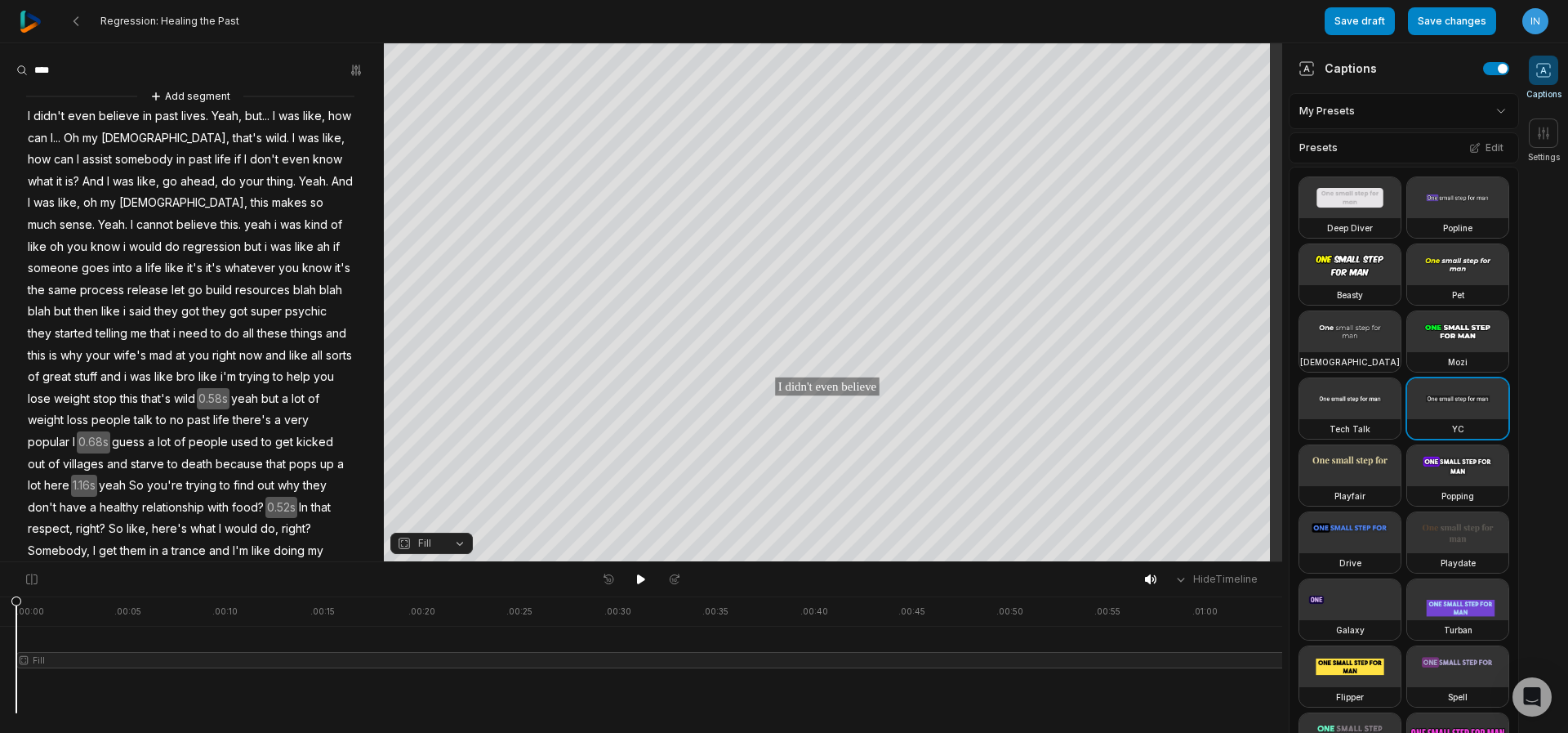
click at [31, 115] on span "I" at bounding box center [29, 117] width 6 height 22
click at [644, 574] on icon at bounding box center [641, 578] width 13 height 13
click at [25, 115] on div "Add segment I didn't even believe in past lives. Yeah, but... I was like, how c…" at bounding box center [191, 561] width 384 height 948
click at [640, 581] on icon at bounding box center [642, 579] width 4 height 7
click at [637, 580] on icon at bounding box center [641, 579] width 8 height 10
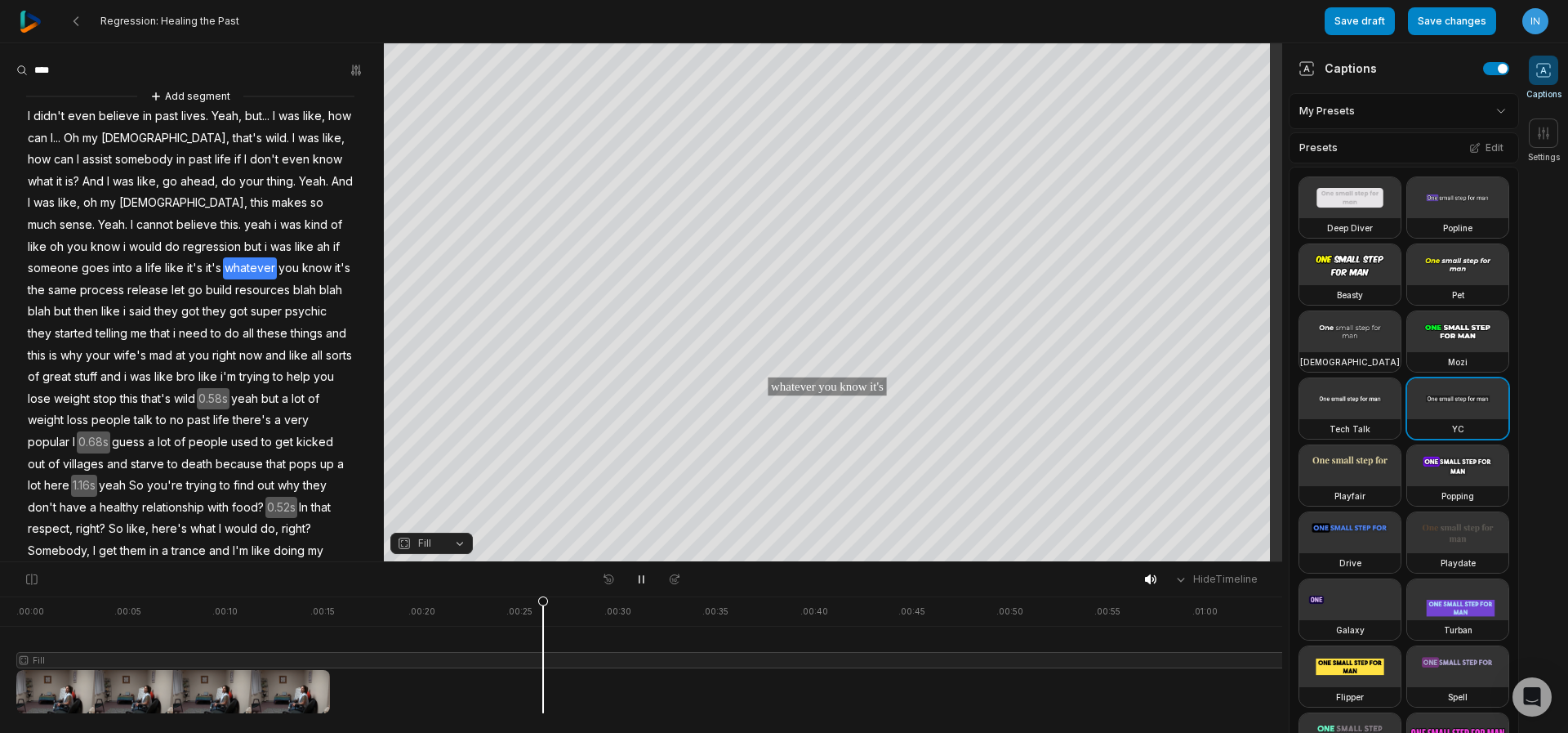
click at [463, 544] on button "Fill" at bounding box center [432, 543] width 83 height 21
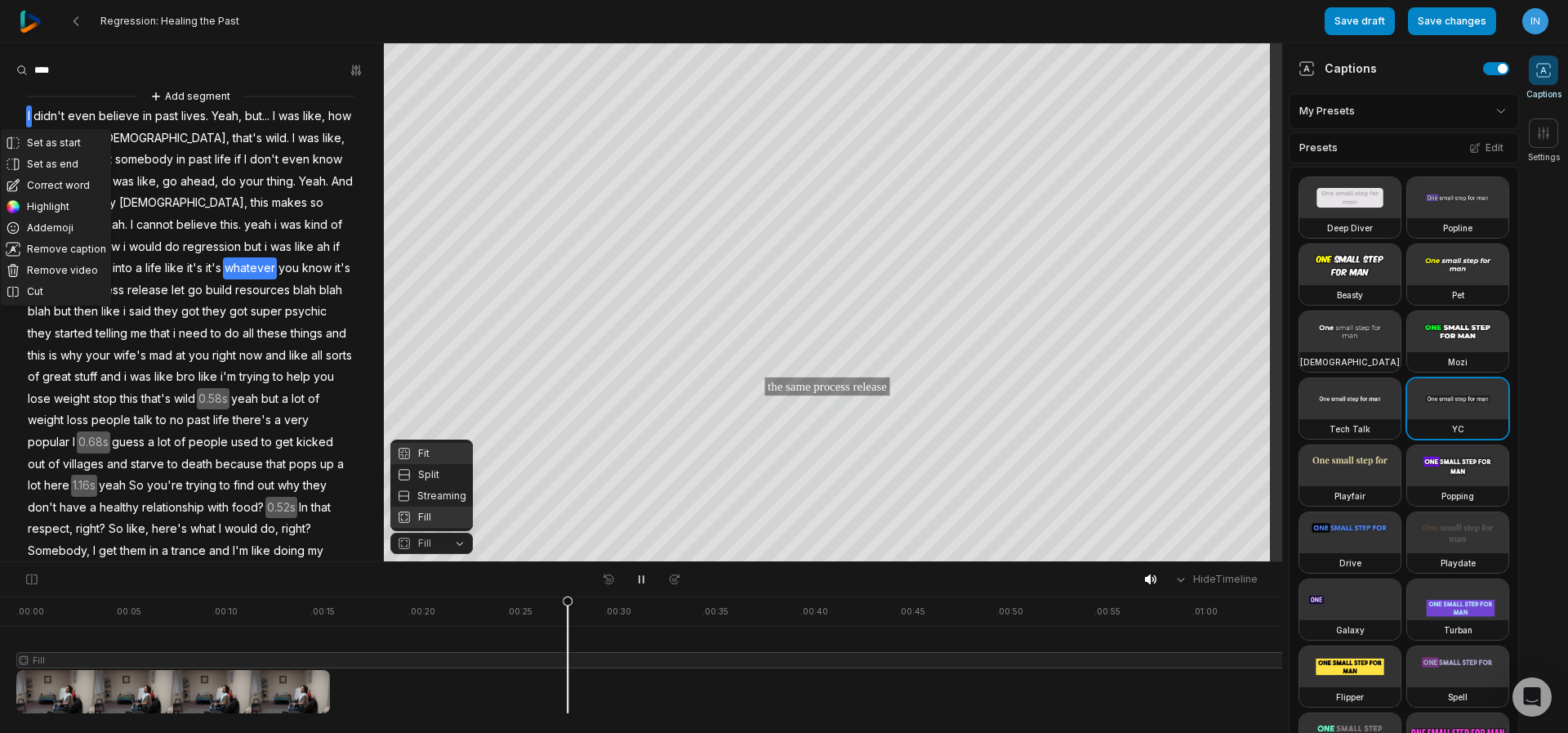
click at [445, 455] on div "Fit" at bounding box center [432, 453] width 83 height 21
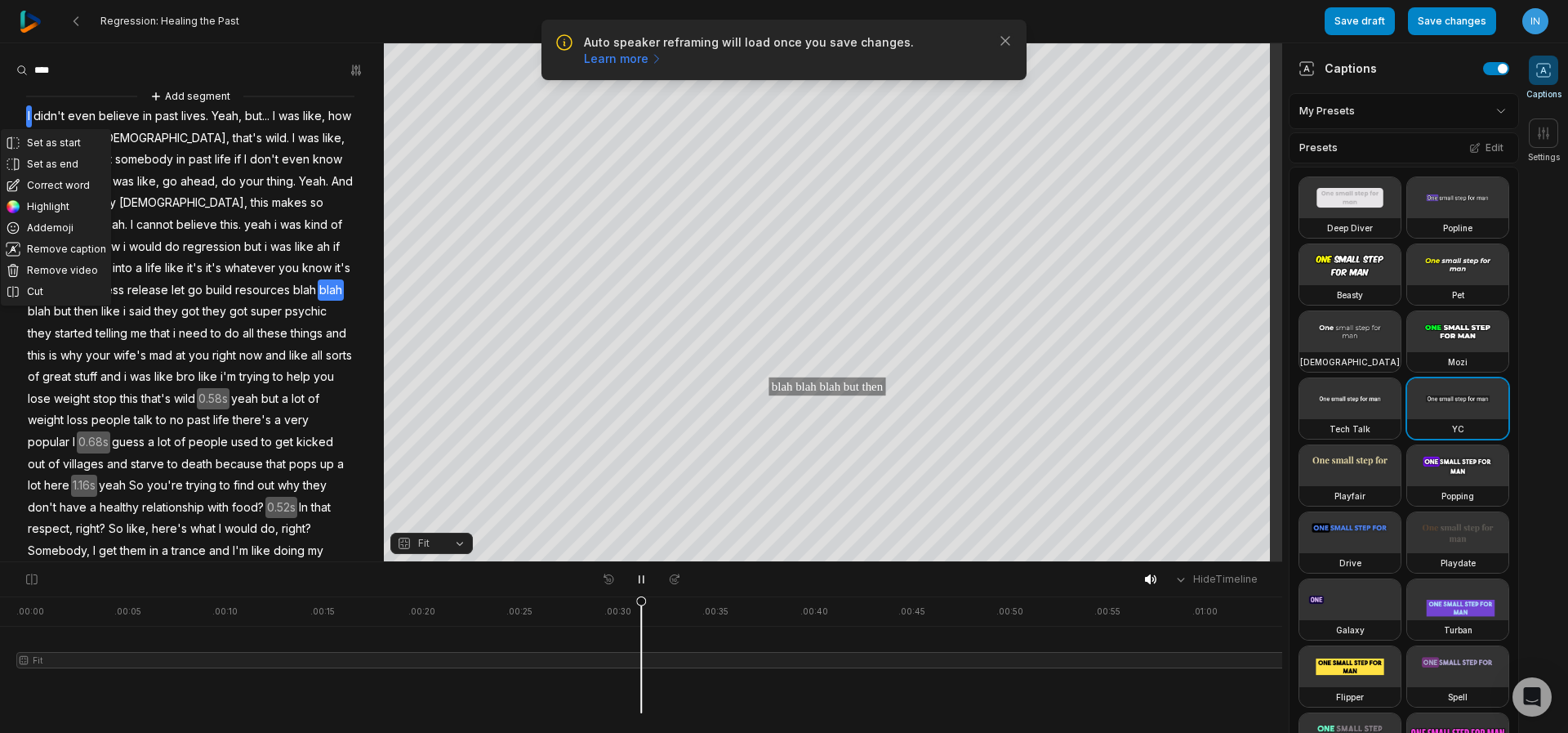
click at [459, 540] on button "Fit" at bounding box center [432, 543] width 83 height 21
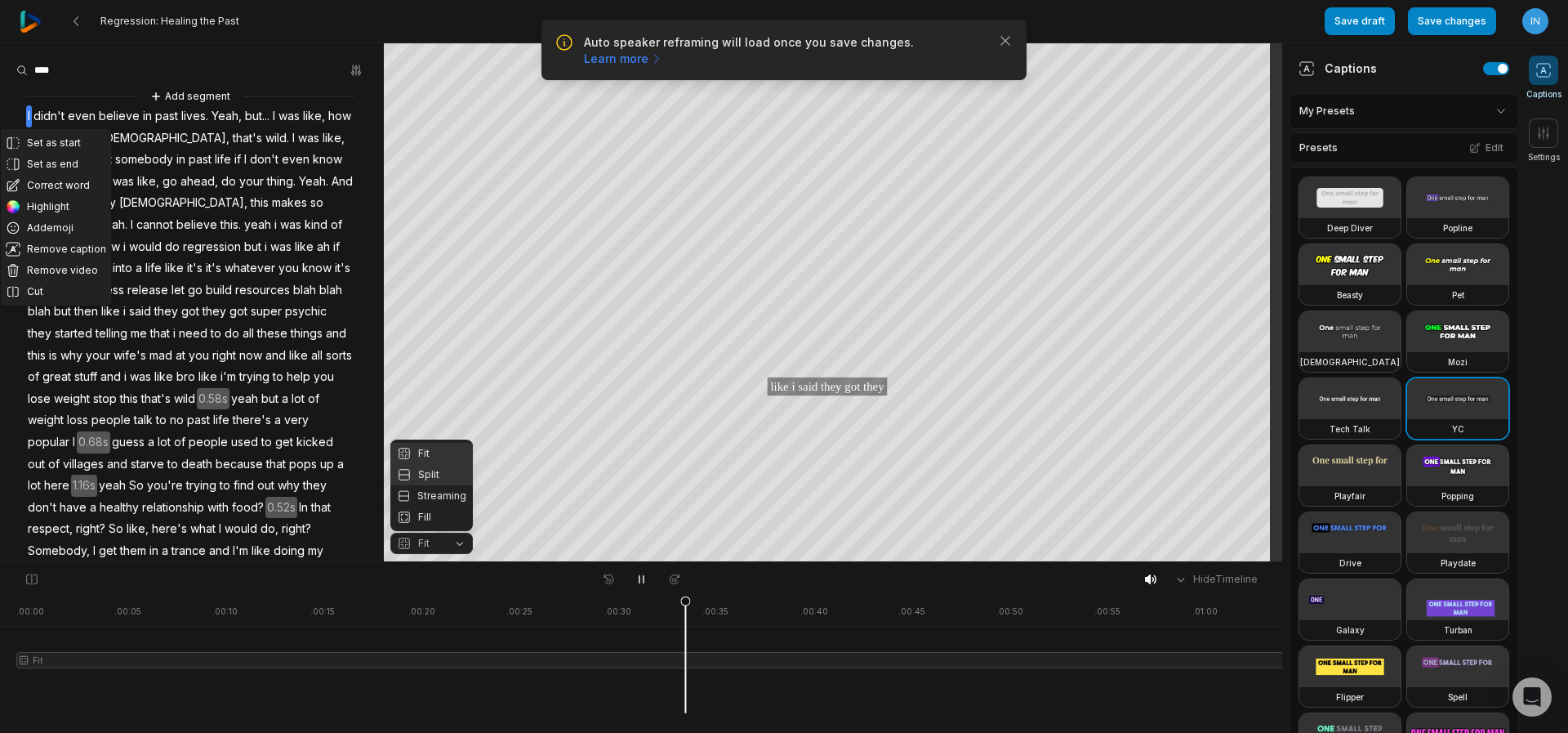
click at [442, 518] on div "Fill" at bounding box center [432, 517] width 83 height 21
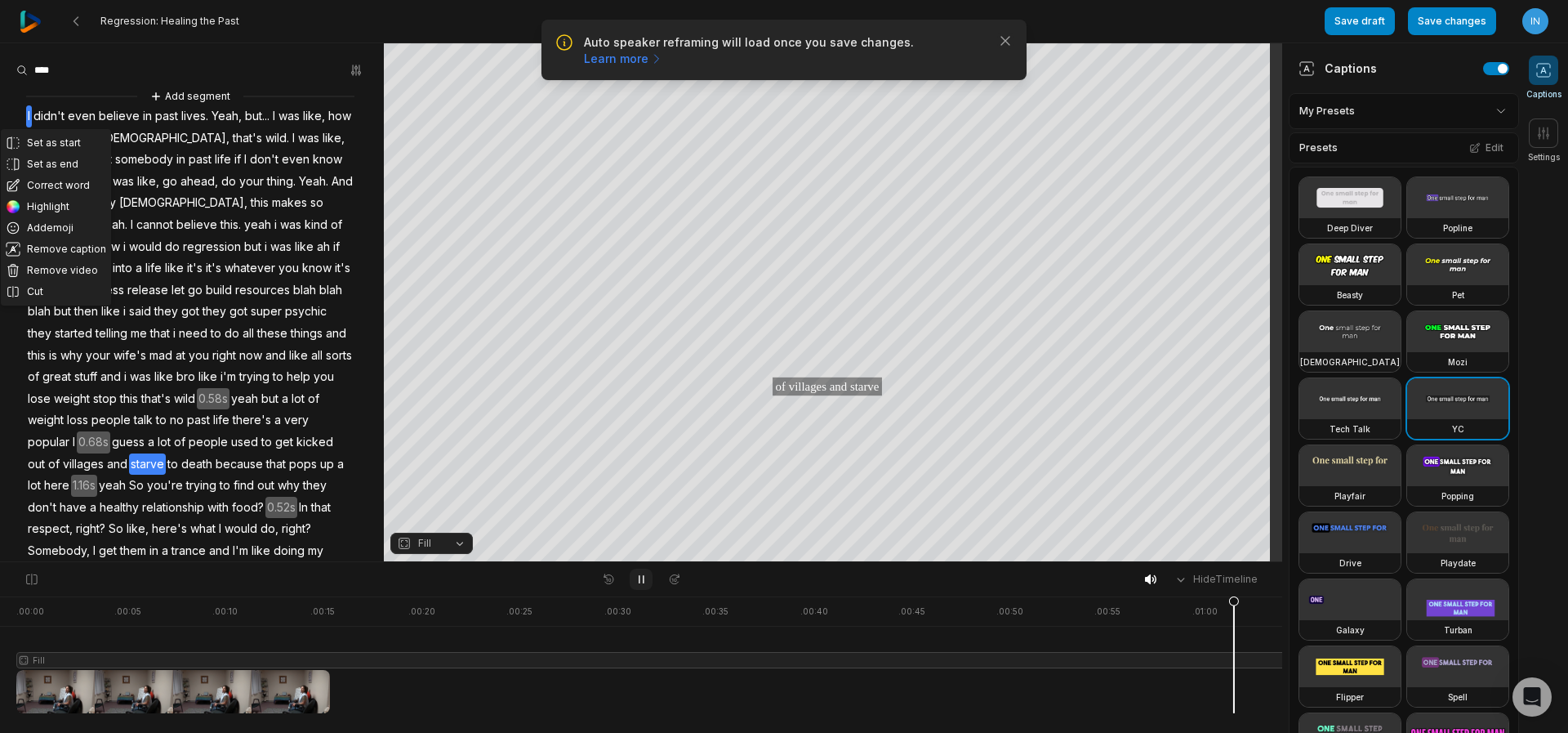
click at [637, 587] on button at bounding box center [641, 578] width 23 height 21
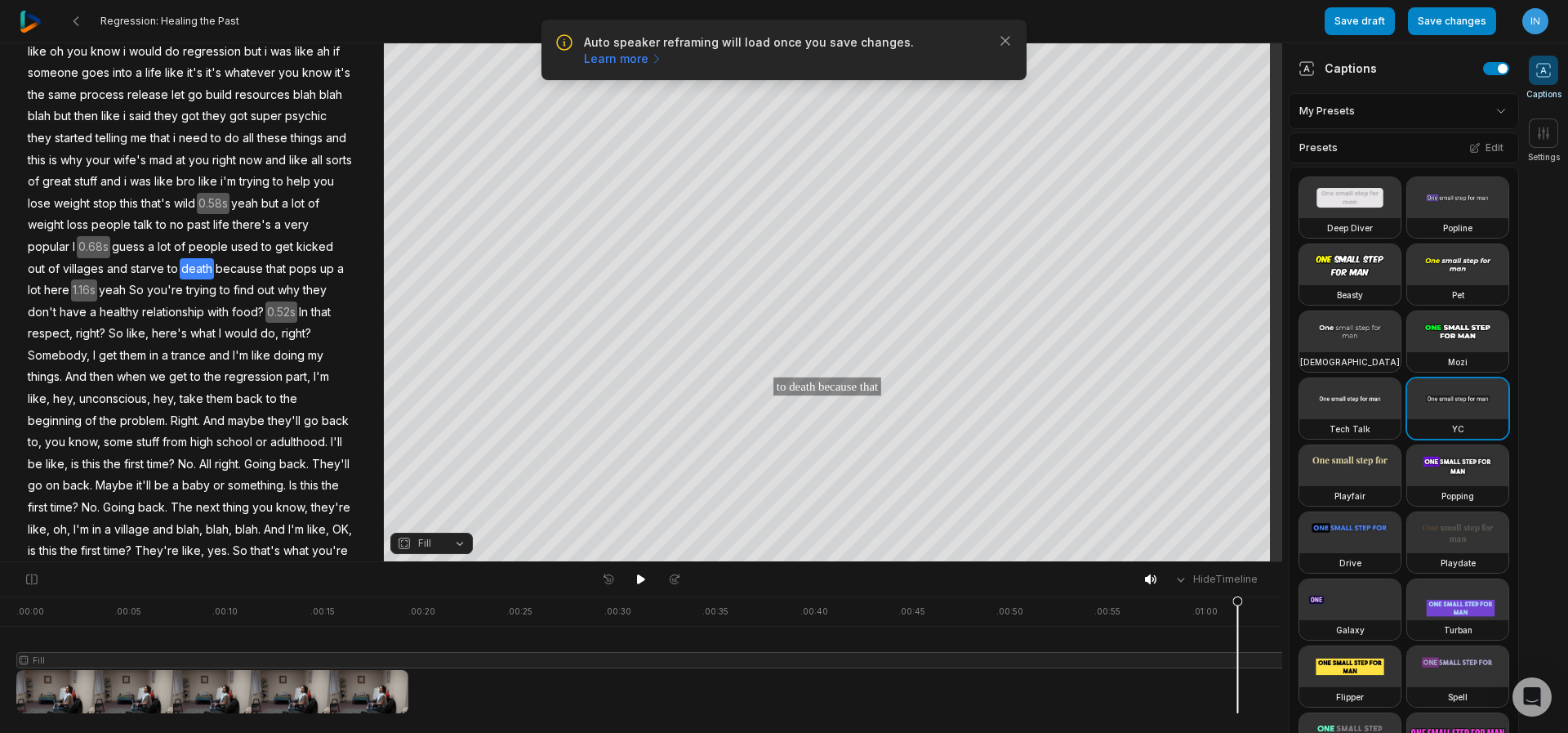
scroll to position [196, 0]
click at [260, 205] on span "yeah" at bounding box center [244, 203] width 30 height 22
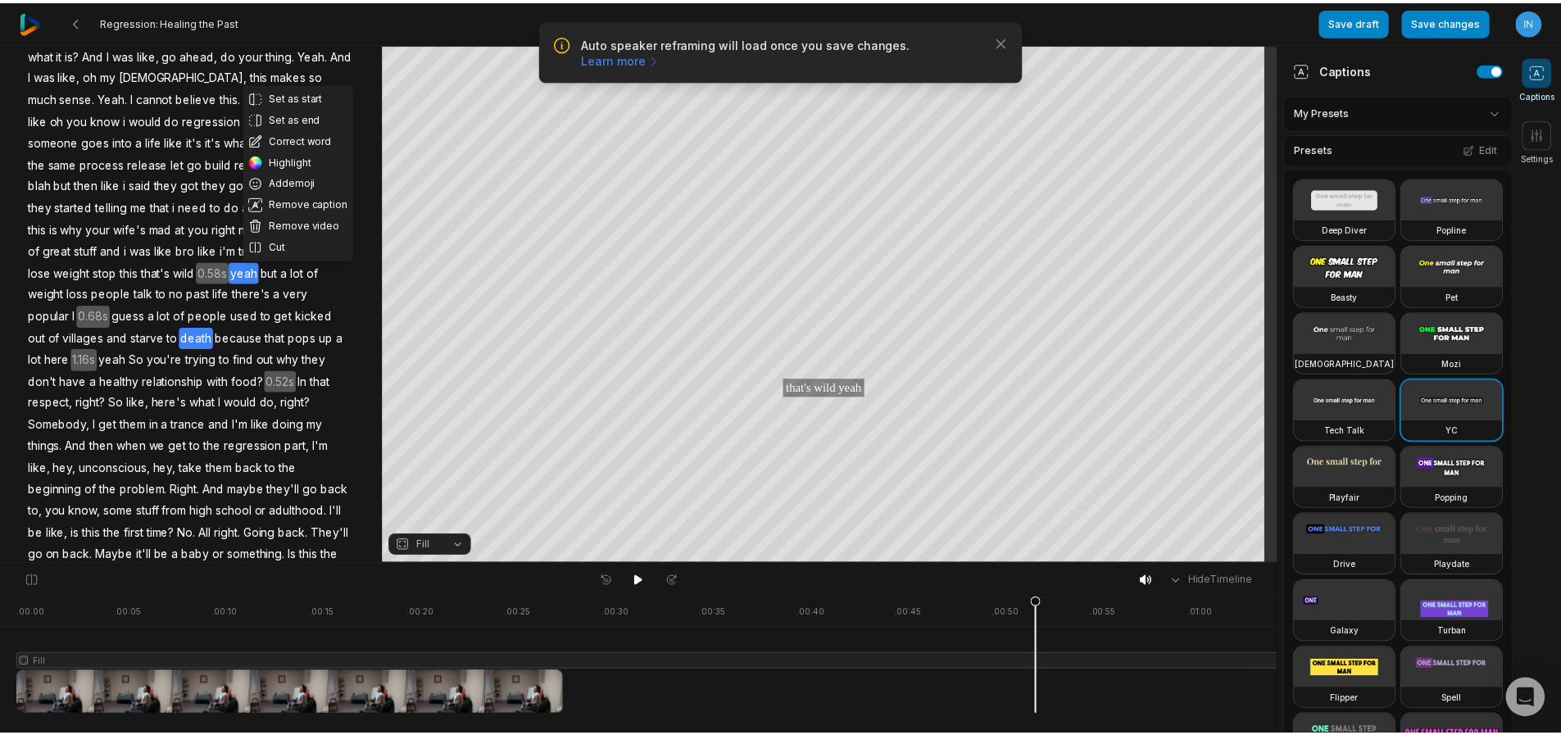
scroll to position [0, 0]
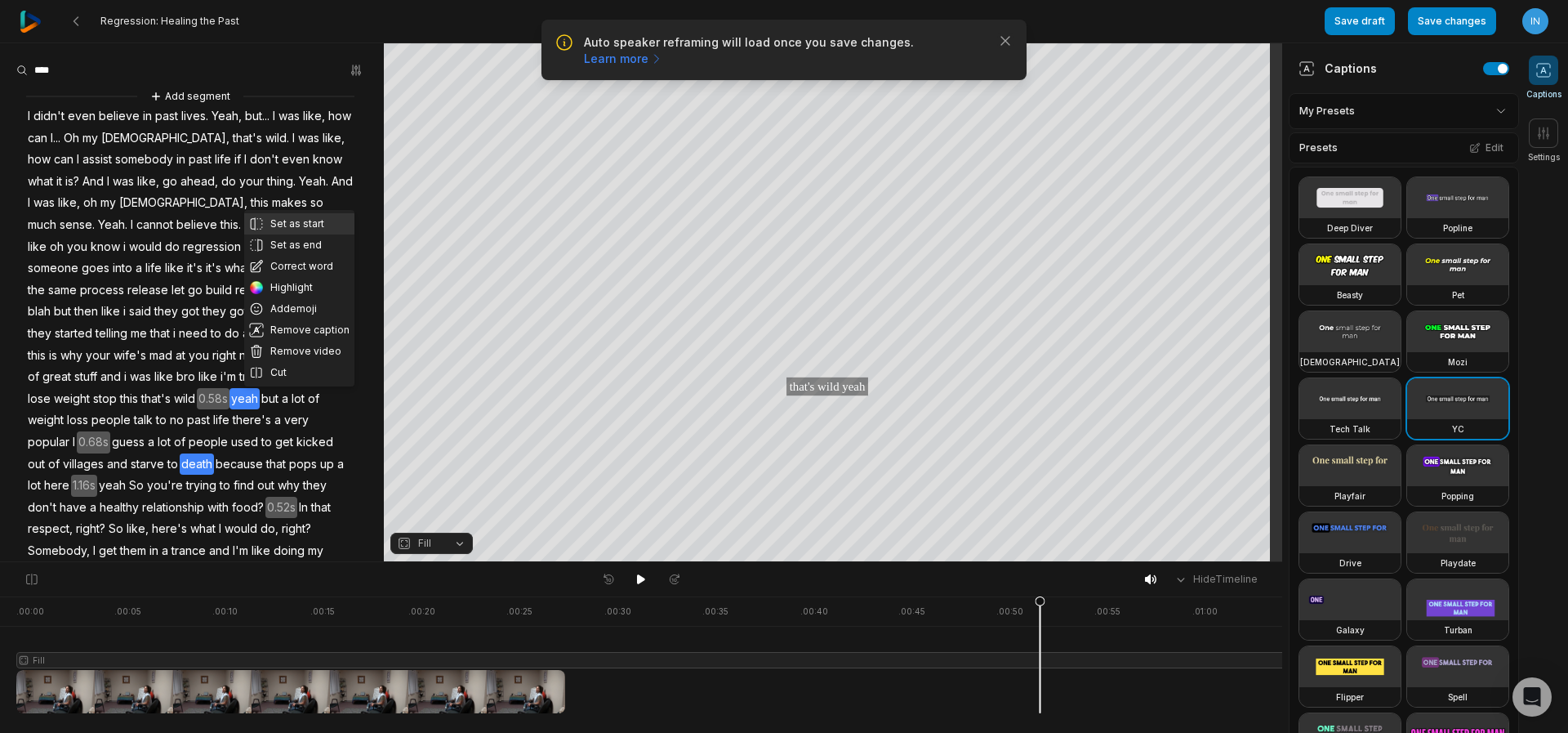
click at [286, 225] on button "Set as start" at bounding box center [299, 223] width 111 height 21
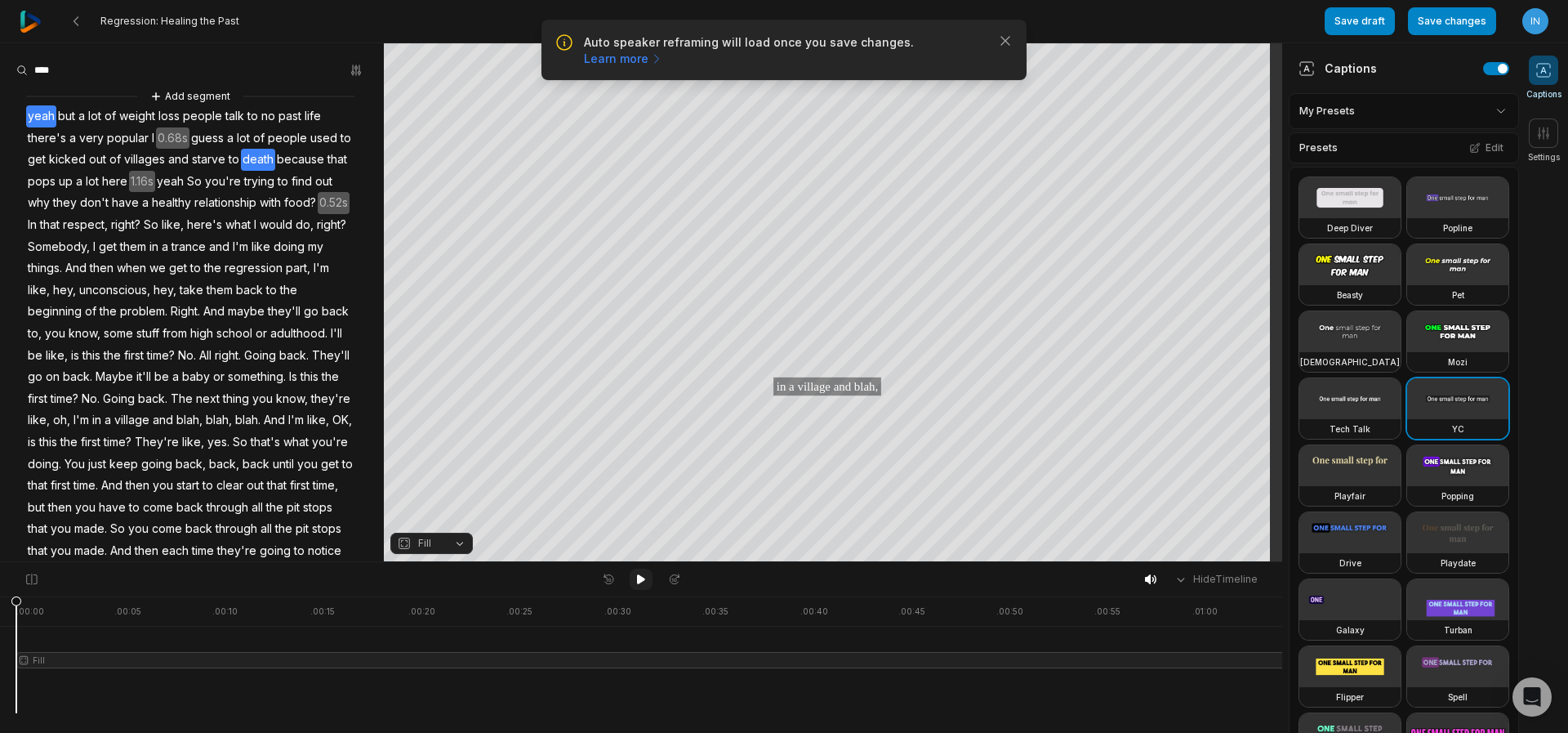
click at [645, 577] on icon at bounding box center [641, 578] width 13 height 13
click at [193, 319] on span "Right." at bounding box center [185, 312] width 33 height 22
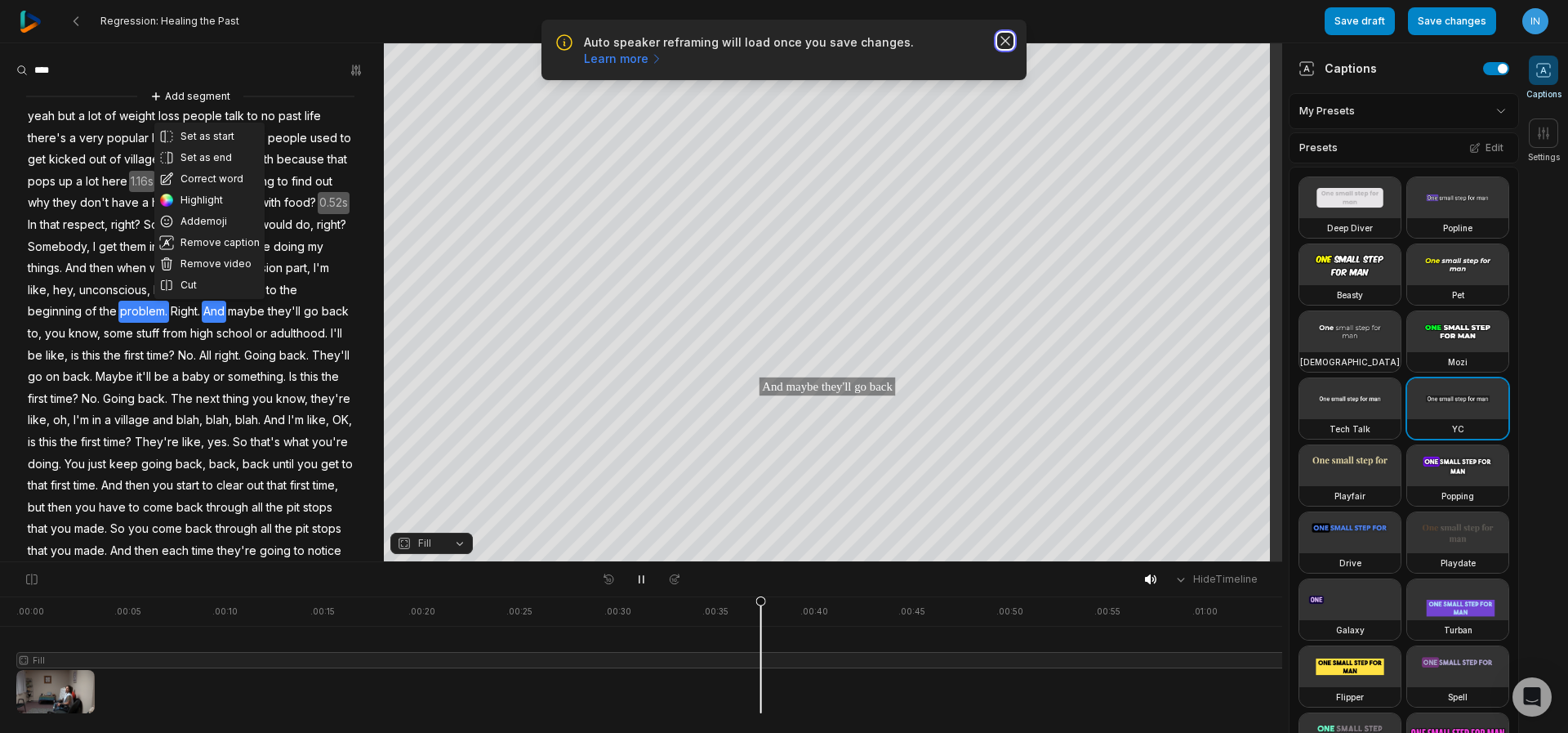
click at [1006, 42] on icon "button" at bounding box center [1006, 41] width 8 height 8
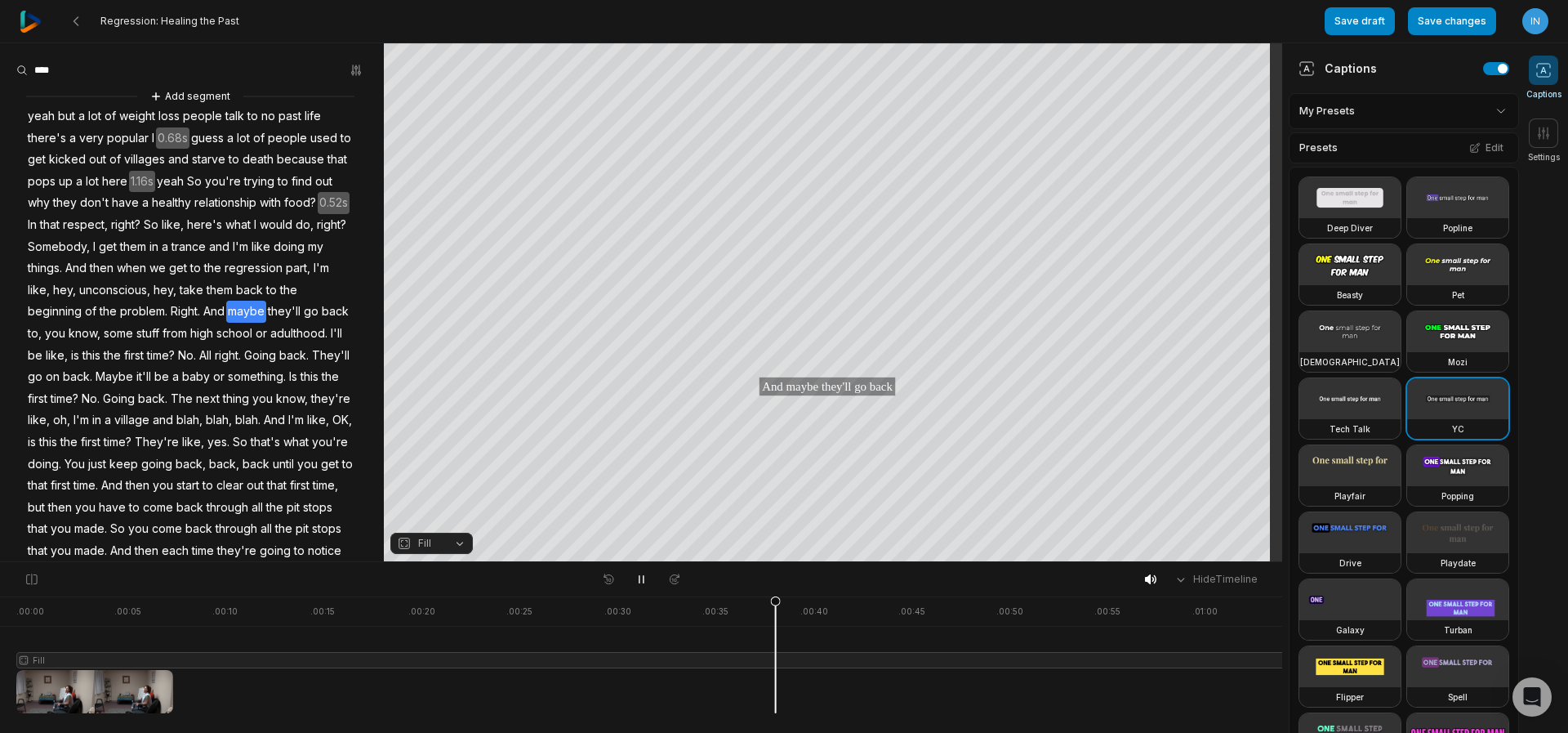
click at [1449, 22] on button "Save changes" at bounding box center [1452, 21] width 88 height 28
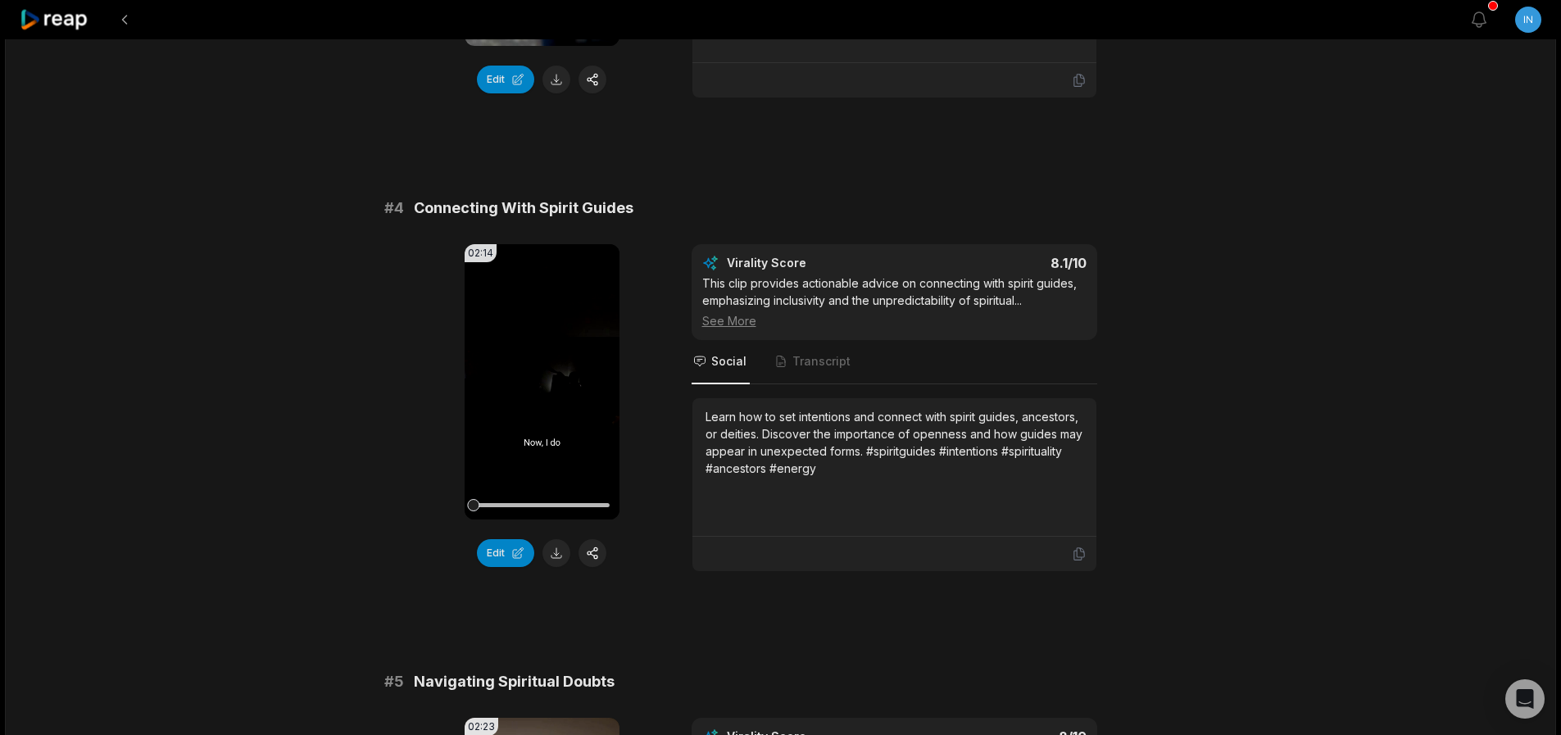
scroll to position [1475, 0]
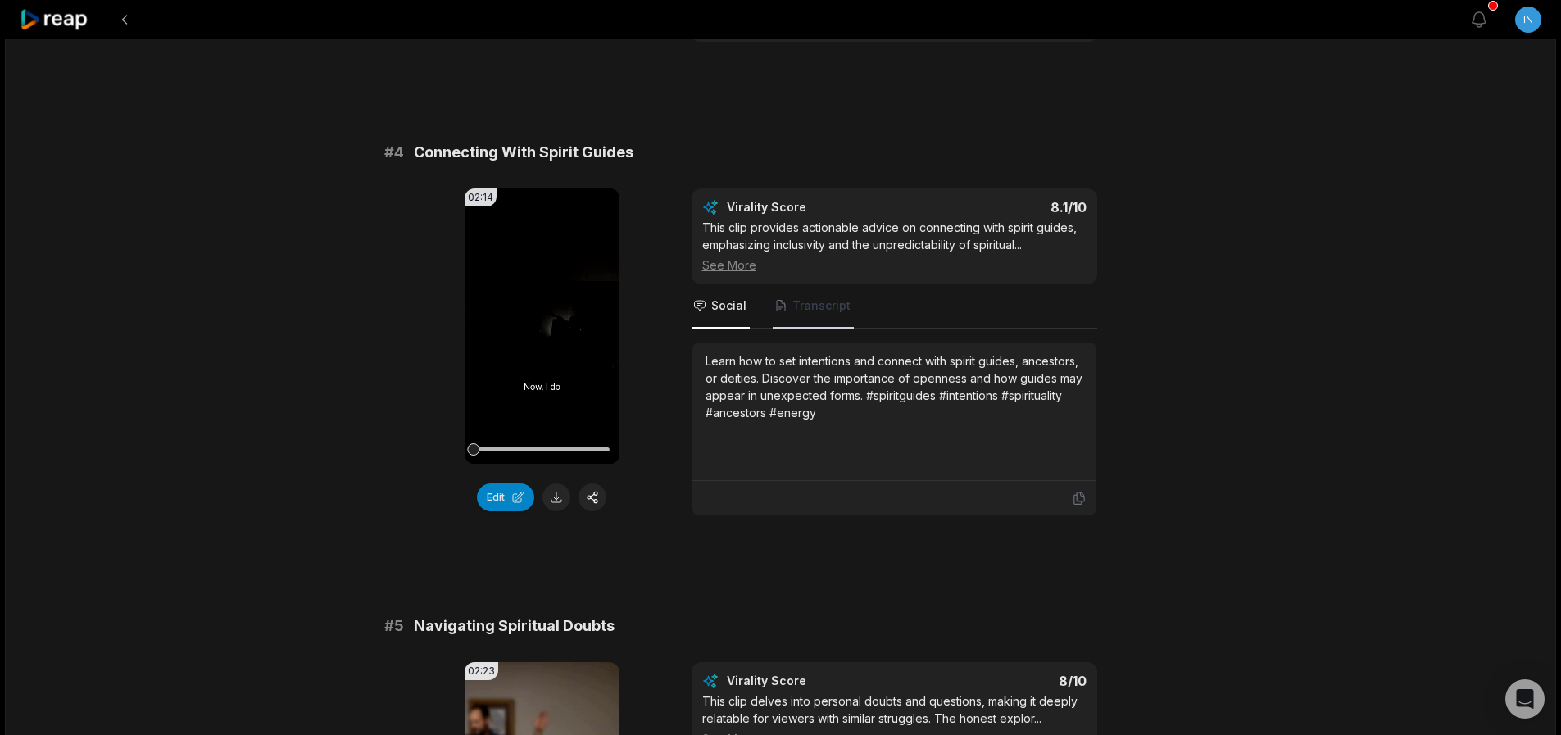
click at [826, 299] on span "Transcript" at bounding box center [821, 305] width 58 height 16
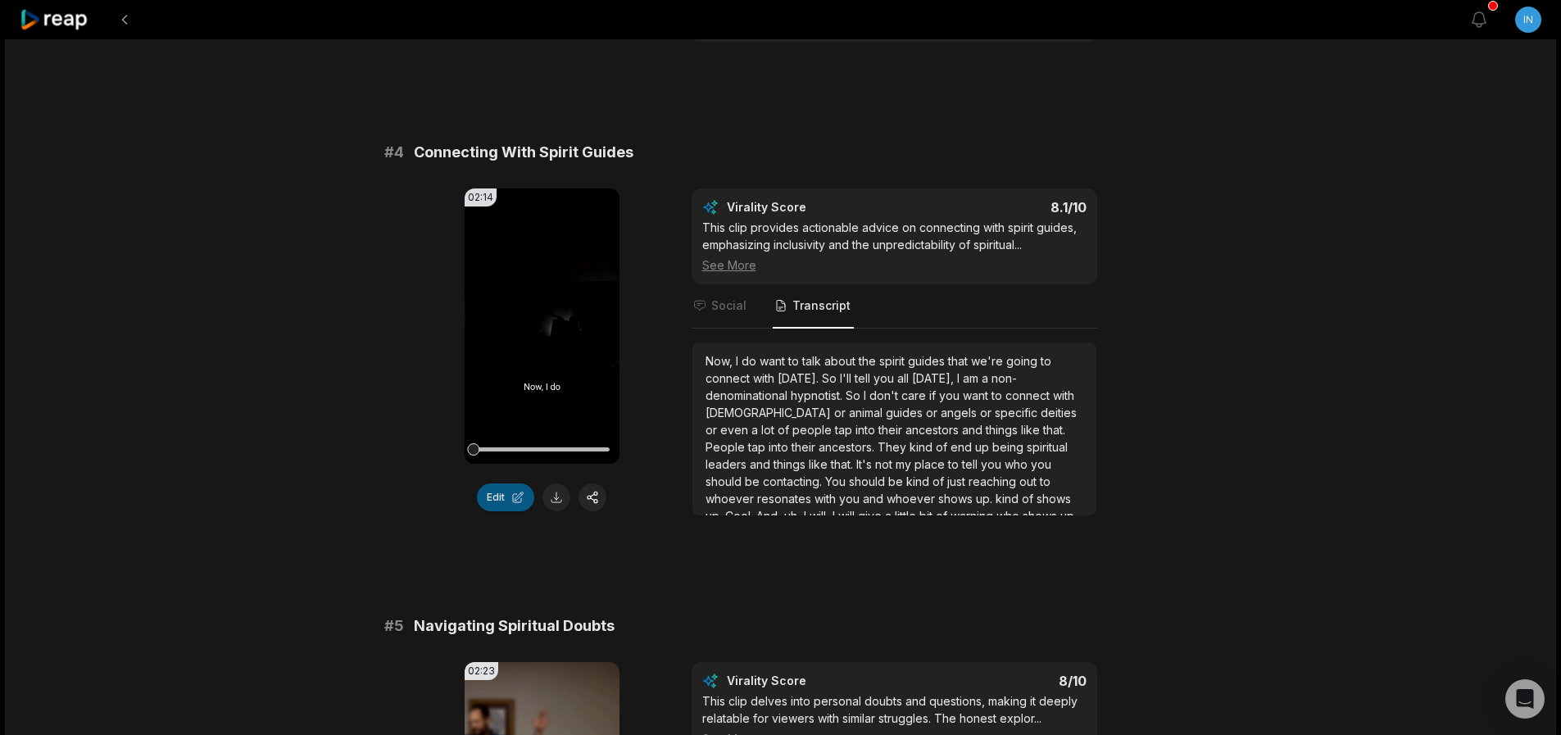
click at [506, 497] on button "Edit" at bounding box center [505, 497] width 57 height 28
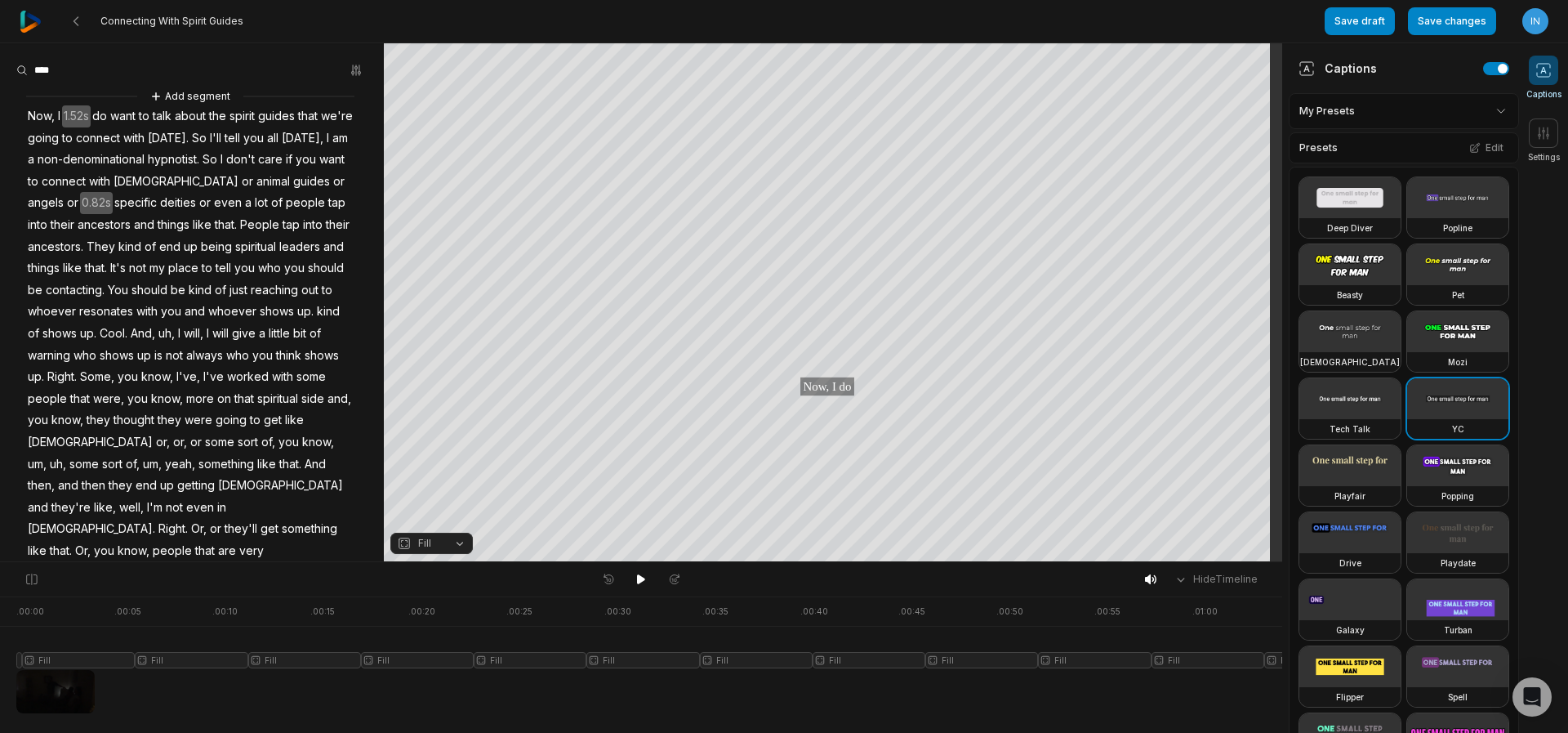
click at [39, 111] on span "Now," at bounding box center [41, 117] width 30 height 22
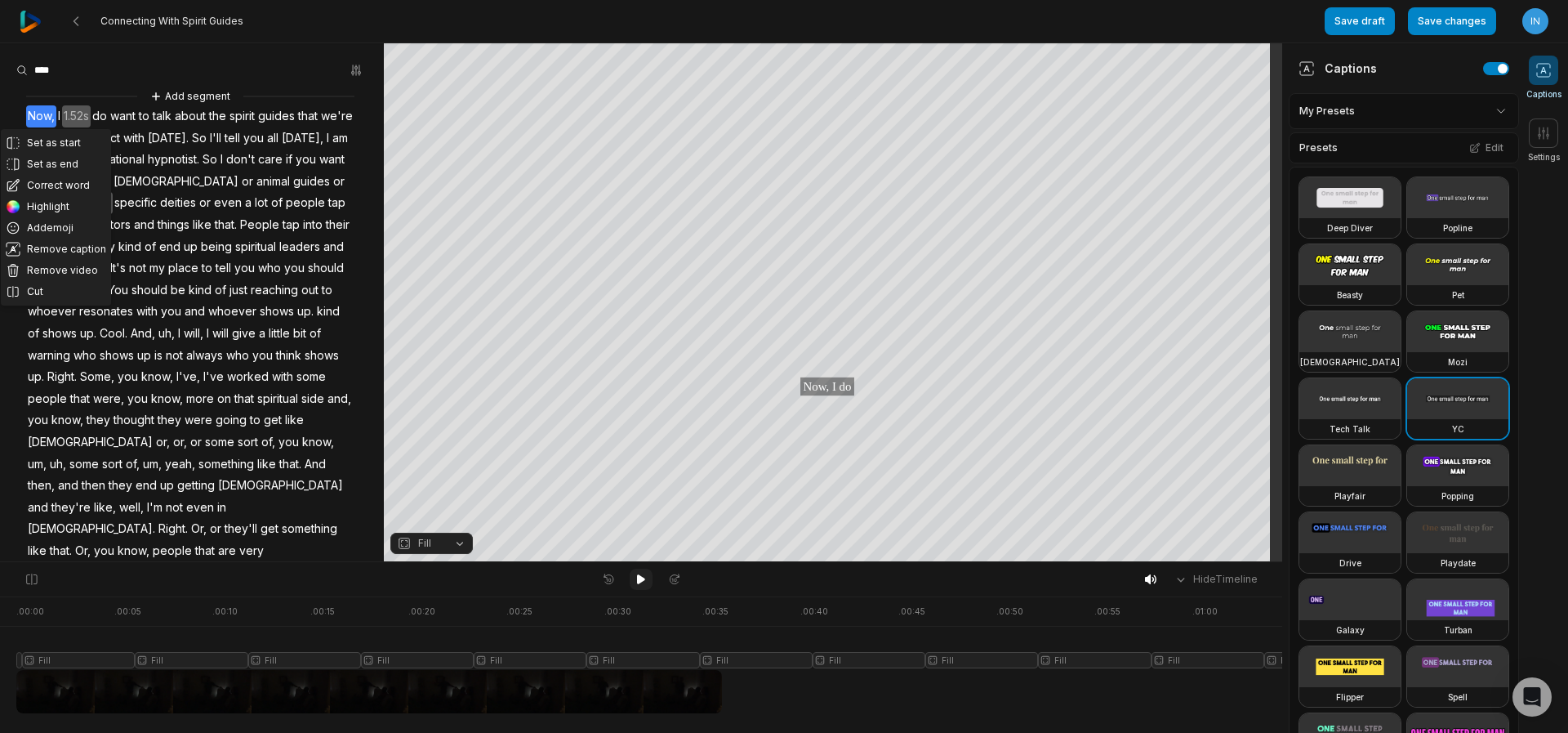
click at [635, 582] on icon at bounding box center [641, 578] width 13 height 13
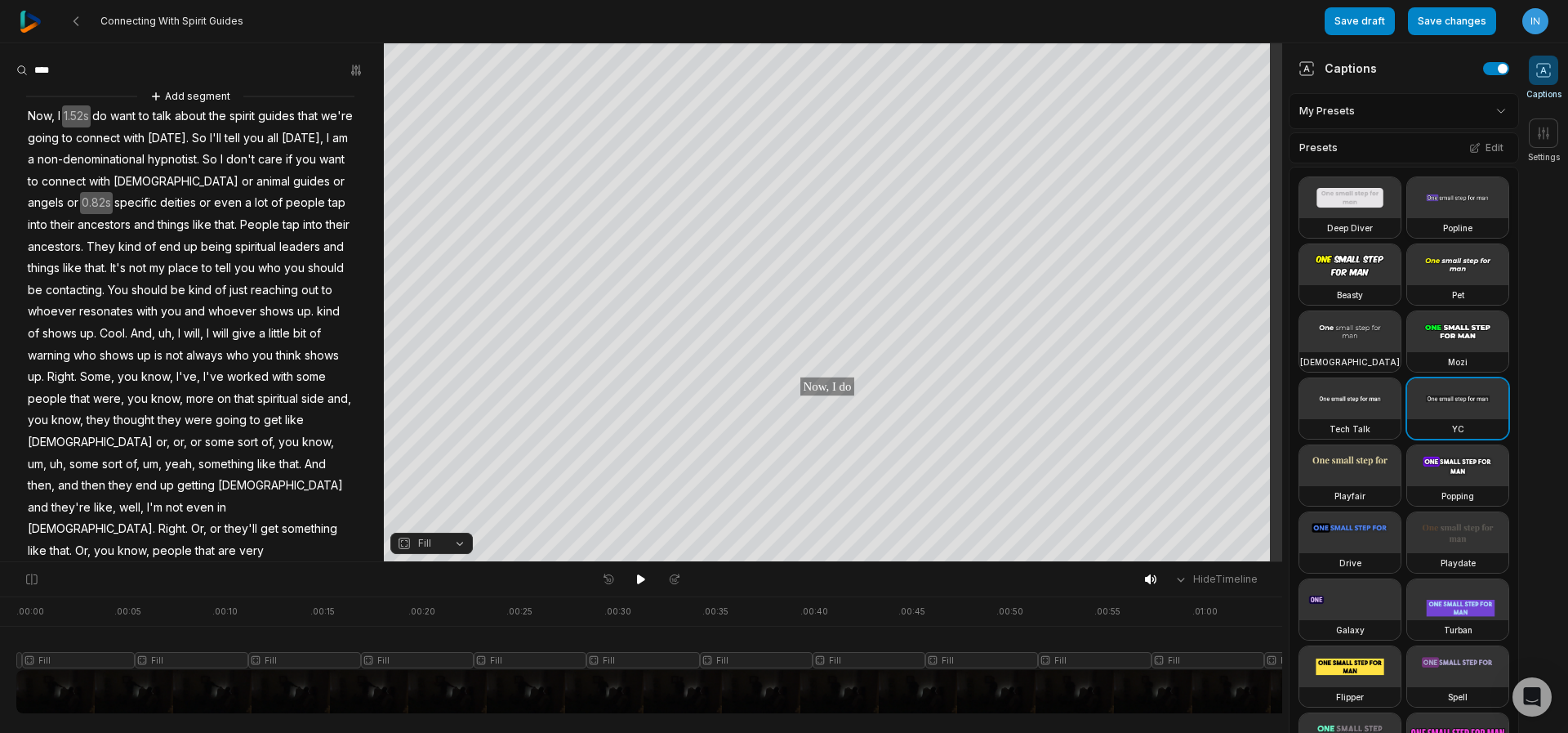
click at [1408, 218] on video at bounding box center [1458, 197] width 102 height 41
click at [1337, 285] on video at bounding box center [1351, 264] width 102 height 41
click at [1442, 31] on button "Save changes" at bounding box center [1452, 21] width 88 height 28
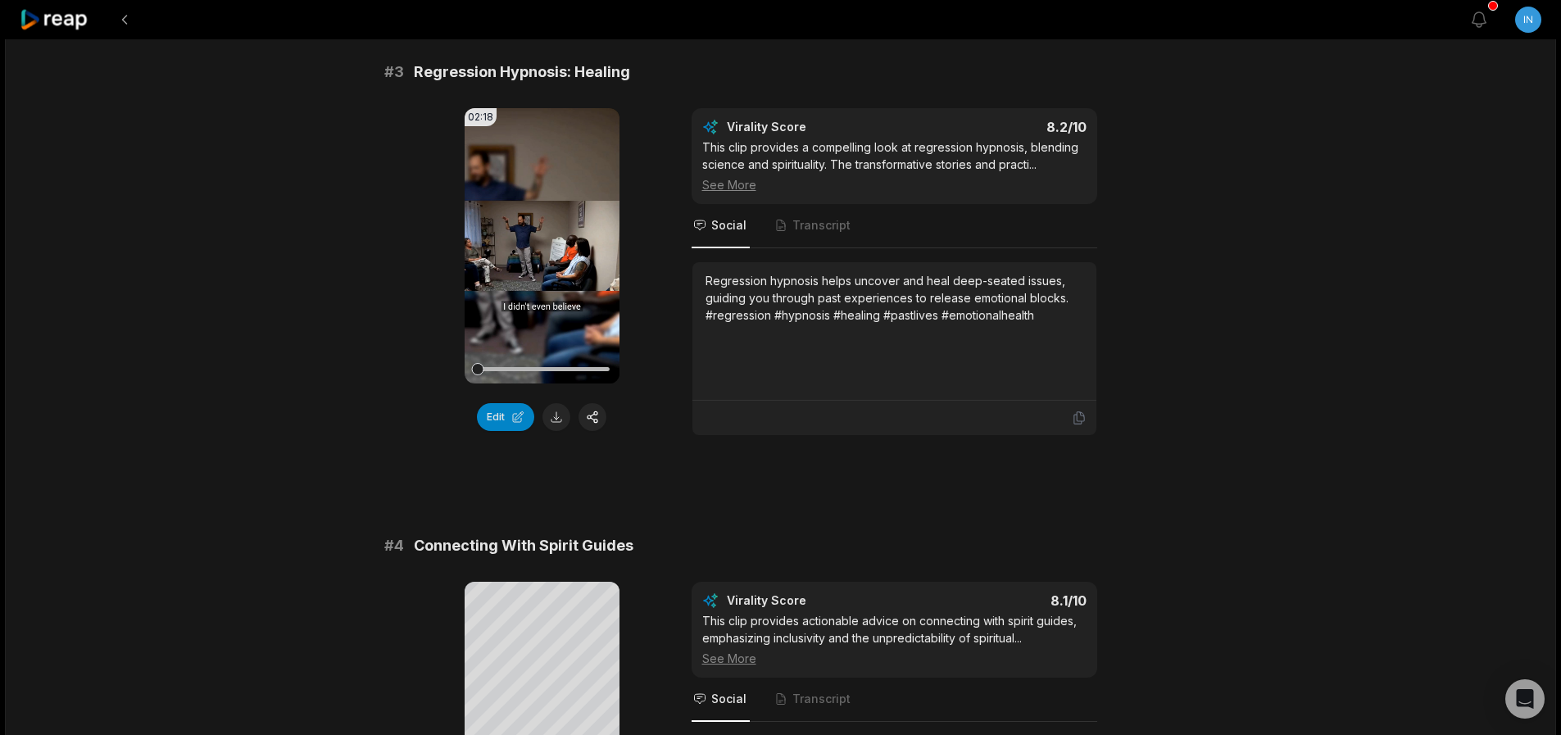
scroll to position [1082, 0]
click at [543, 250] on icon at bounding box center [542, 246] width 20 height 20
click at [497, 424] on button "Edit" at bounding box center [505, 417] width 57 height 28
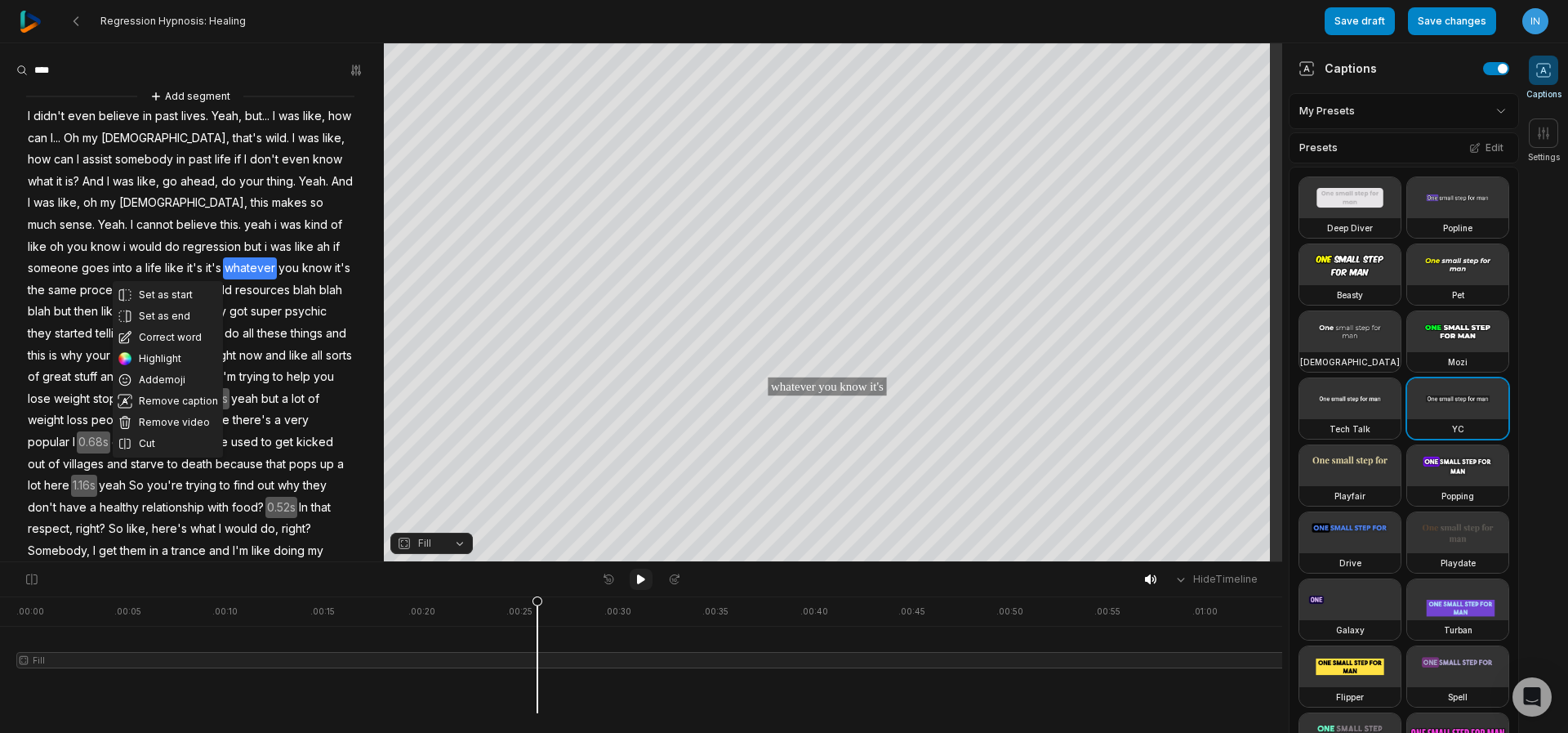
click at [640, 578] on icon at bounding box center [641, 579] width 8 height 10
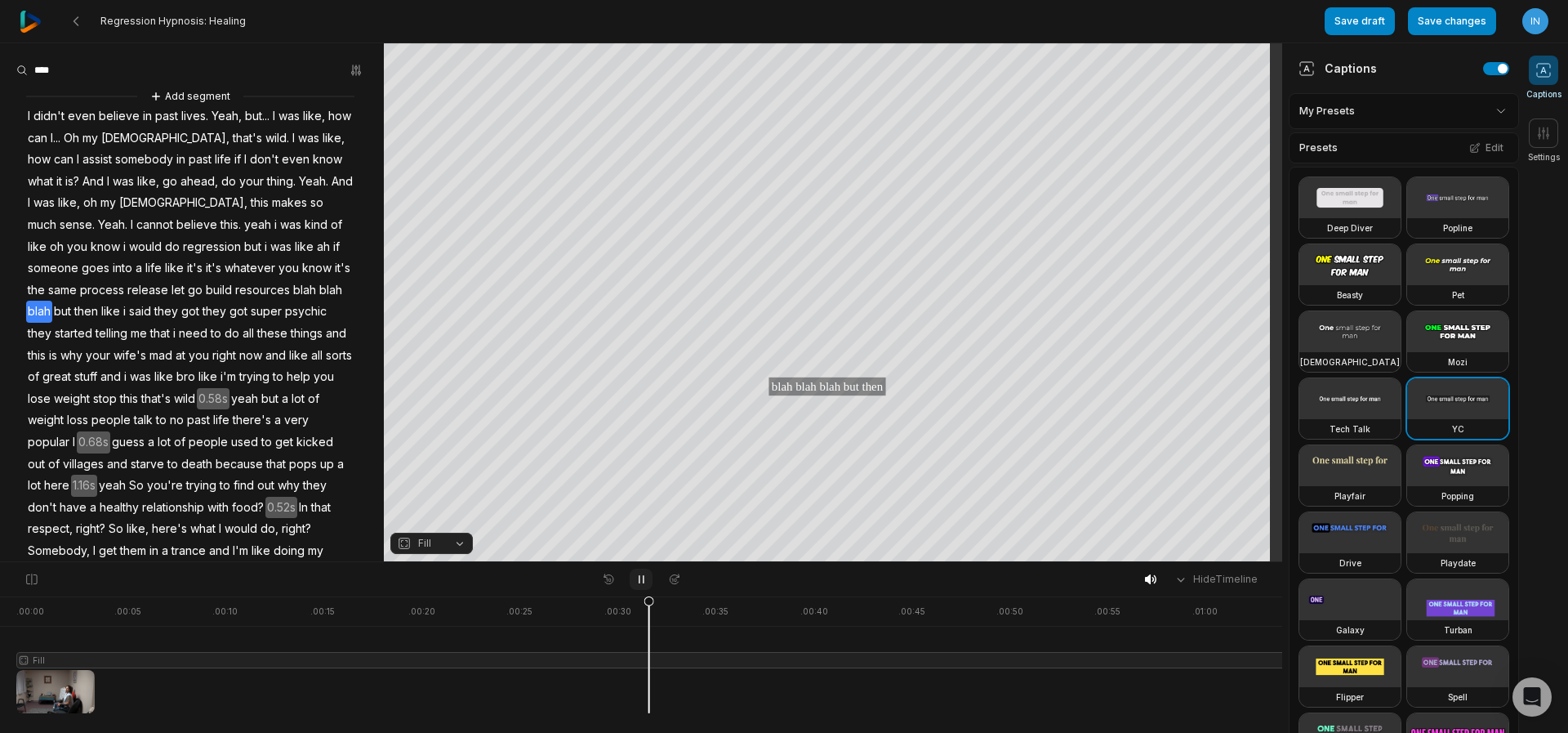
click at [640, 583] on icon at bounding box center [642, 579] width 4 height 7
click at [73, 16] on icon at bounding box center [76, 21] width 13 height 13
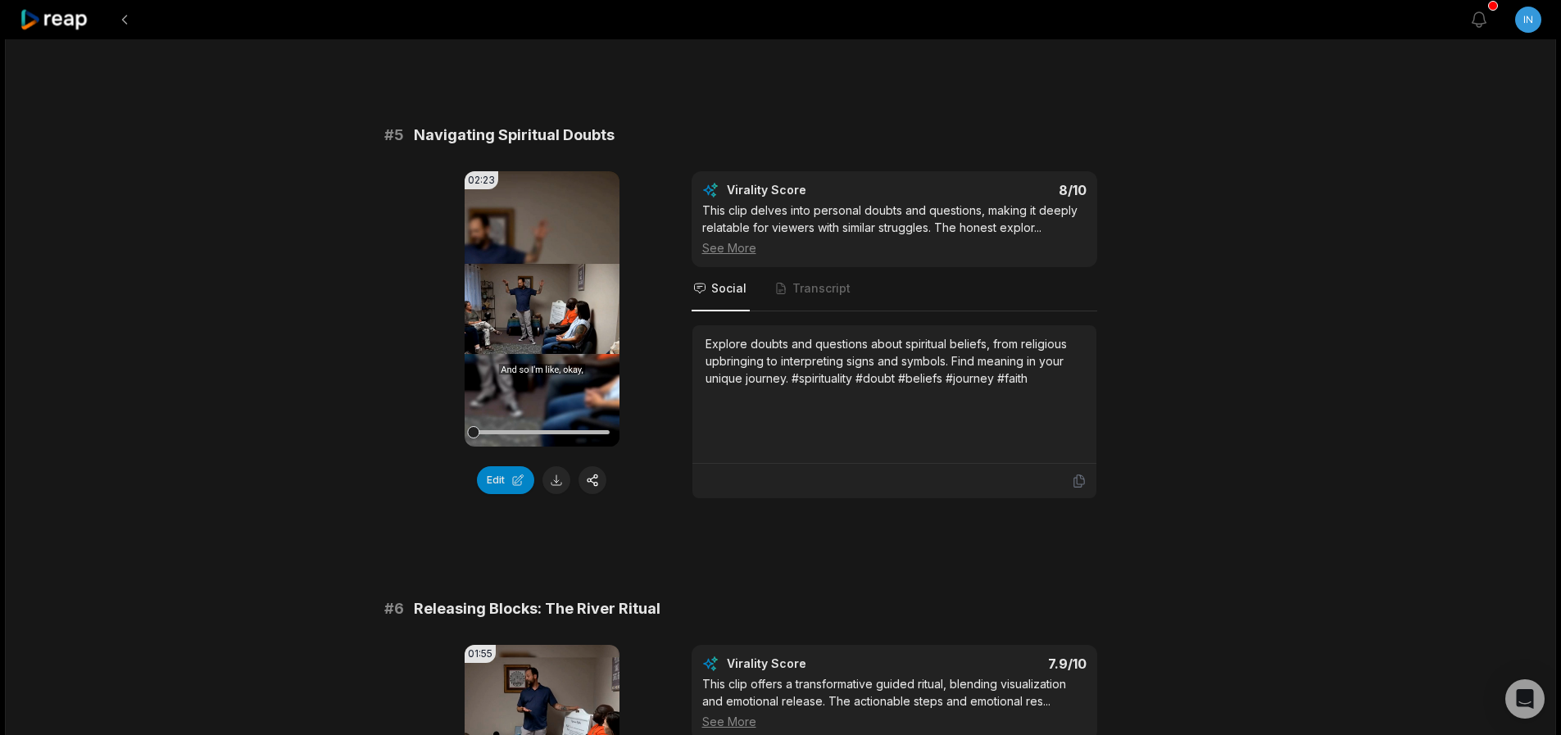
scroll to position [1966, 0]
click at [810, 296] on span "Transcript" at bounding box center [813, 288] width 81 height 44
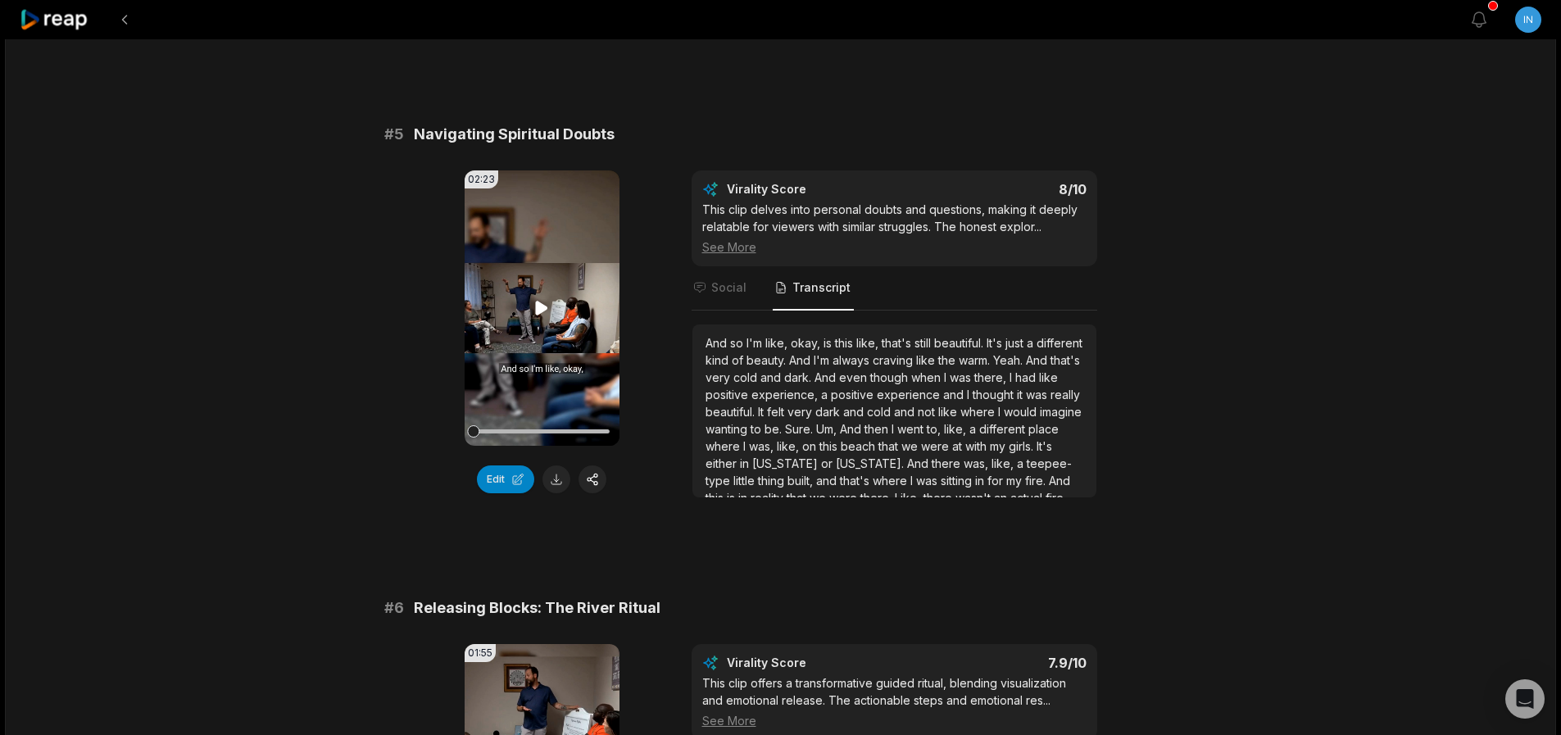
click at [543, 309] on icon at bounding box center [542, 308] width 12 height 14
click at [780, 403] on div "And so I'm like, okay, is this like, that's still beautiful. It's just a differ…" at bounding box center [894, 626] width 378 height 585
click at [730, 288] on span "Social" at bounding box center [728, 287] width 35 height 16
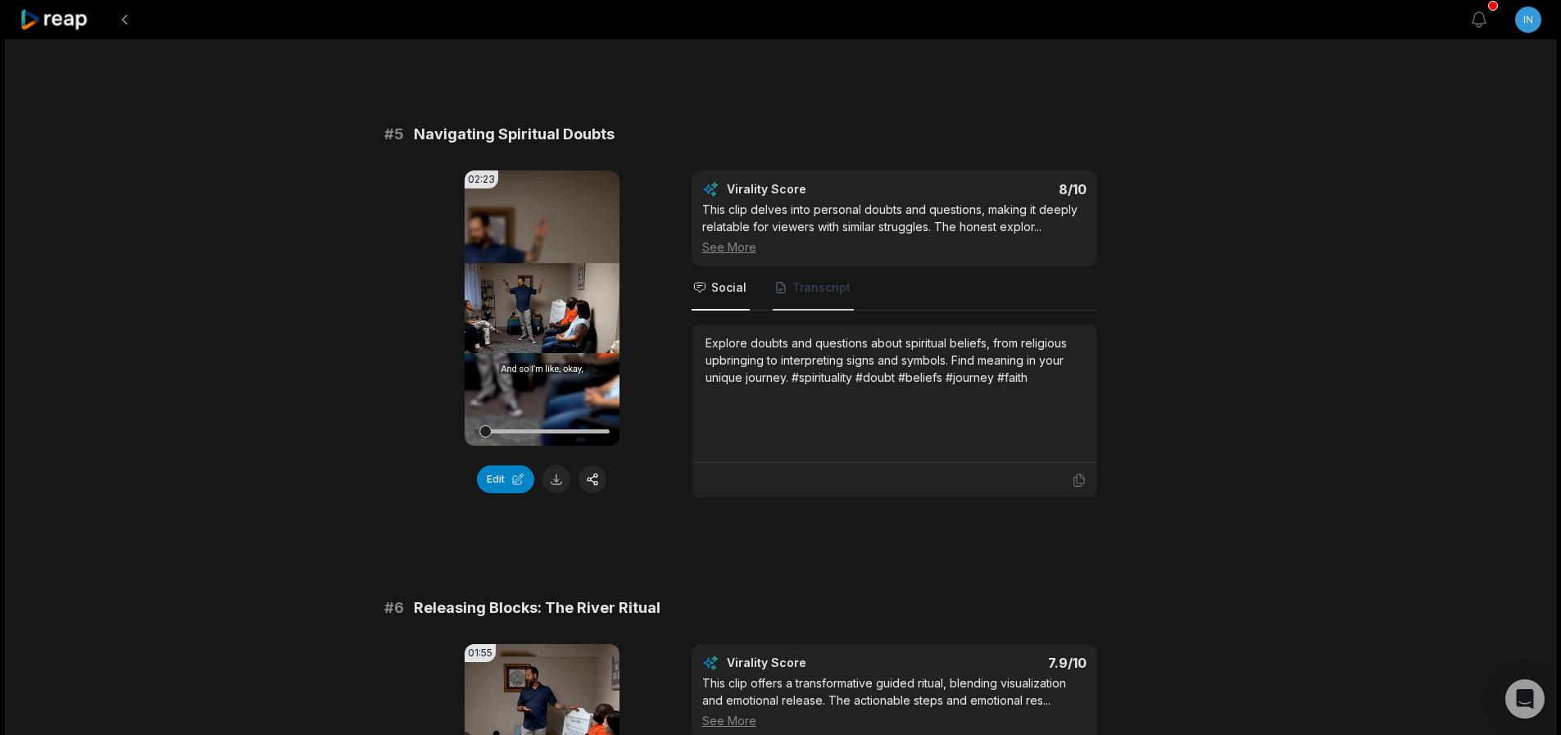
click at [827, 288] on span "Transcript" at bounding box center [821, 287] width 58 height 16
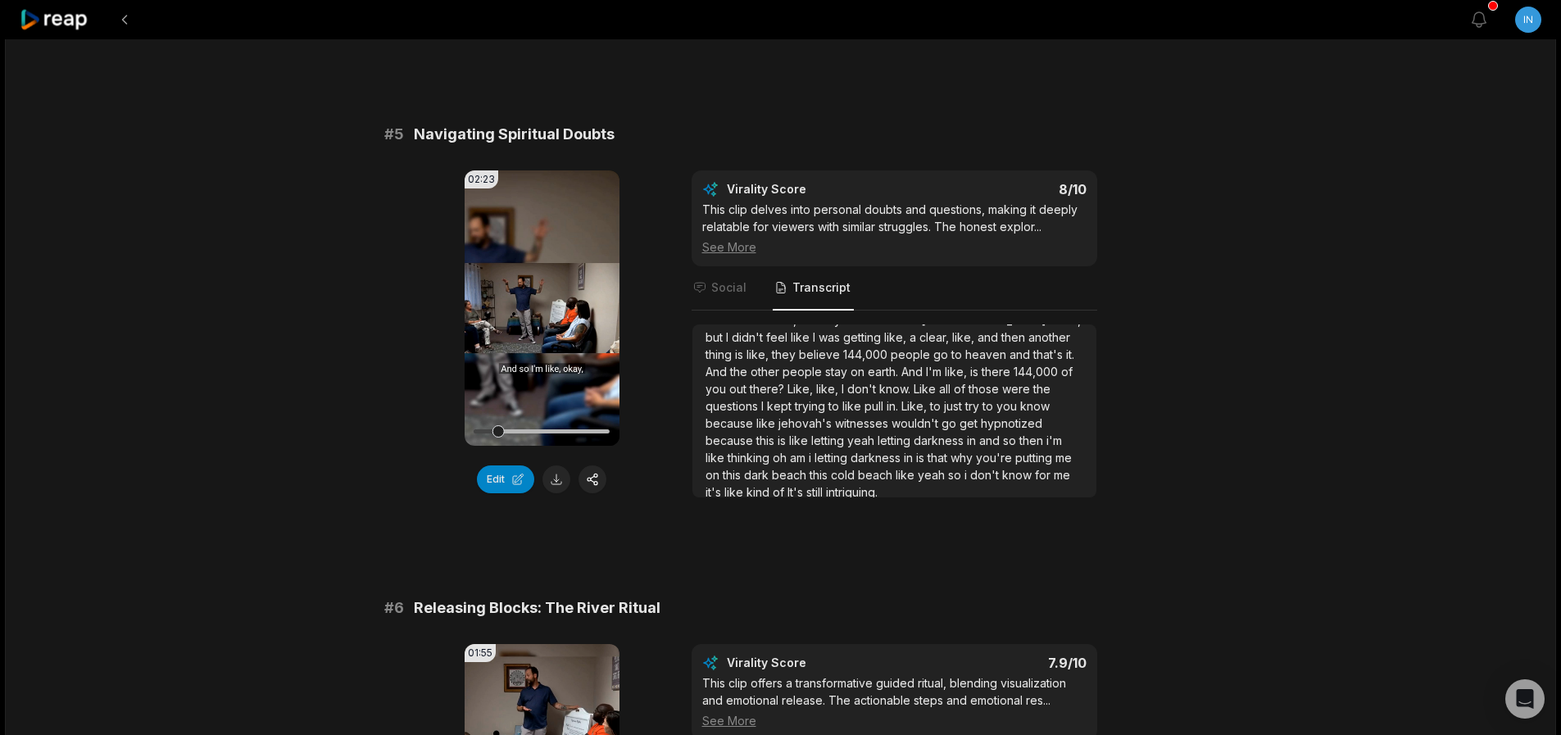
scroll to position [422, 0]
click at [536, 308] on icon at bounding box center [542, 308] width 20 height 20
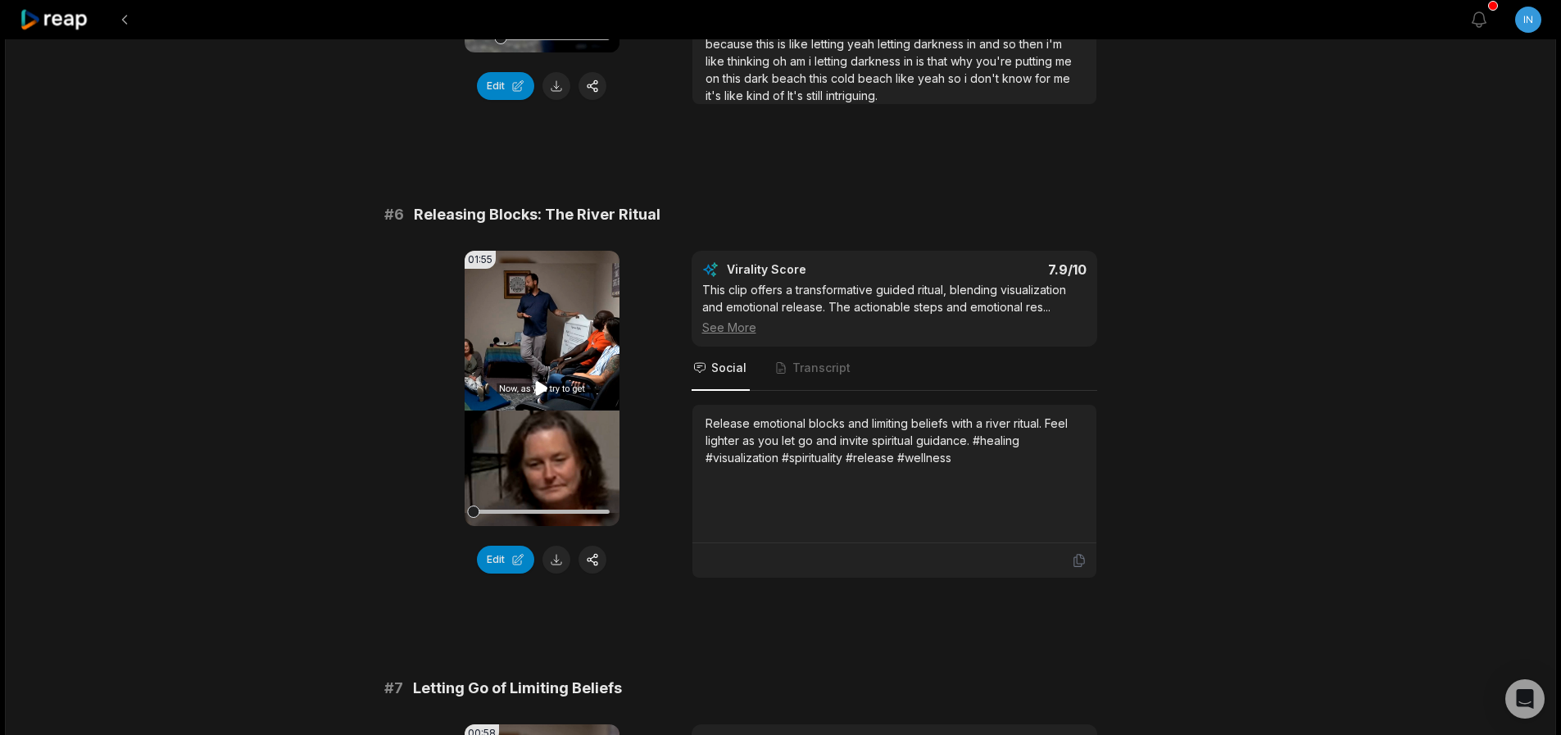
click at [537, 389] on icon at bounding box center [542, 388] width 12 height 14
click at [537, 389] on icon at bounding box center [542, 389] width 20 height 20
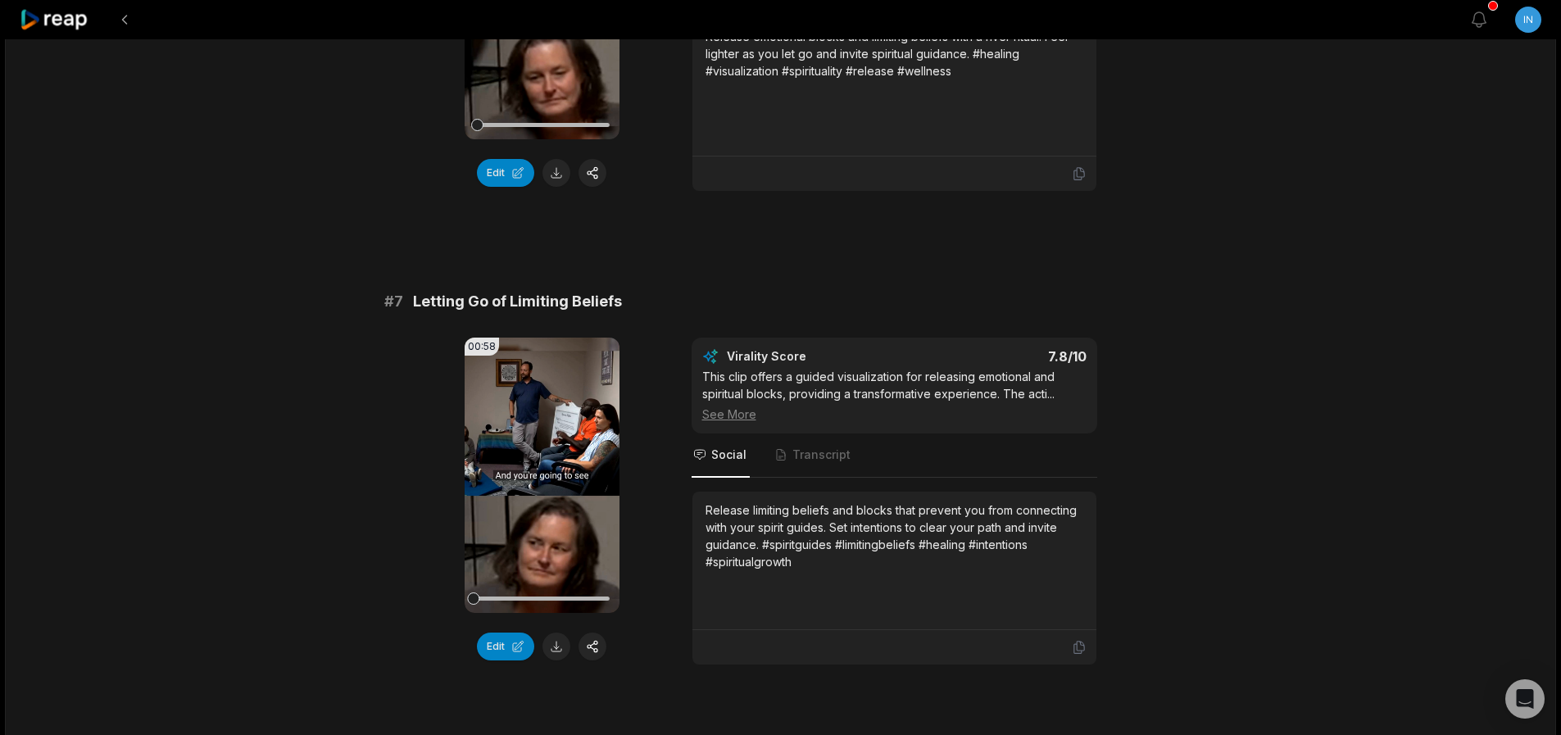
scroll to position [2753, 0]
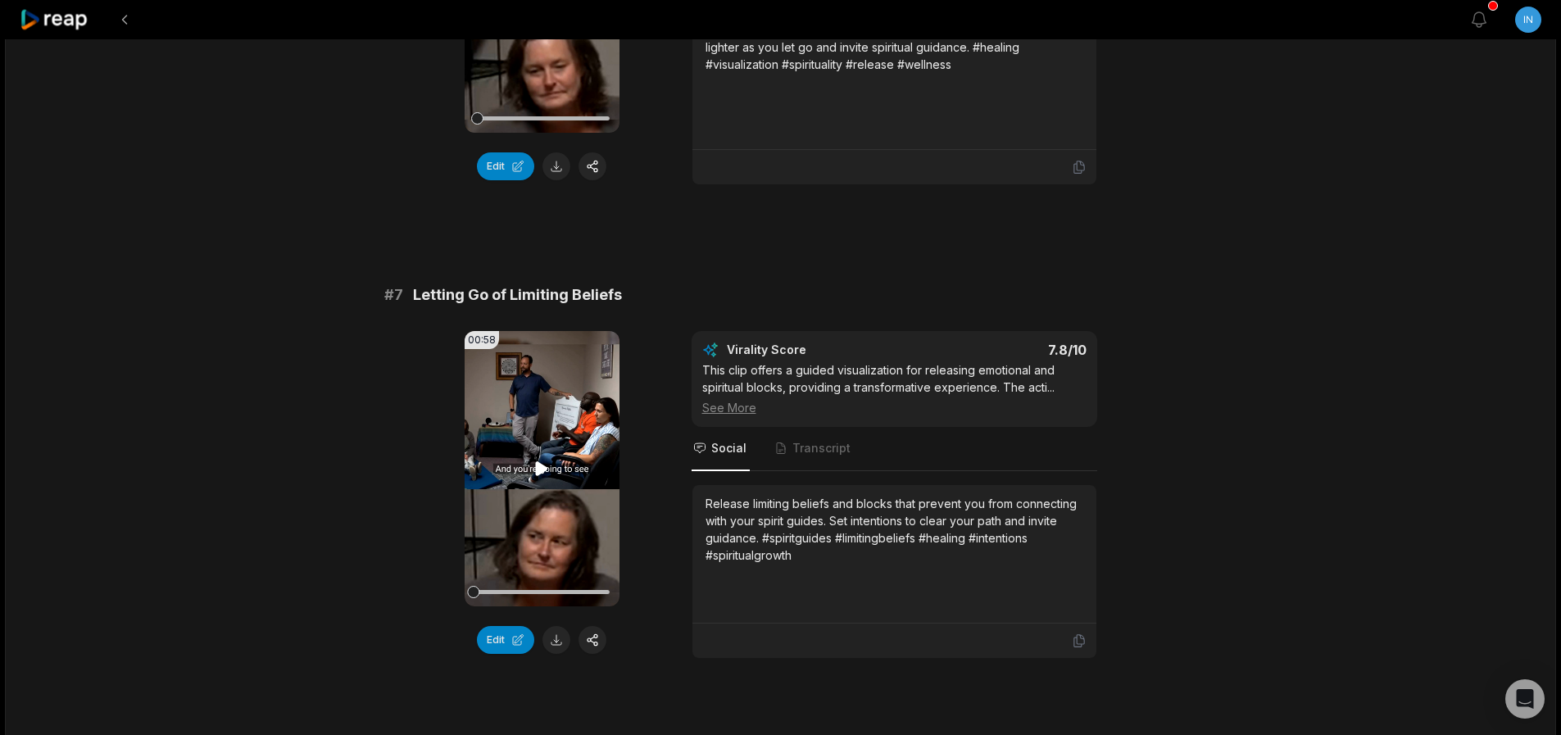
click at [528, 463] on video "Your browser does not support mp4 format." at bounding box center [542, 468] width 155 height 275
click at [813, 447] on span "Transcript" at bounding box center [821, 448] width 58 height 16
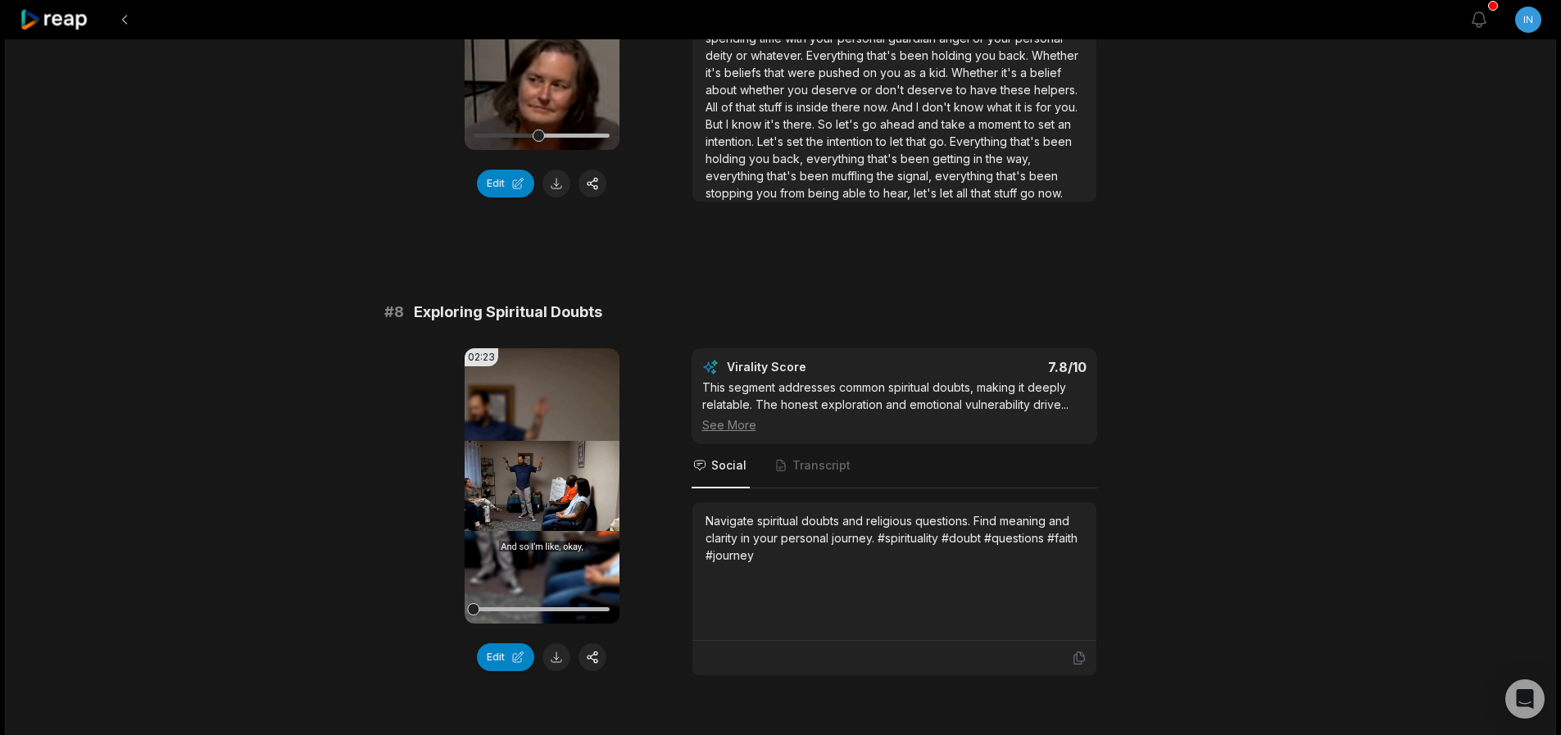
scroll to position [2851, 0]
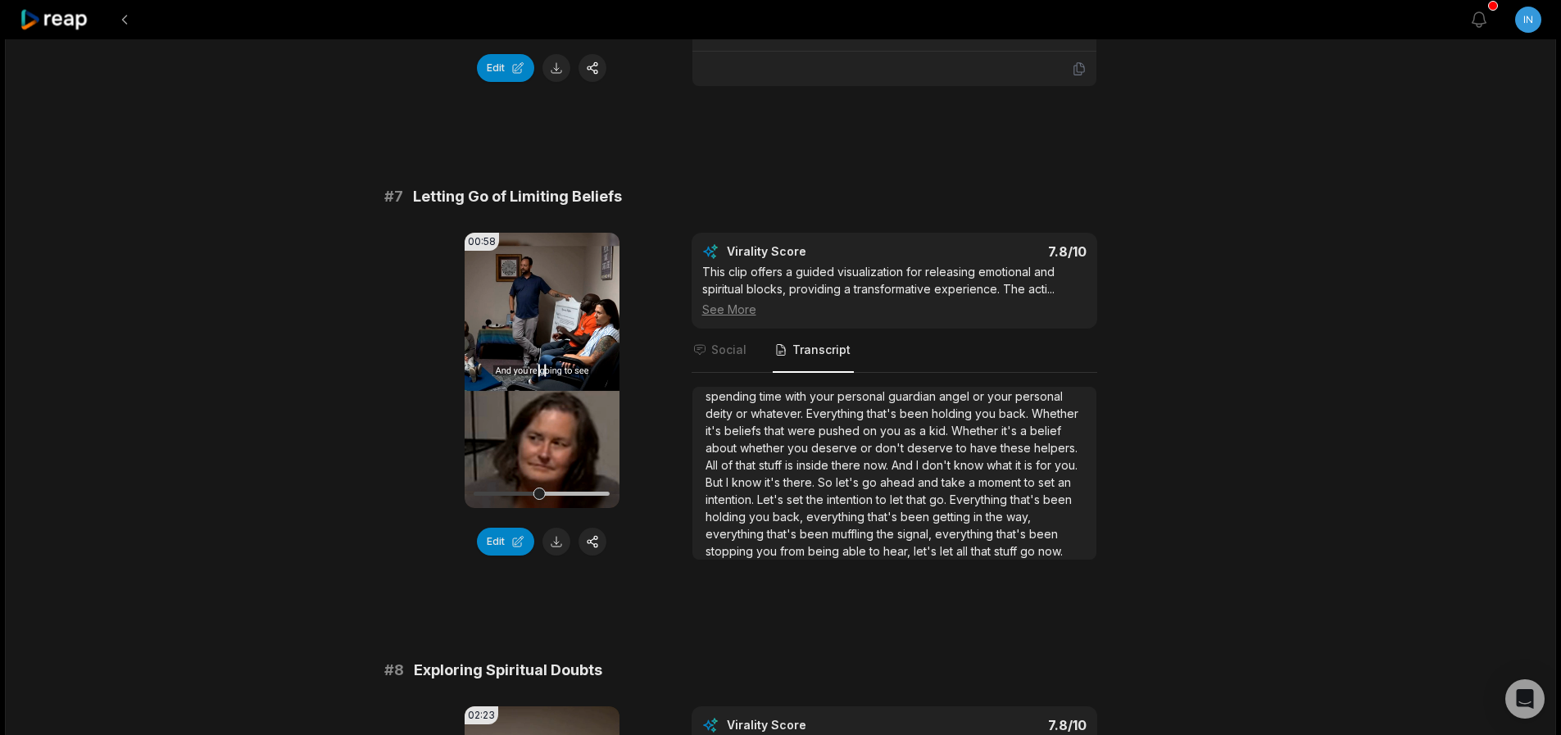
click at [538, 360] on video "Your browser does not support mp4 format." at bounding box center [542, 370] width 155 height 275
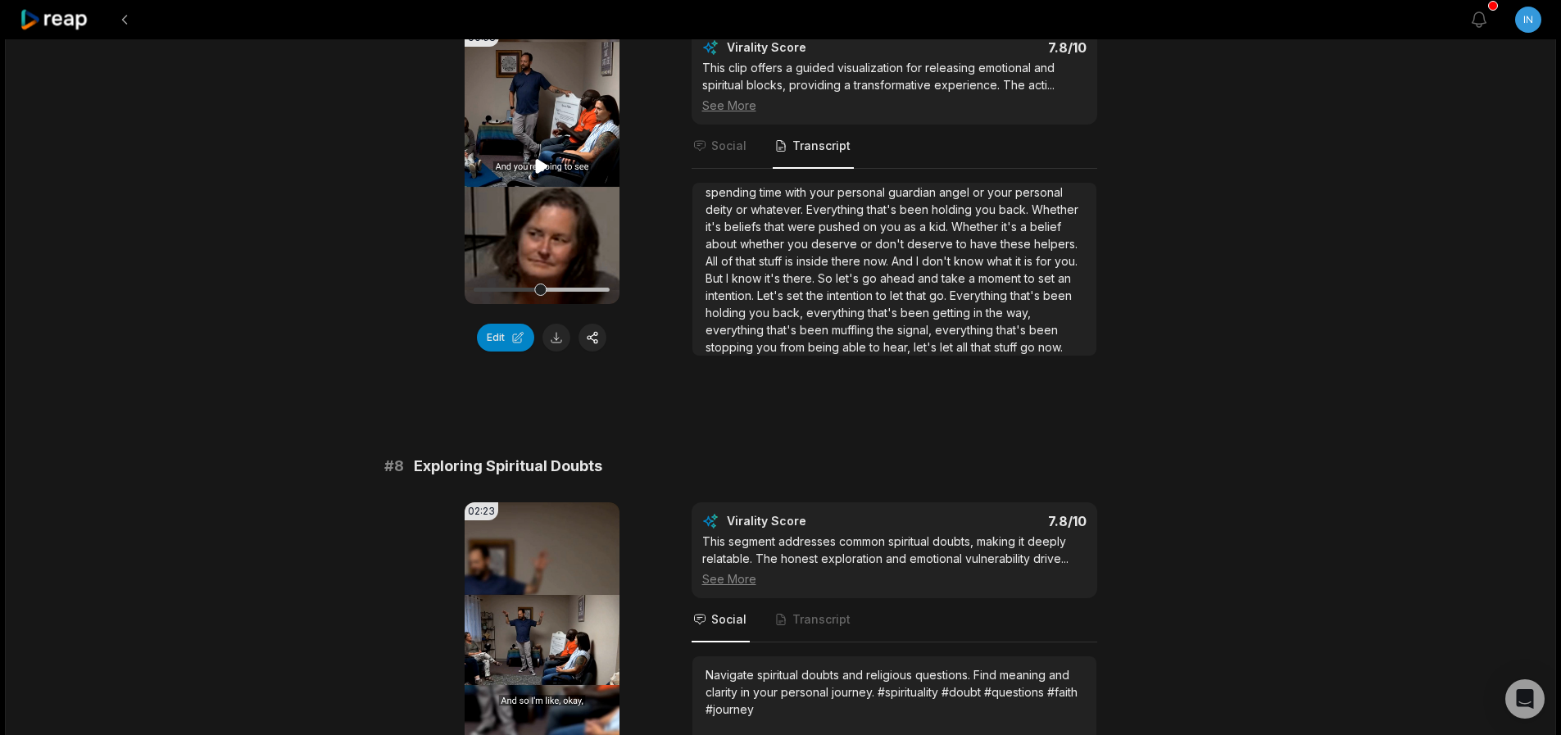
scroll to position [3343, 0]
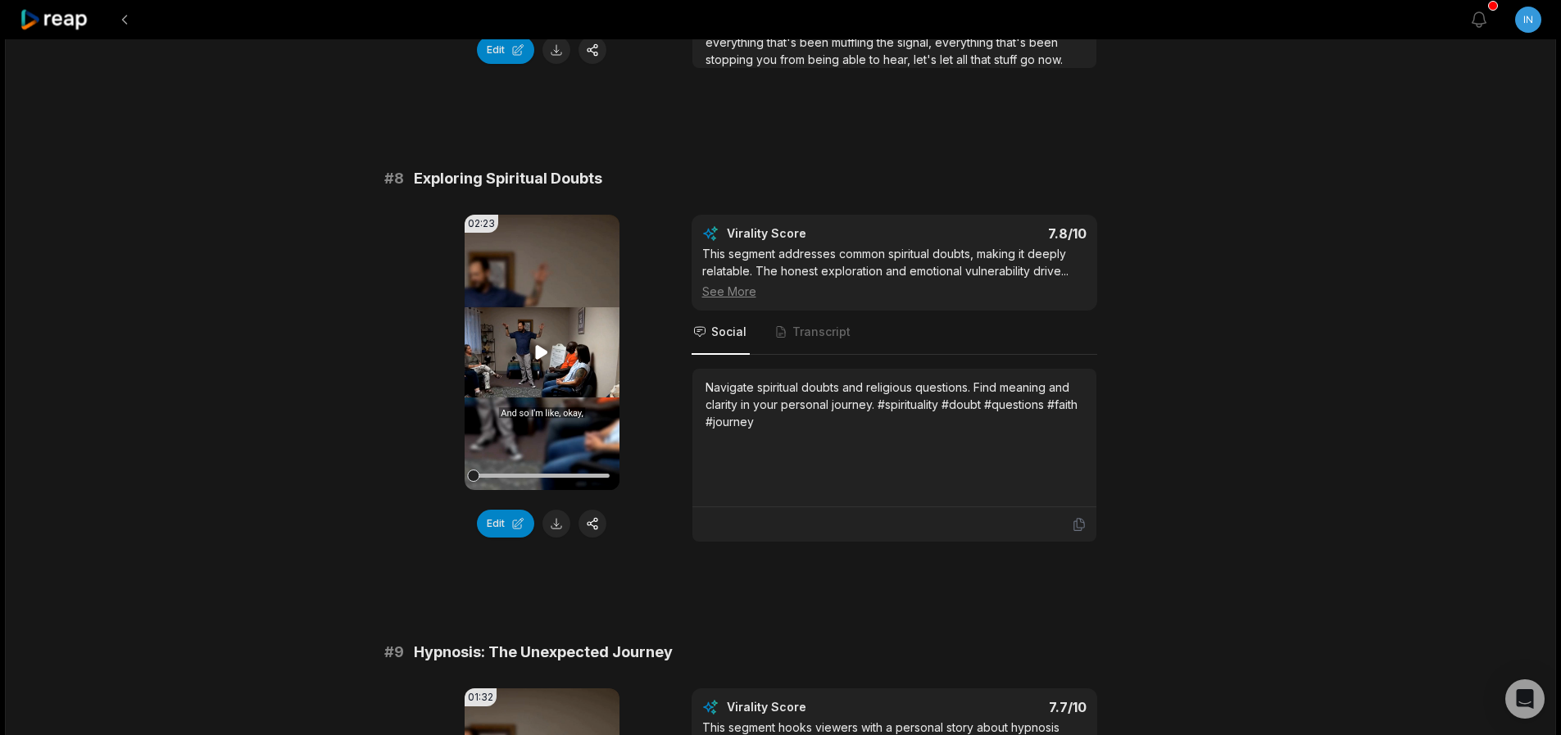
click at [561, 361] on video "Your browser does not support mp4 format." at bounding box center [542, 352] width 155 height 275
click at [503, 523] on button "Edit" at bounding box center [505, 524] width 57 height 28
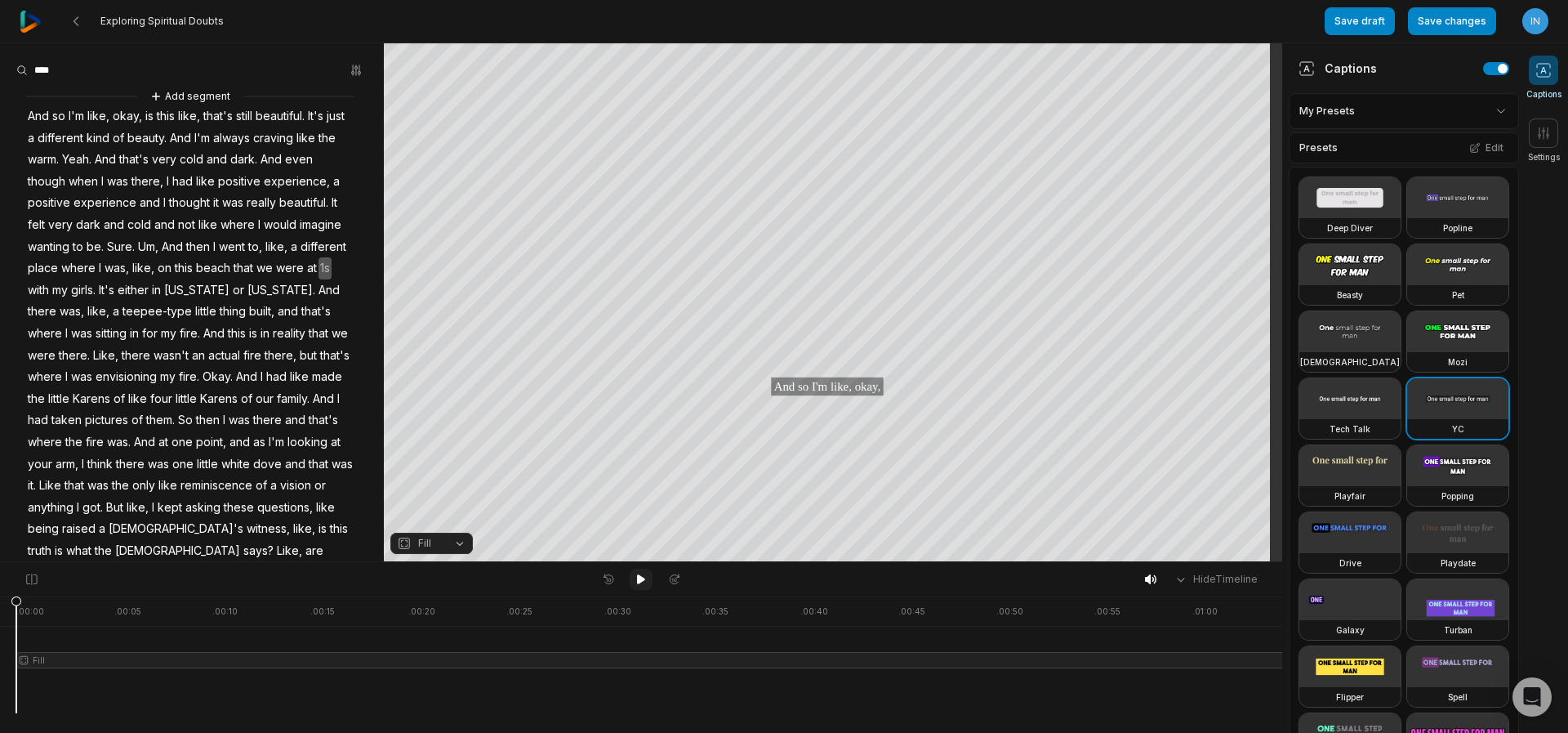
click at [640, 583] on icon at bounding box center [641, 578] width 13 height 13
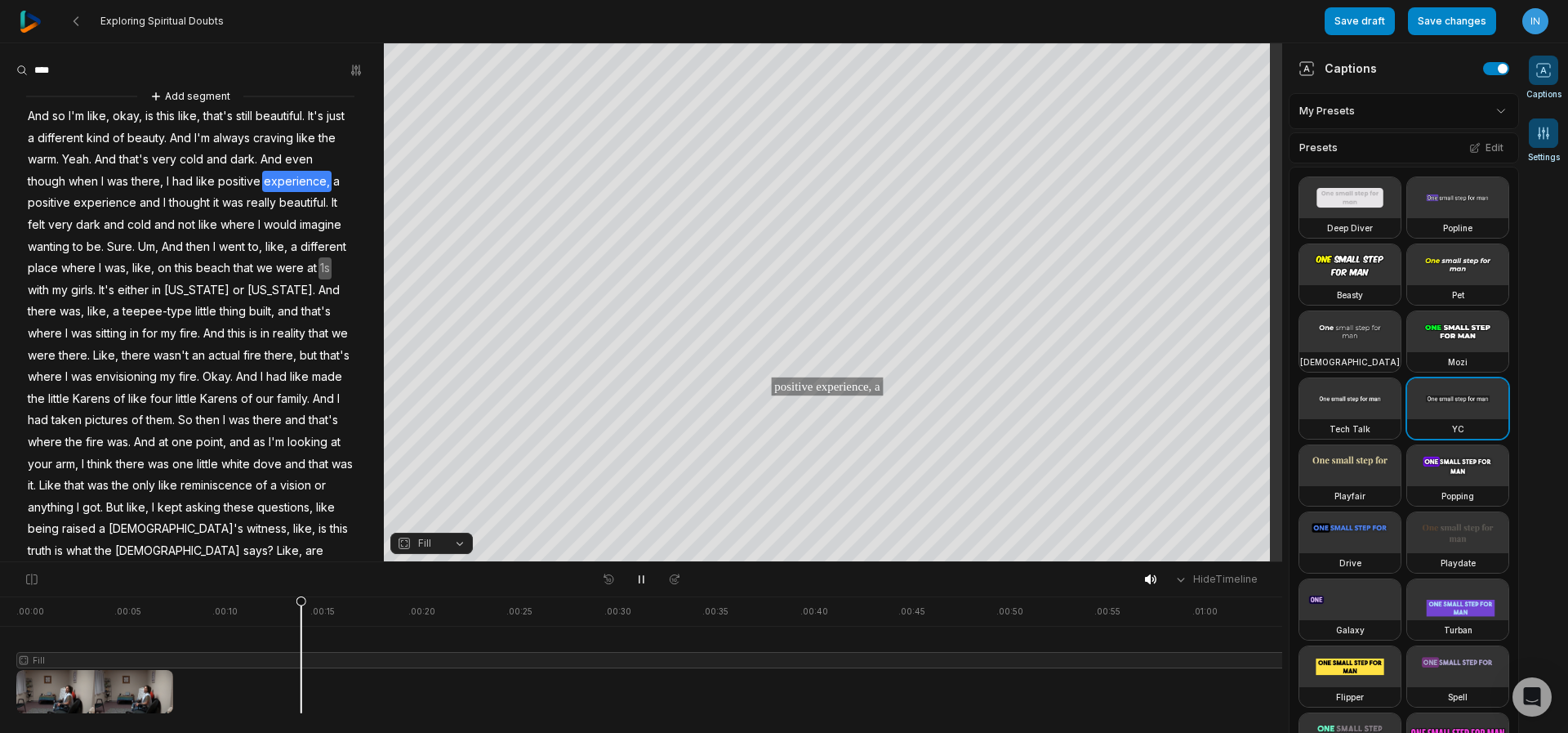
click at [1538, 137] on icon at bounding box center [1543, 133] width 16 height 16
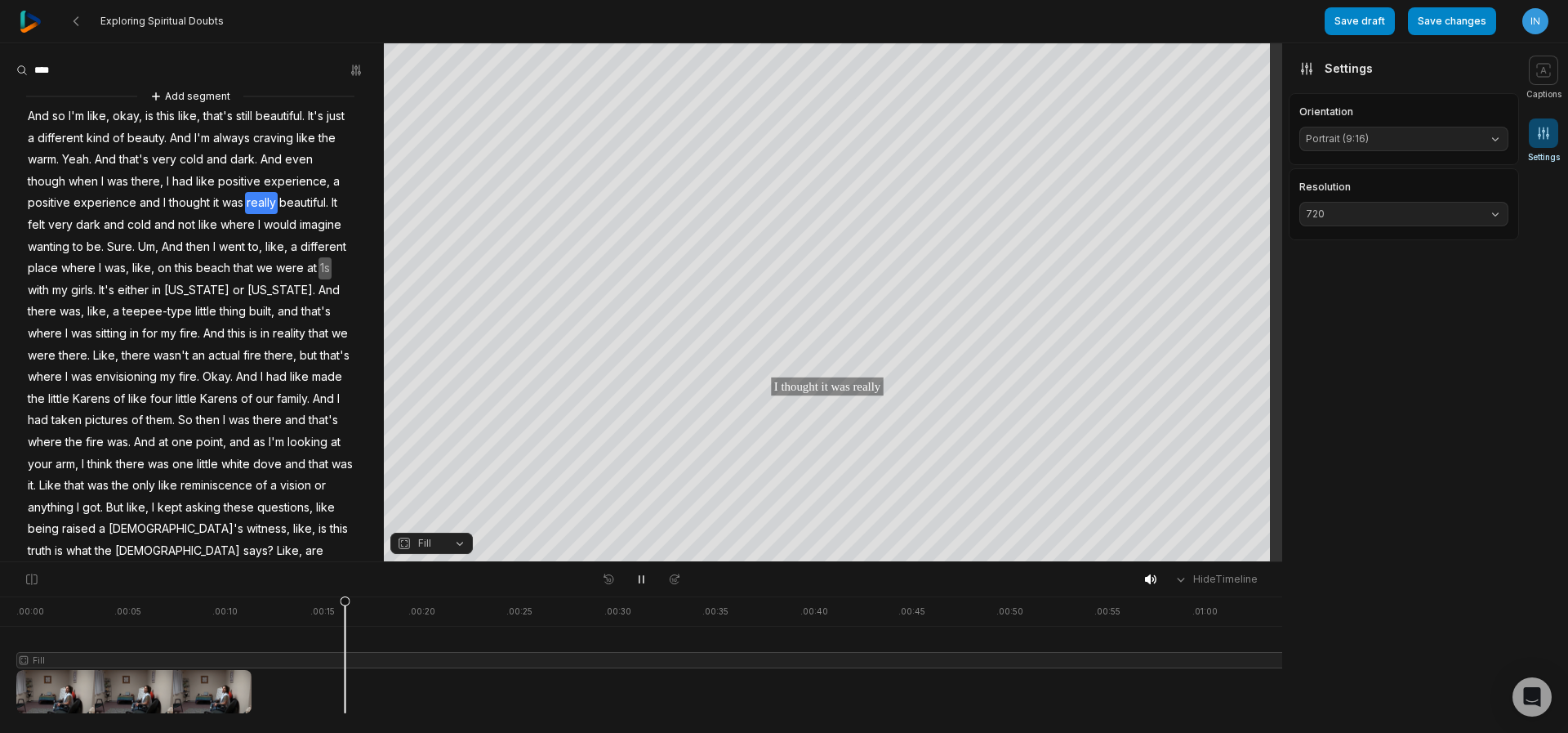
click at [1484, 139] on button "Portrait (9:16)" at bounding box center [1405, 139] width 209 height 25
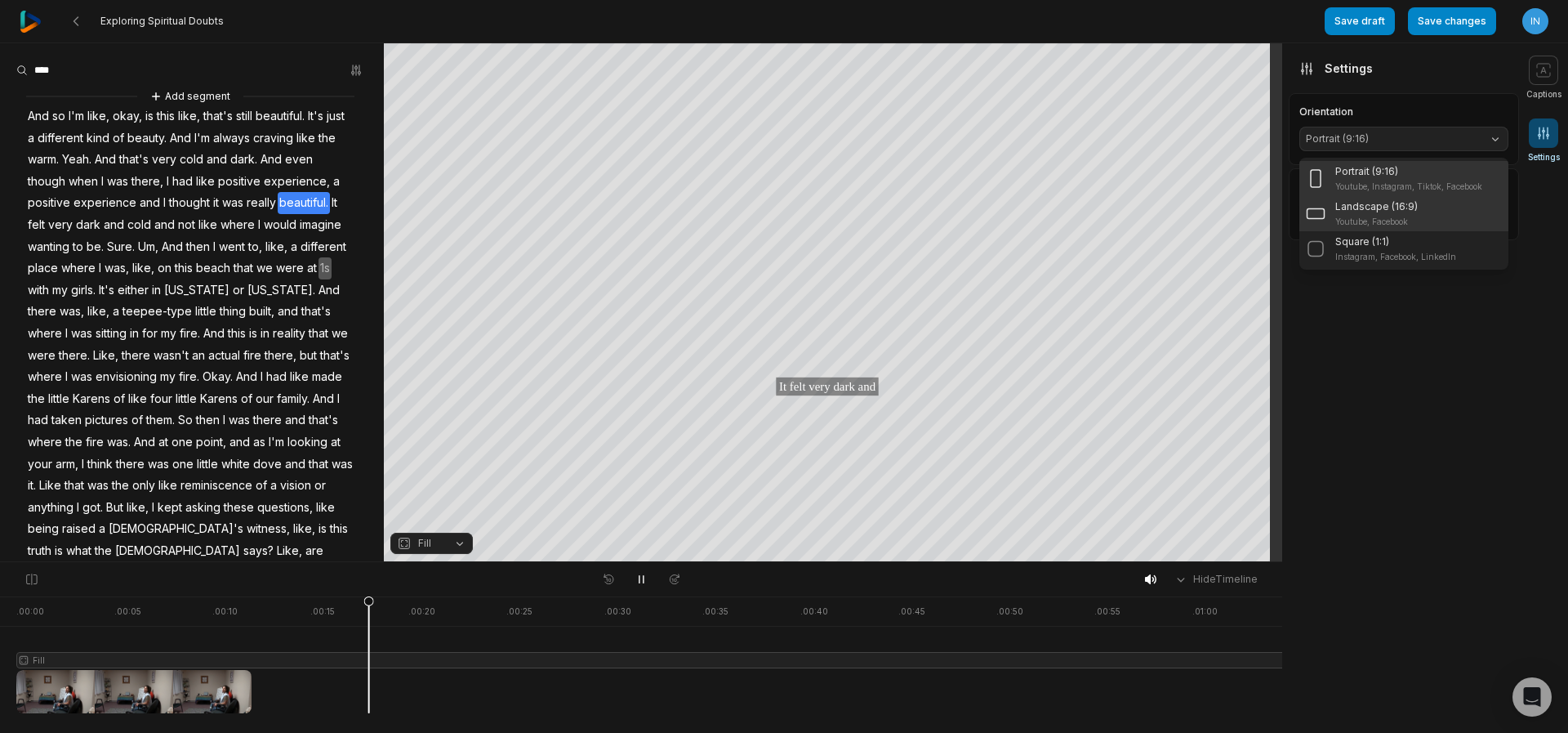
click at [1415, 209] on div "Landscape (16:9) Youtube, Facebook" at bounding box center [1404, 213] width 196 height 29
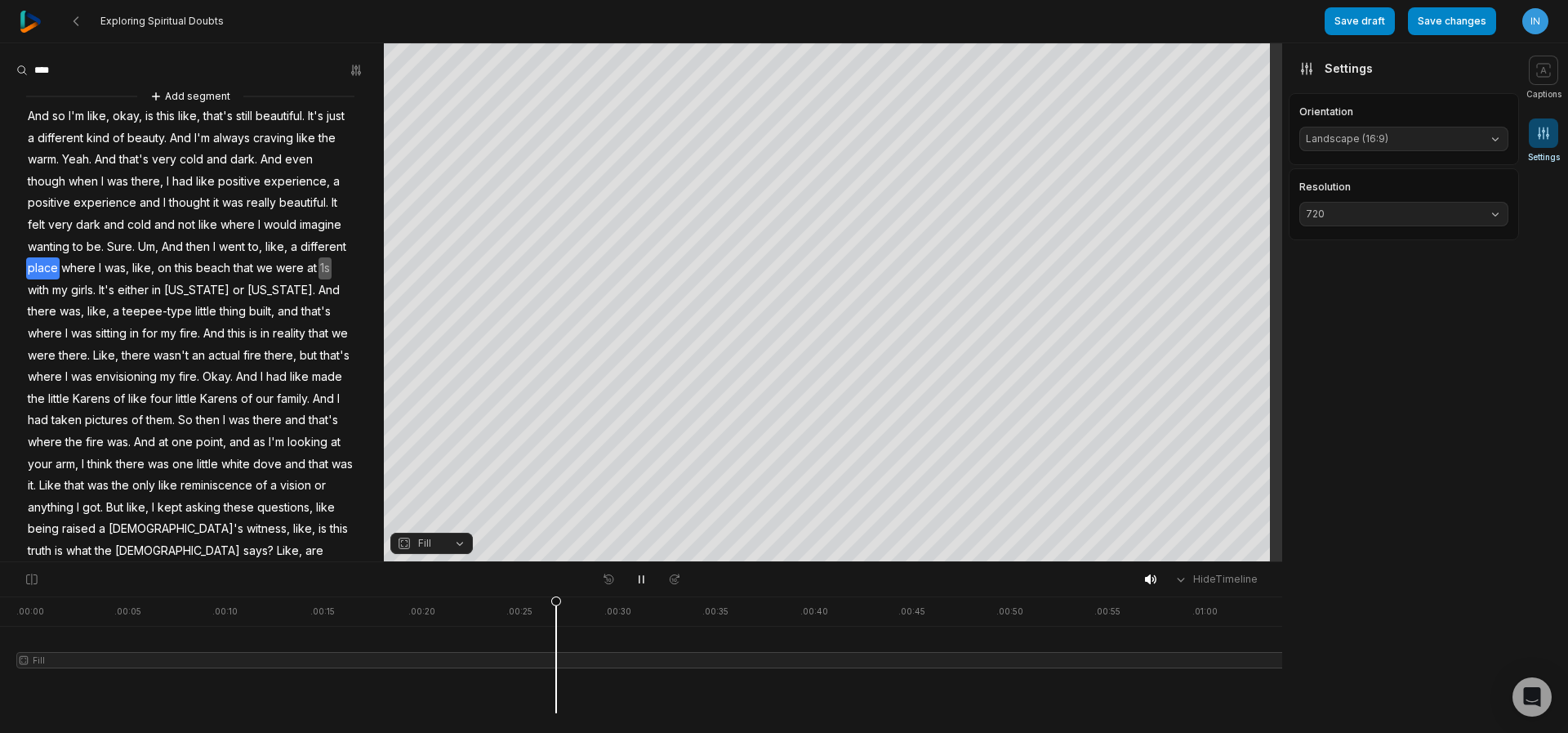
click at [1443, 218] on span "720" at bounding box center [1391, 213] width 169 height 15
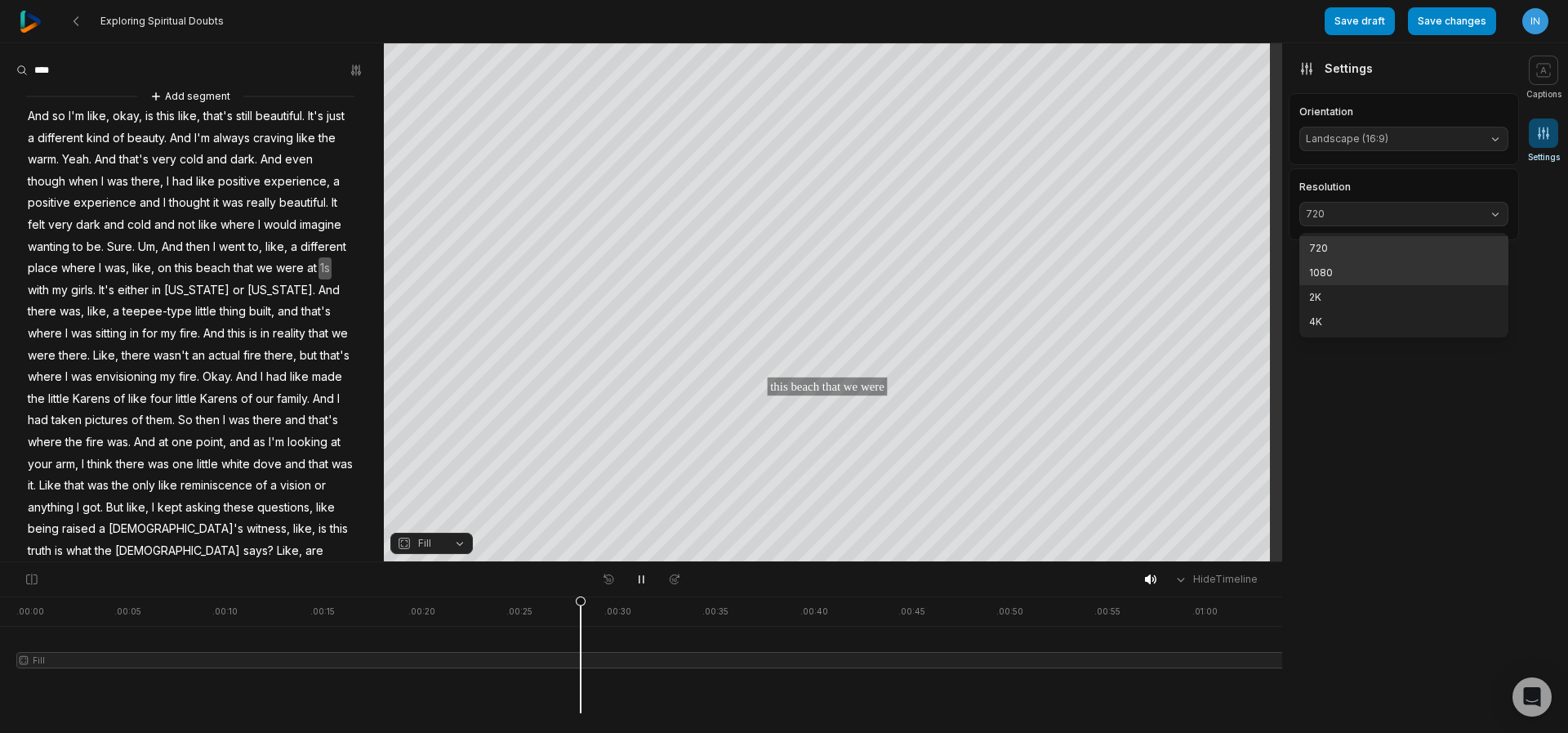
click at [1373, 274] on p "1080" at bounding box center [1404, 272] width 189 height 15
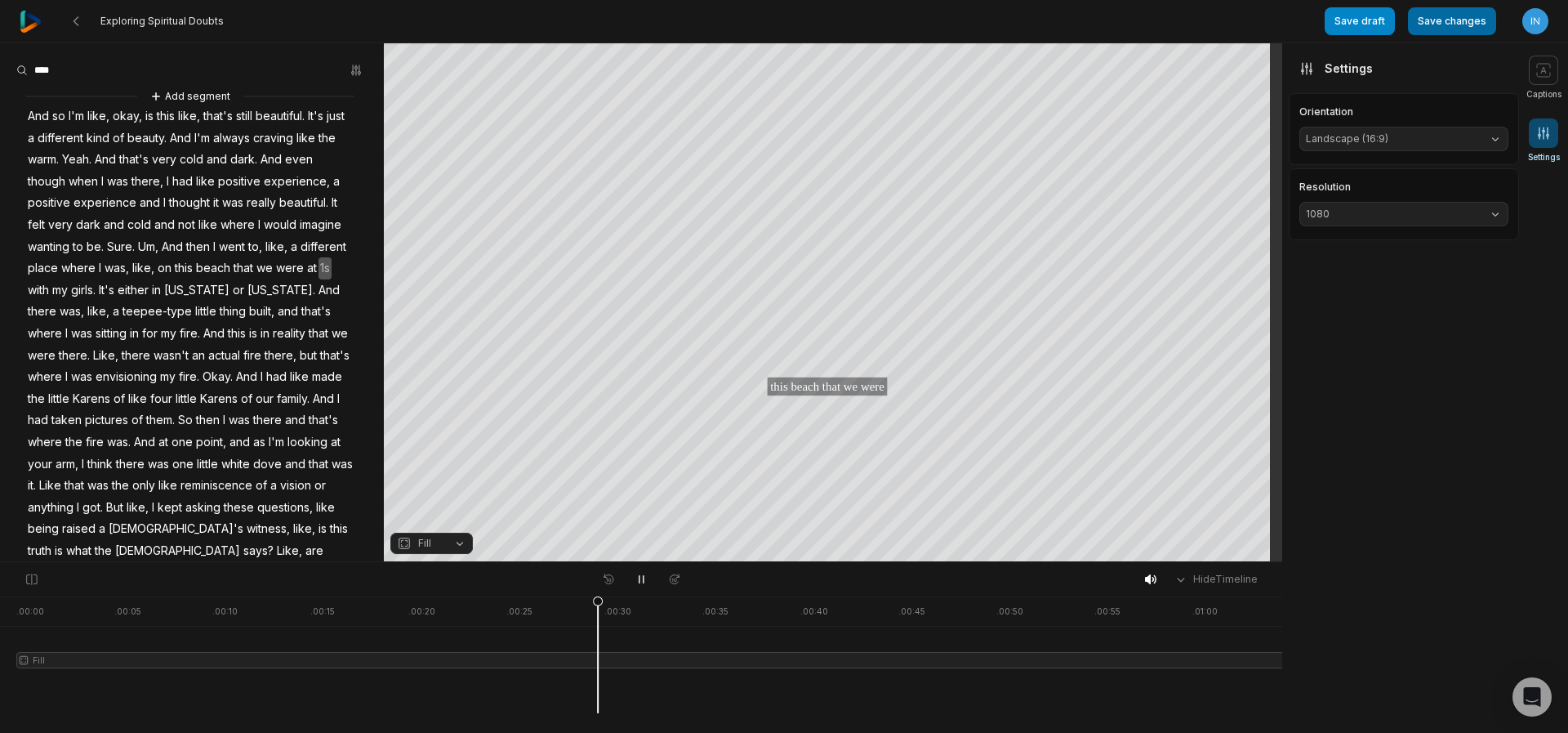
click at [1447, 25] on button "Save changes" at bounding box center [1452, 21] width 88 height 28
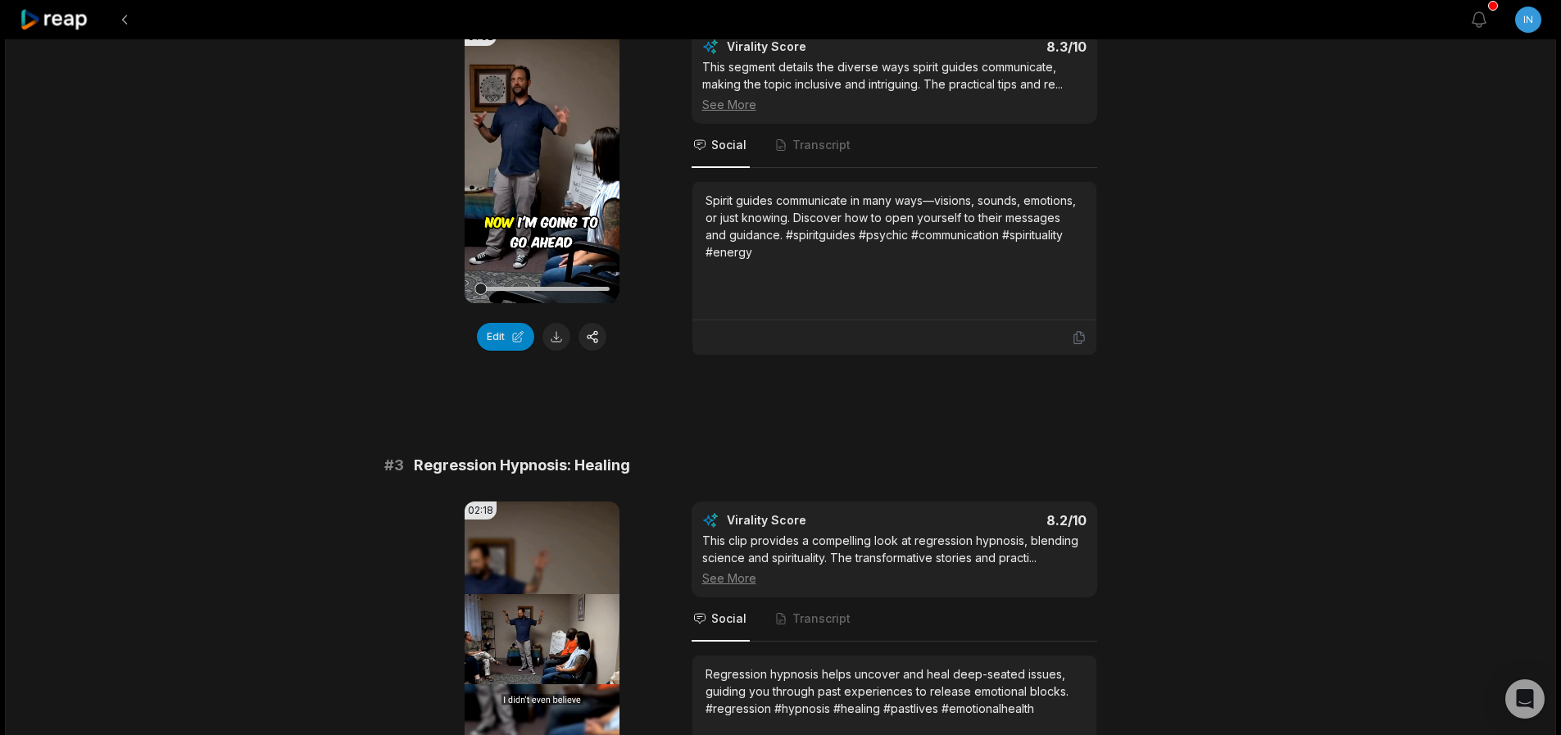
click at [545, 167] on icon at bounding box center [542, 165] width 7 height 11
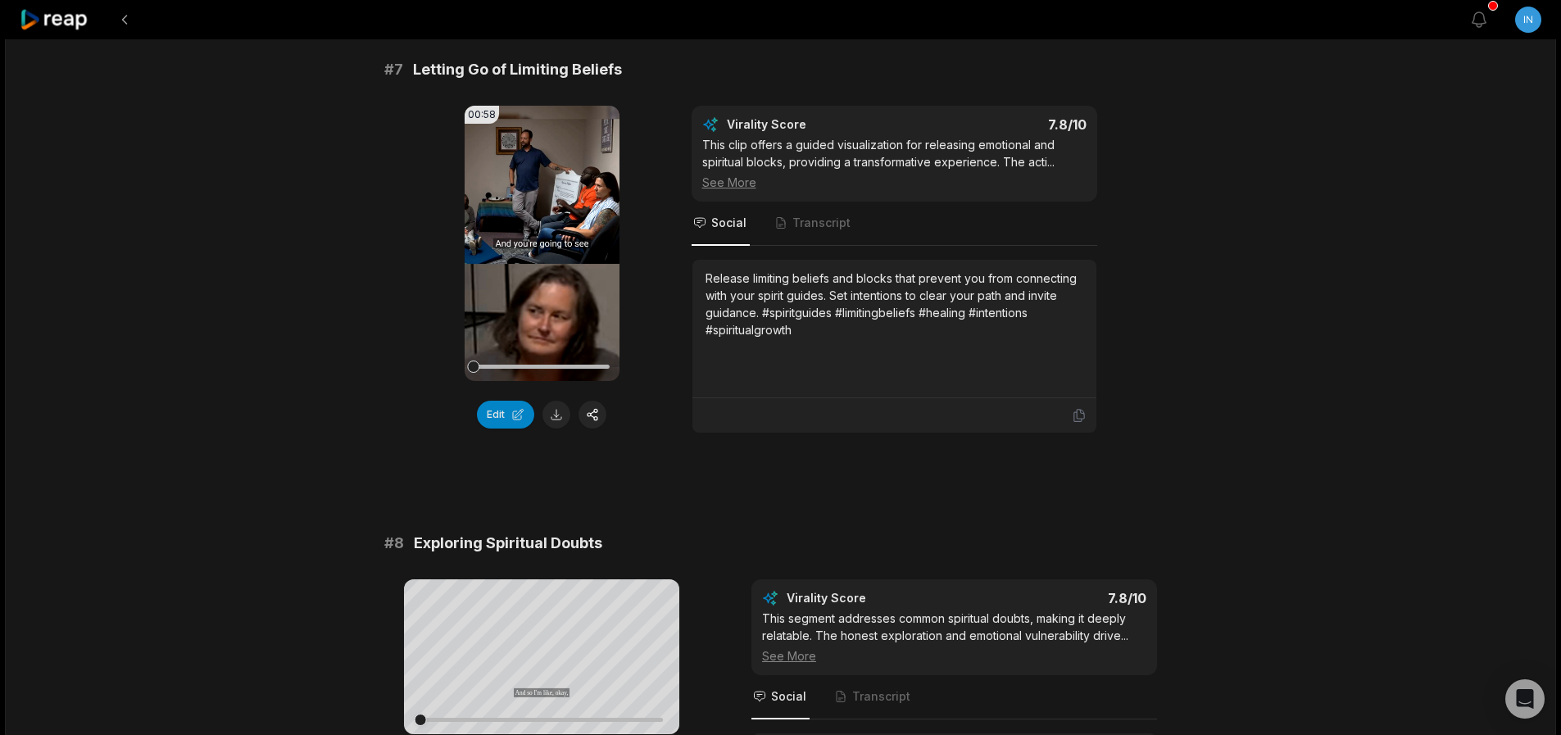
scroll to position [3343, 0]
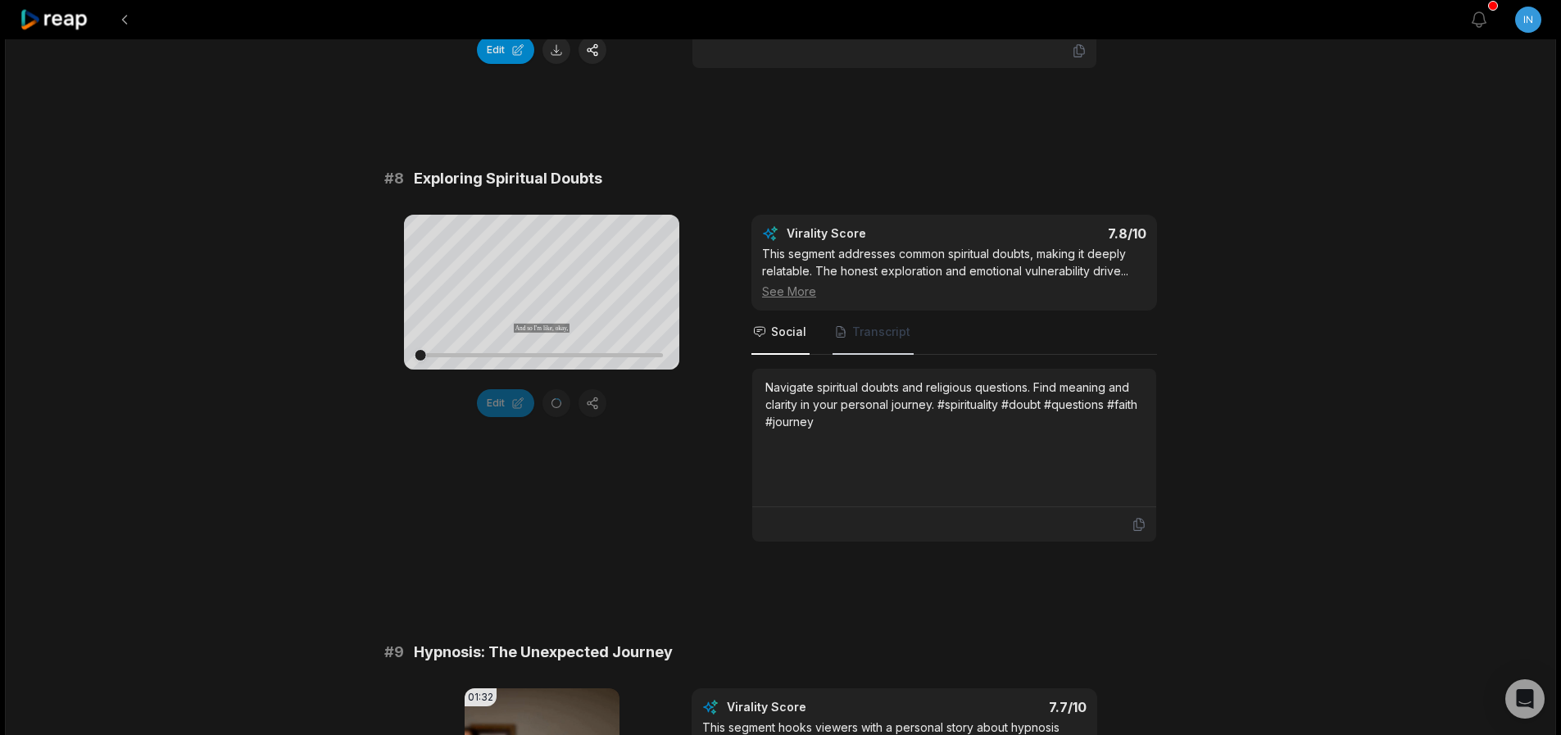
click at [886, 323] on span "Transcript" at bounding box center [872, 333] width 81 height 44
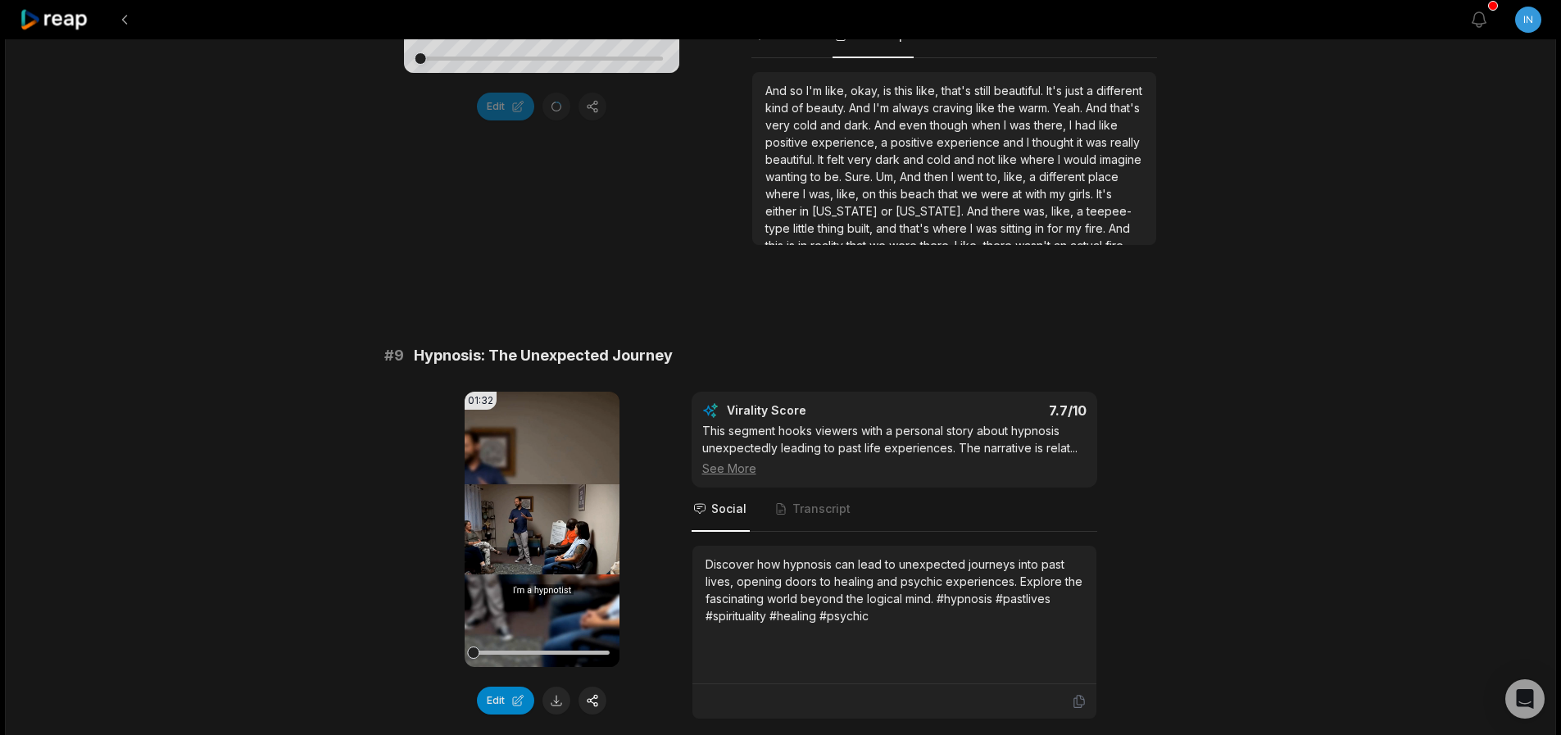
scroll to position [3736, 0]
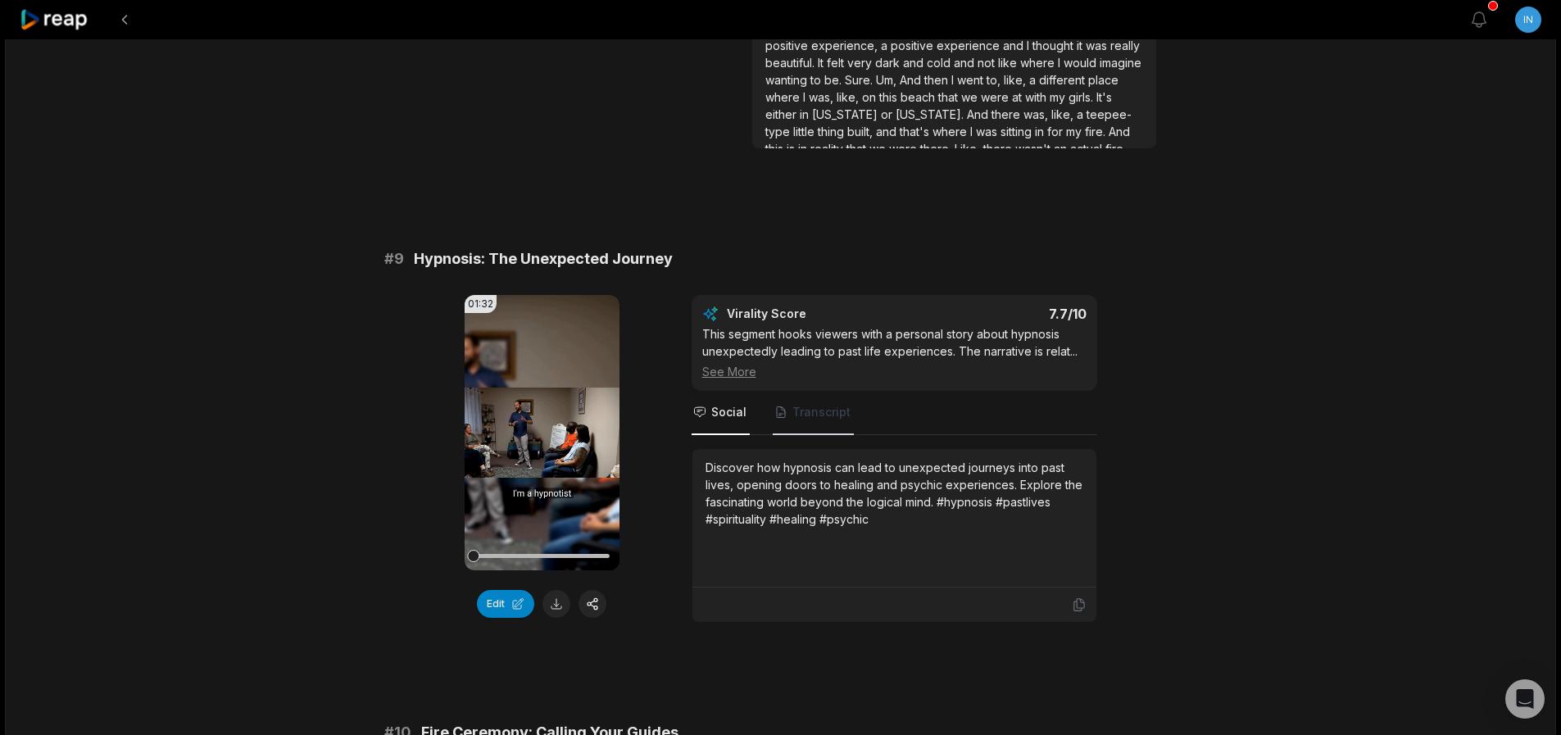
click at [829, 409] on span "Transcript" at bounding box center [821, 412] width 58 height 16
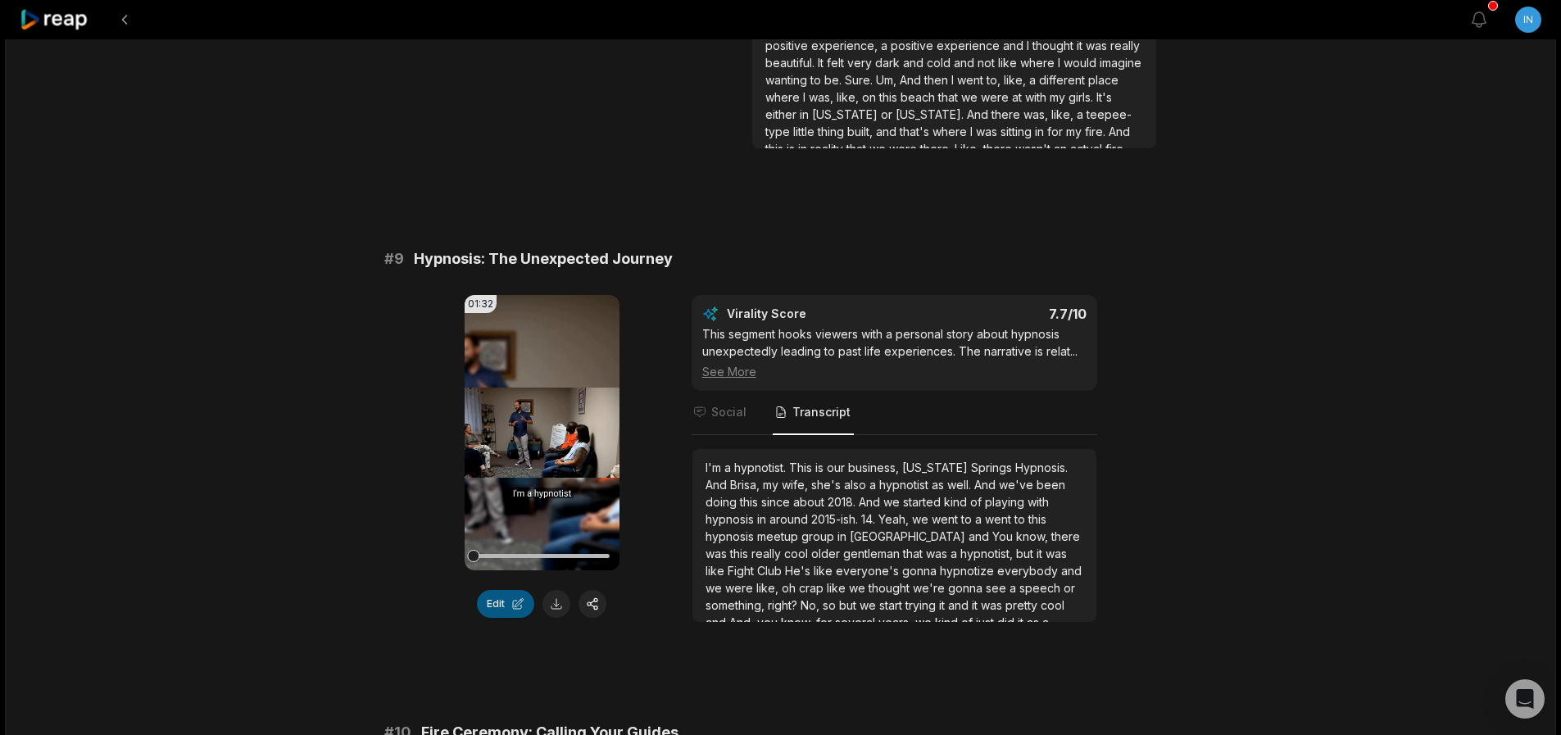
click at [524, 605] on button "Edit" at bounding box center [505, 604] width 57 height 28
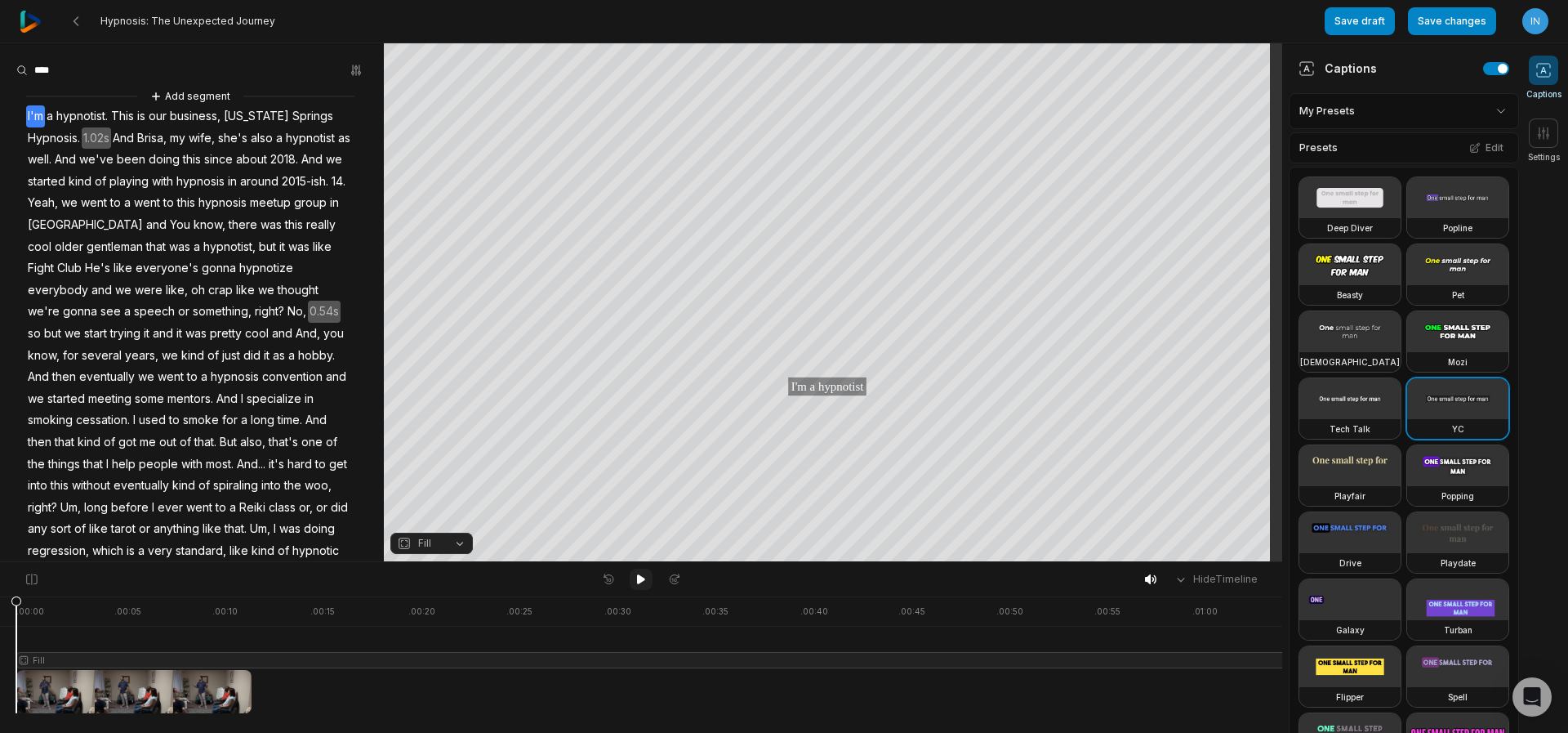
click at [642, 582] on icon at bounding box center [641, 578] width 13 height 13
